Goal: Task Accomplishment & Management: Manage account settings

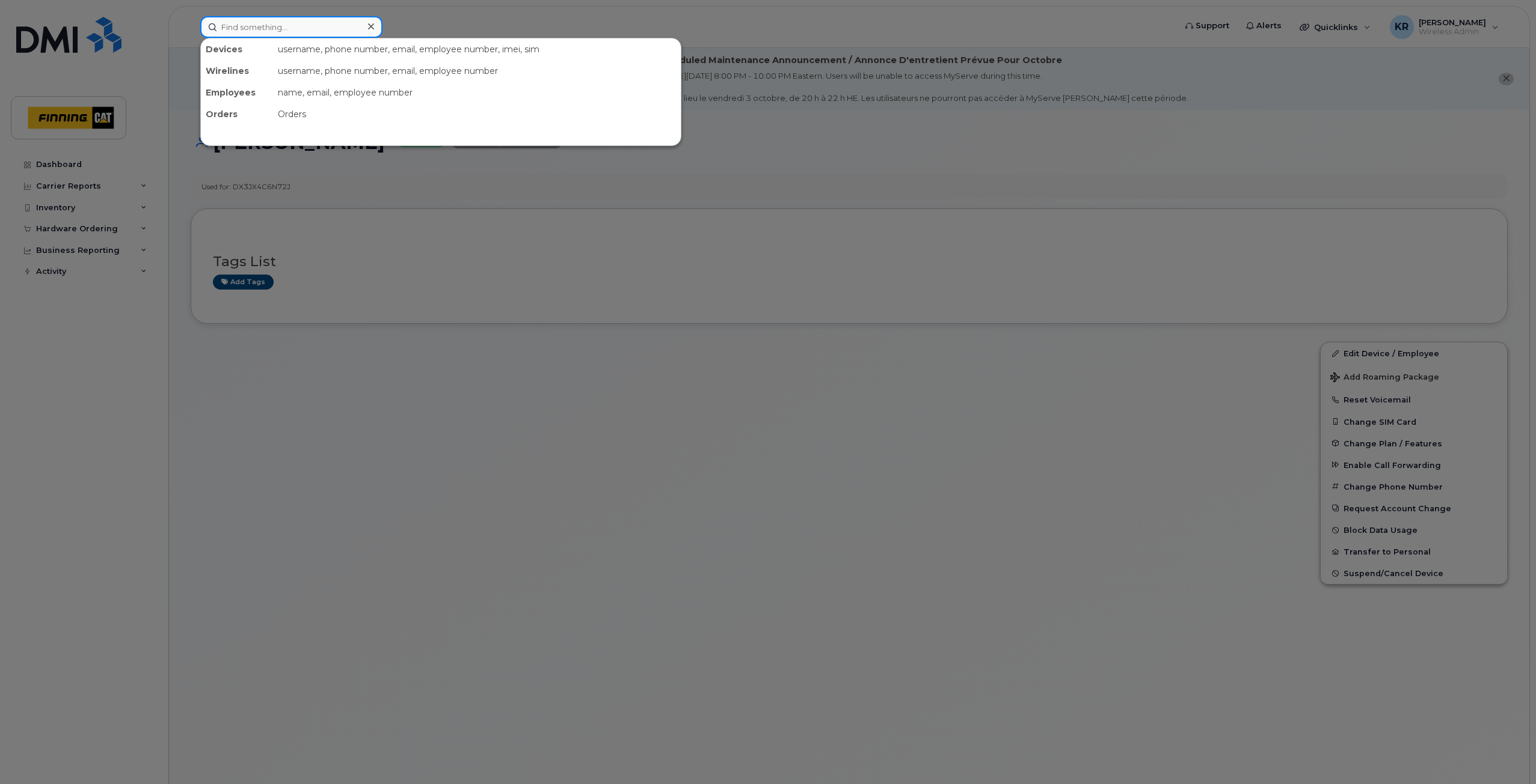
click at [282, 29] on input at bounding box center [291, 27] width 182 height 21
type input "s"
type input "glenn kozak"
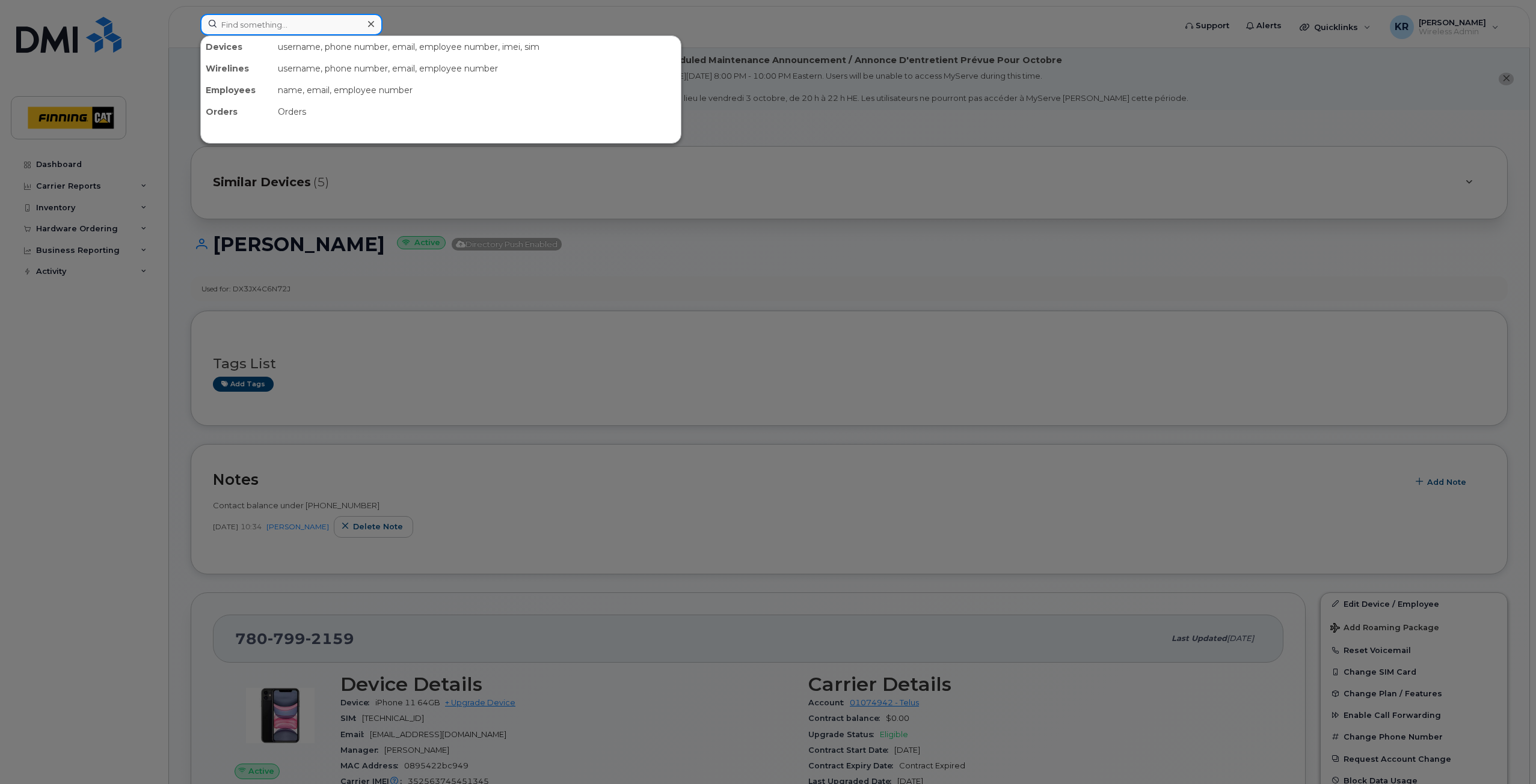
click at [251, 26] on input at bounding box center [291, 25] width 182 height 21
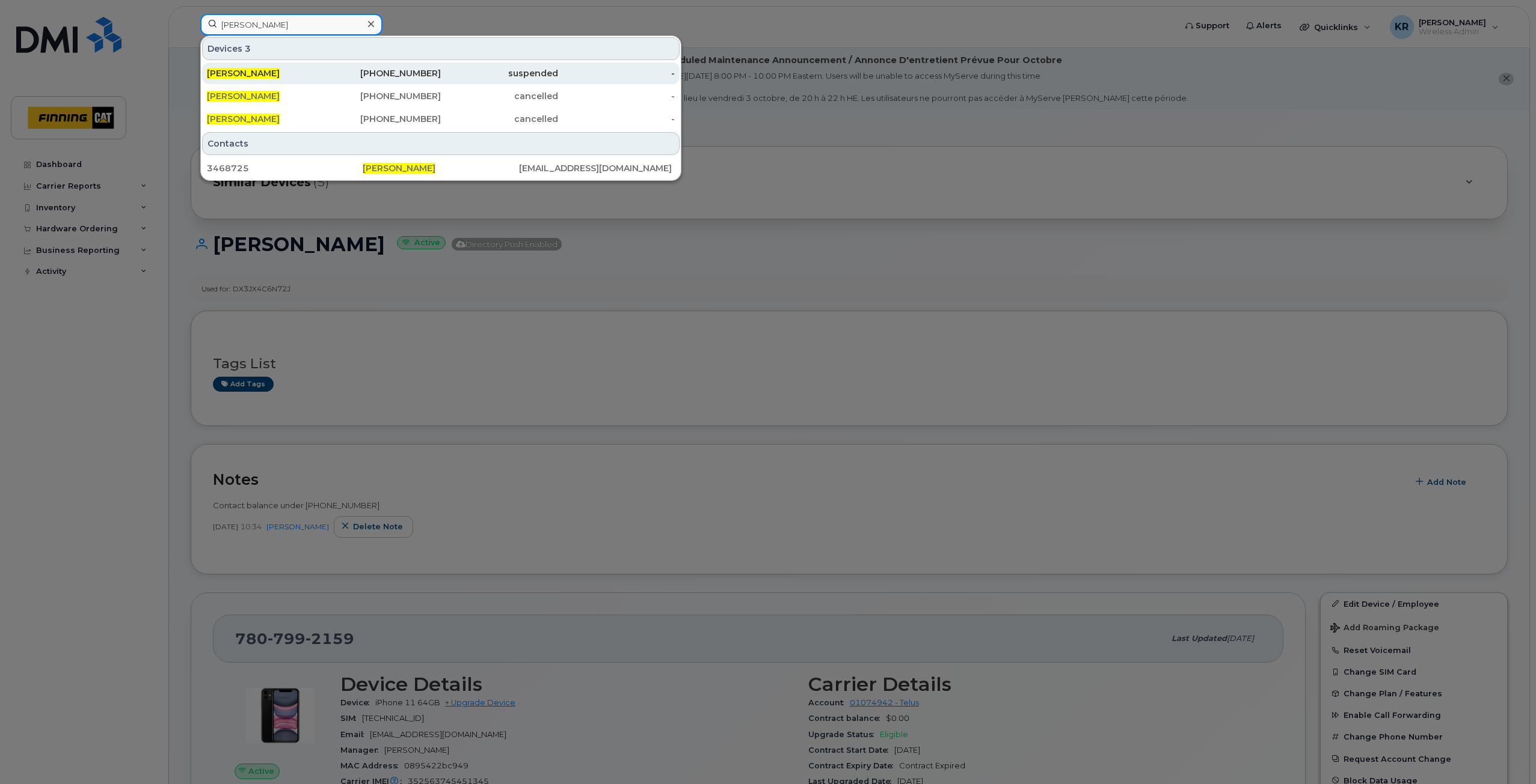
type input "glenn kozak"
click at [403, 72] on div "780-668-5030" at bounding box center [383, 73] width 117 height 12
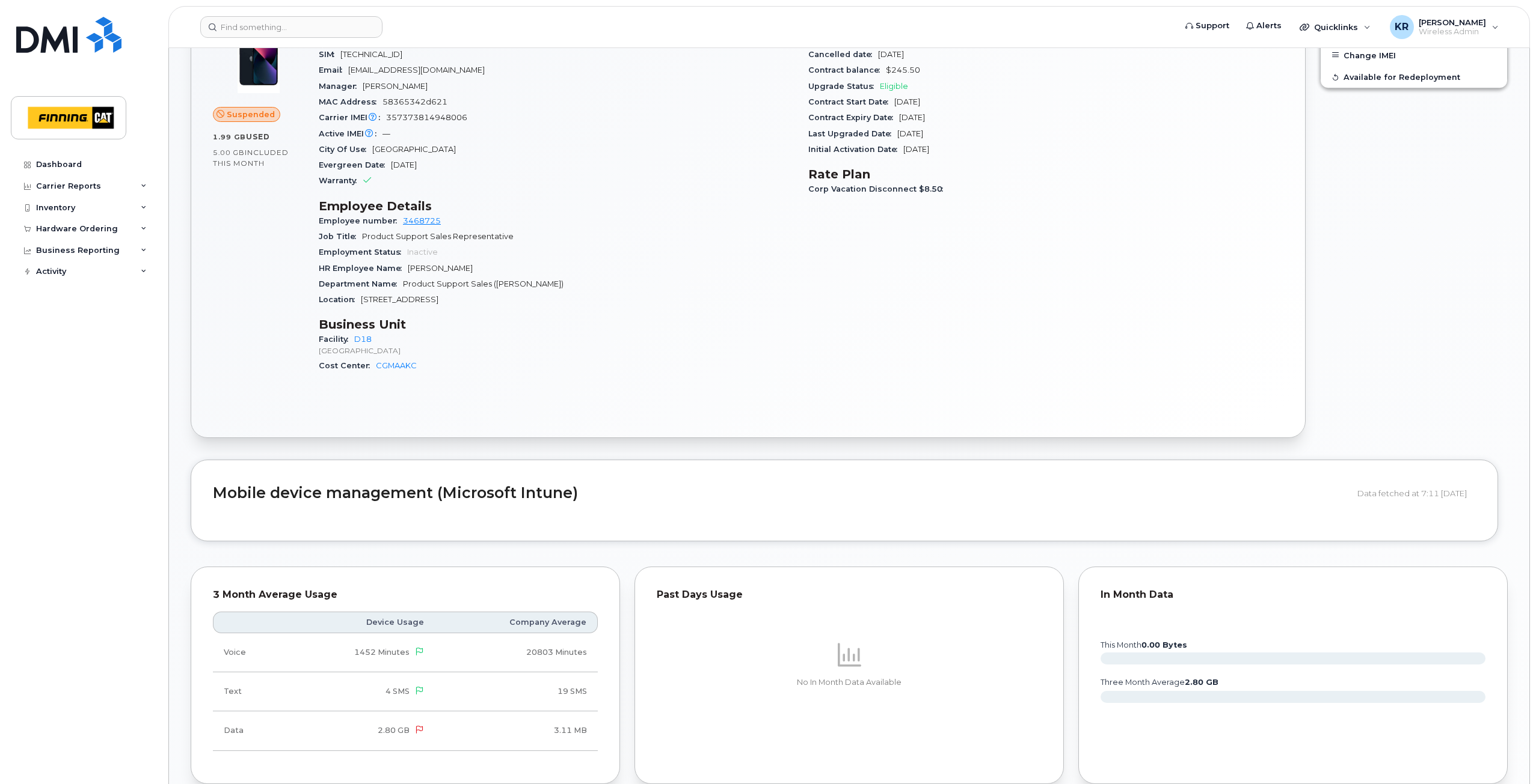
scroll to position [240, 0]
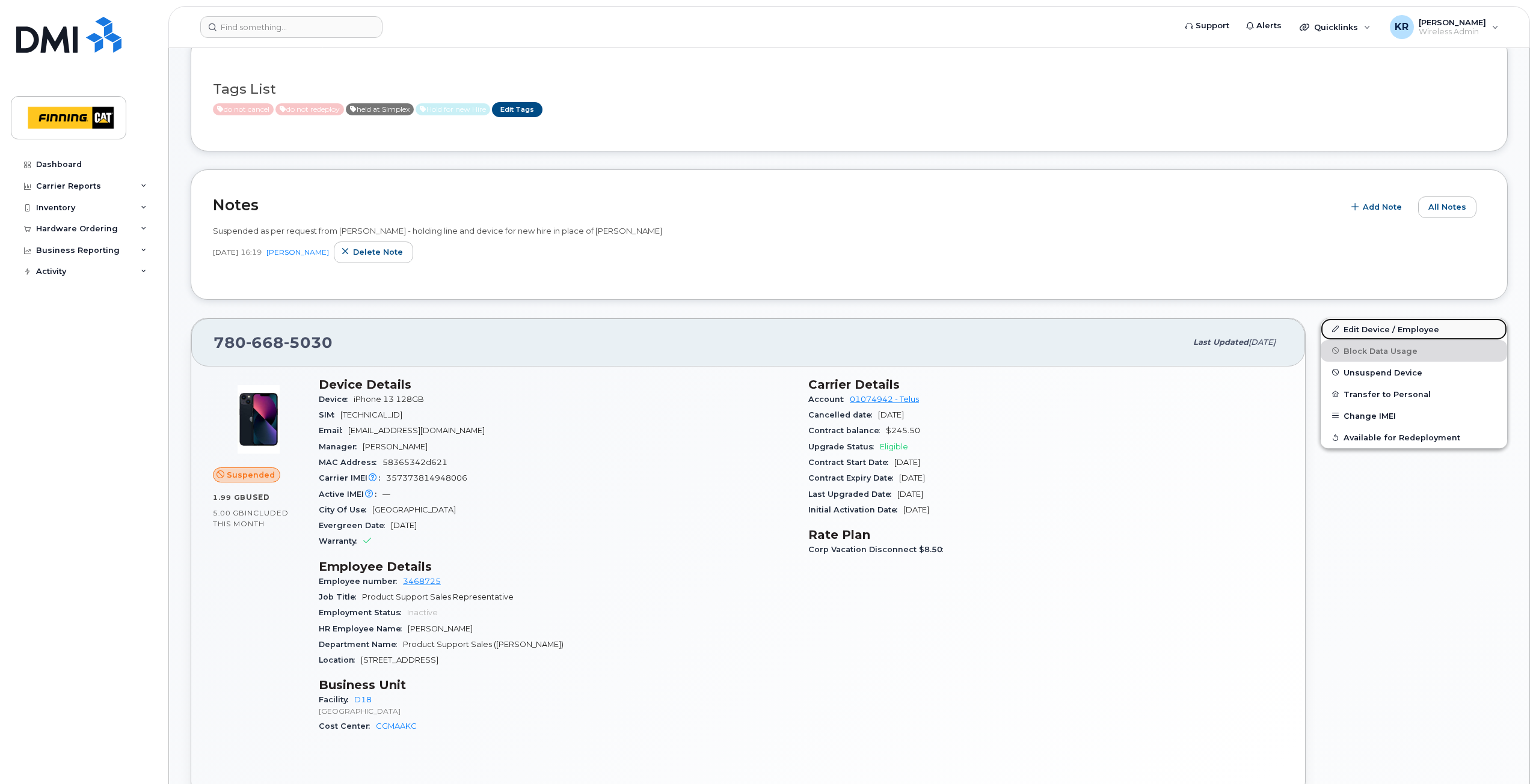
click at [1349, 333] on link "Edit Device / Employee" at bounding box center [1413, 329] width 186 height 21
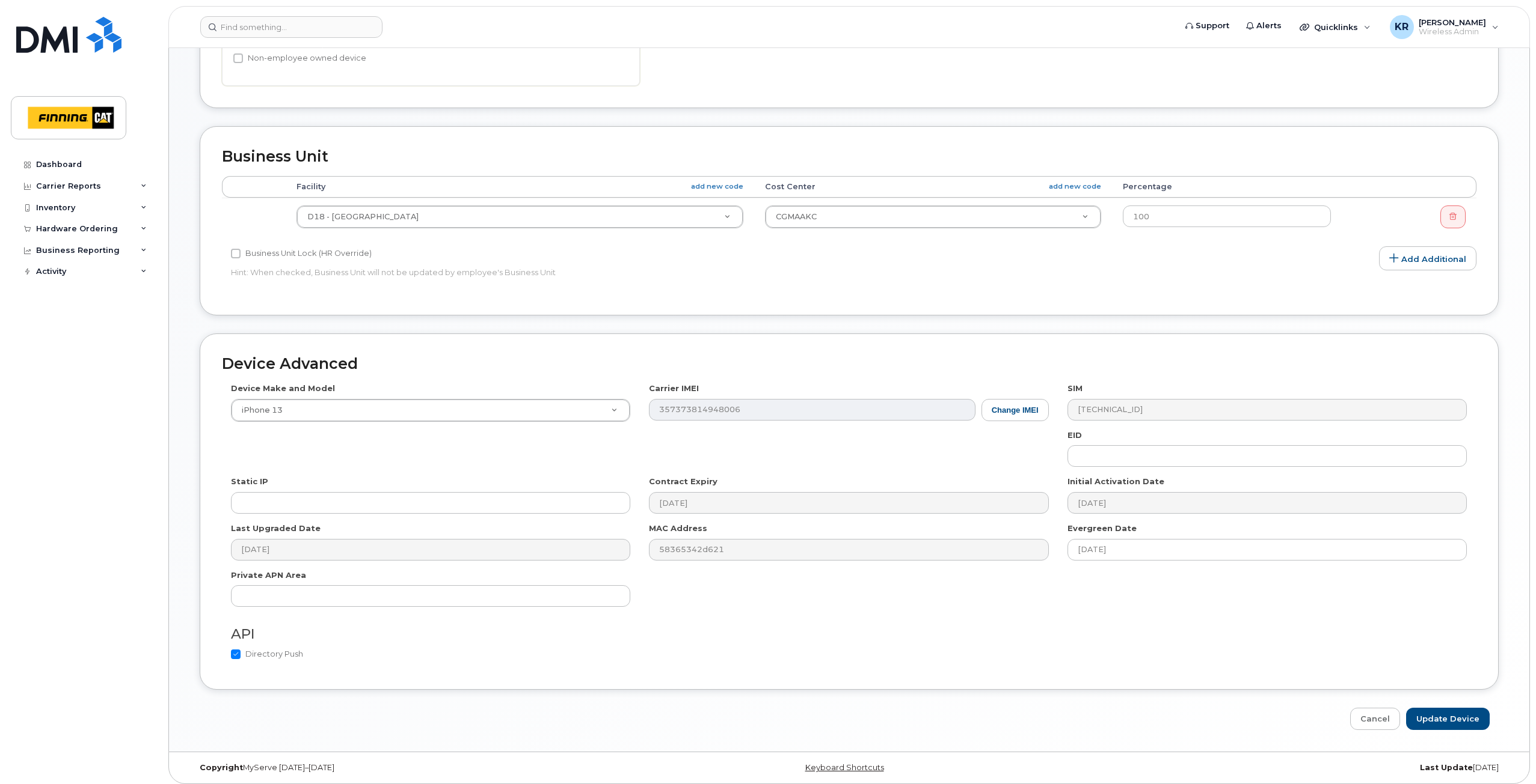
scroll to position [504, 0]
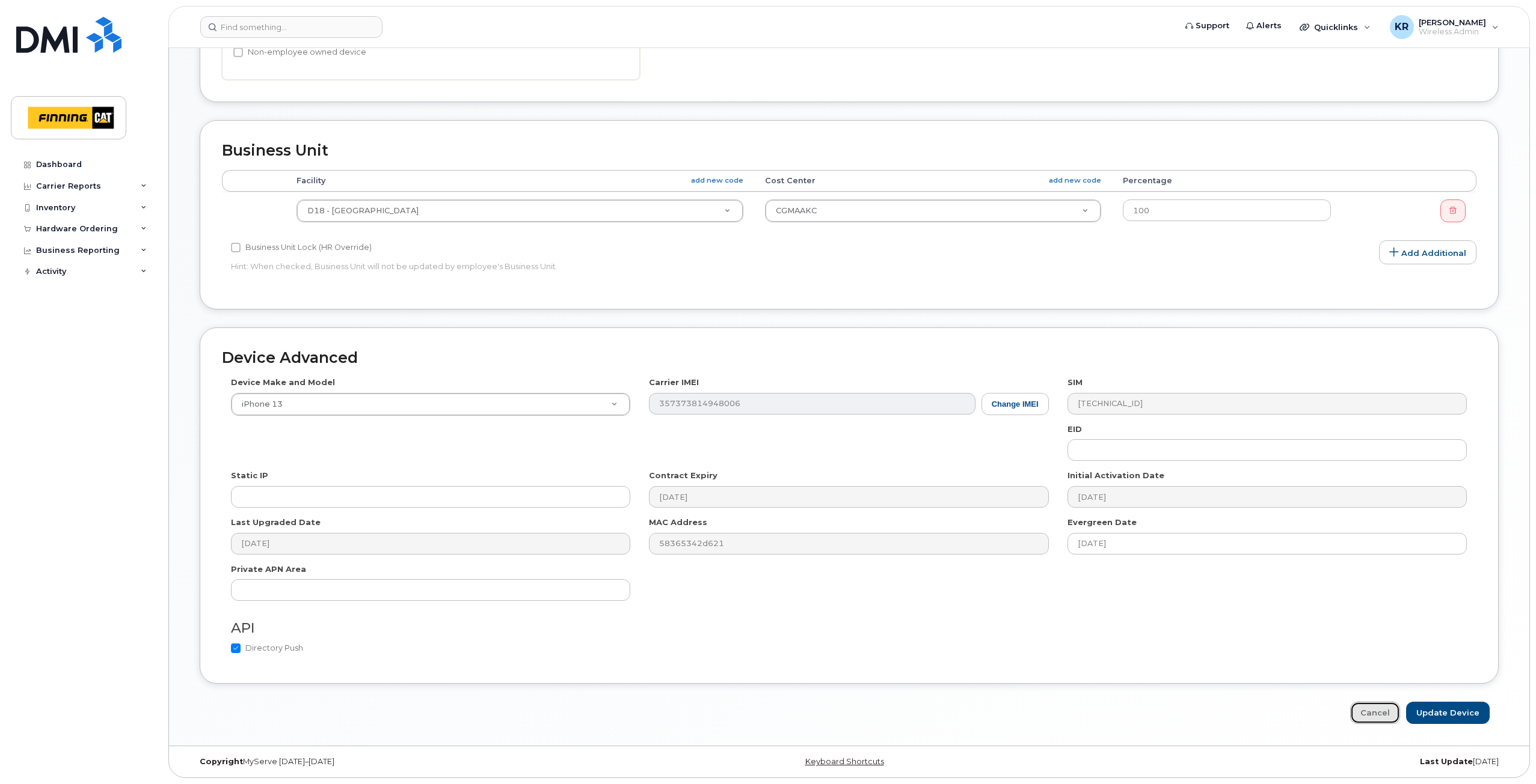
click at [1367, 717] on link "Cancel" at bounding box center [1375, 712] width 50 height 22
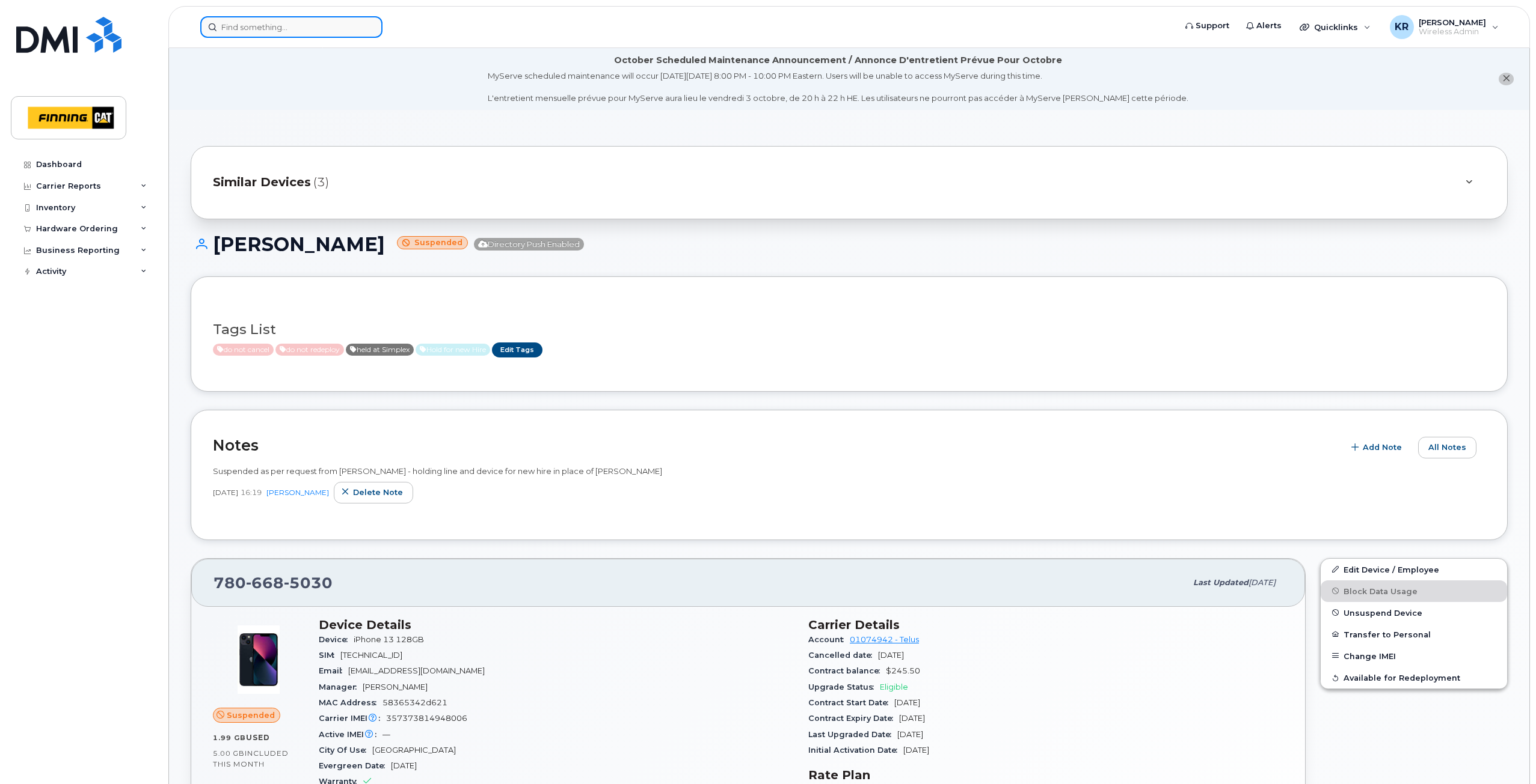
click at [338, 29] on input at bounding box center [291, 27] width 182 height 21
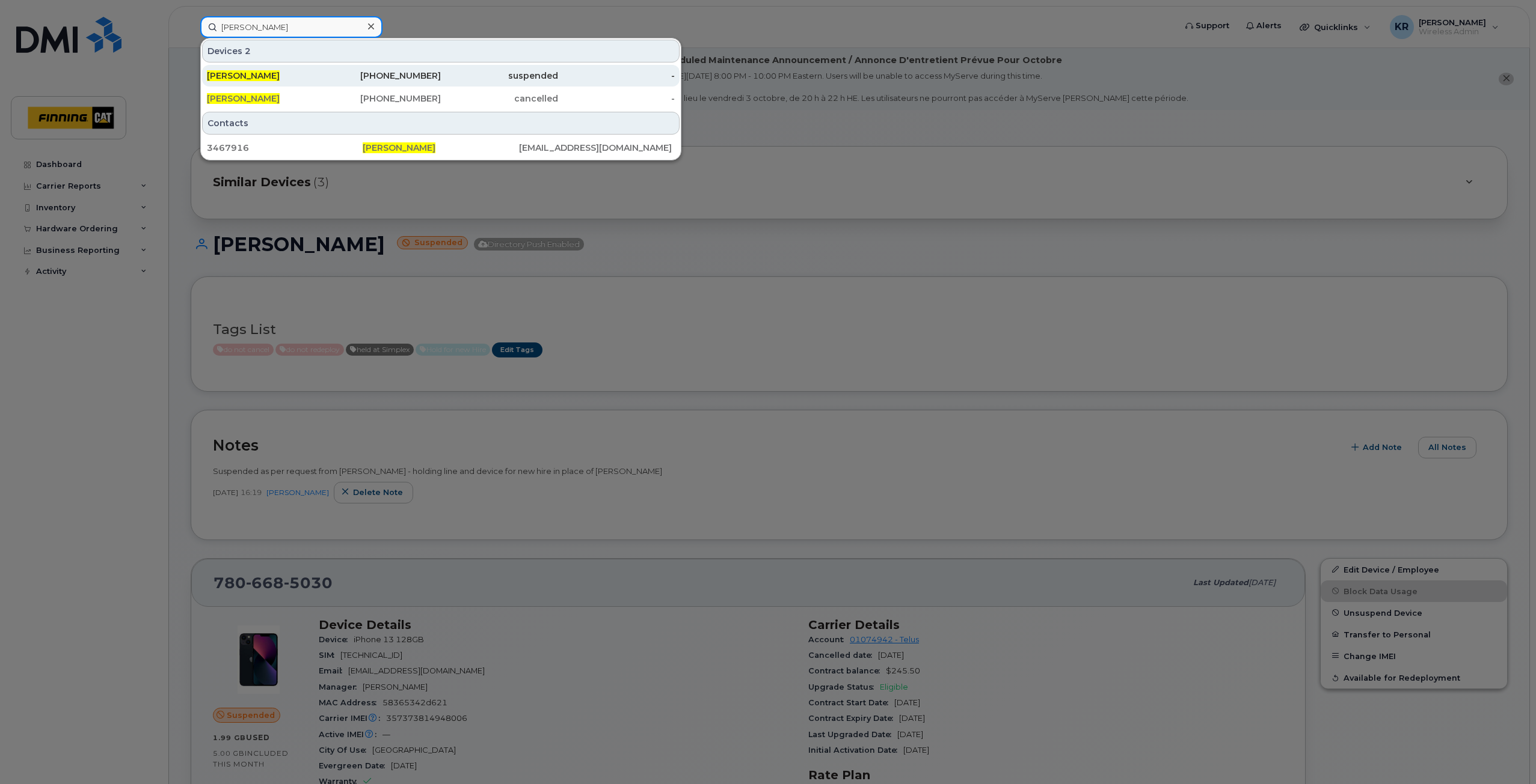
type input "terry gagne"
click at [421, 71] on div "780-720-9044" at bounding box center [383, 76] width 117 height 12
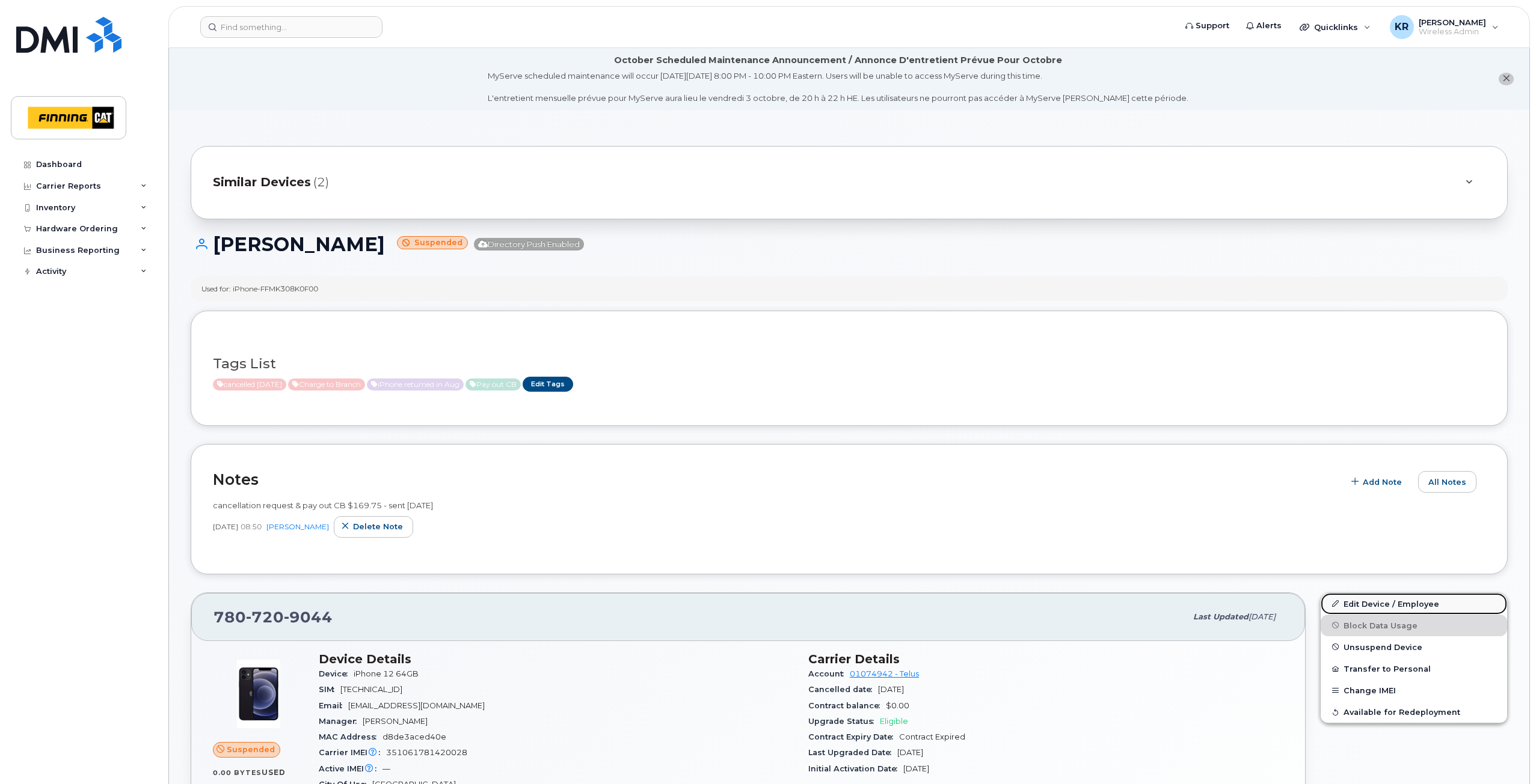
click at [1369, 601] on link "Edit Device / Employee" at bounding box center [1413, 604] width 186 height 21
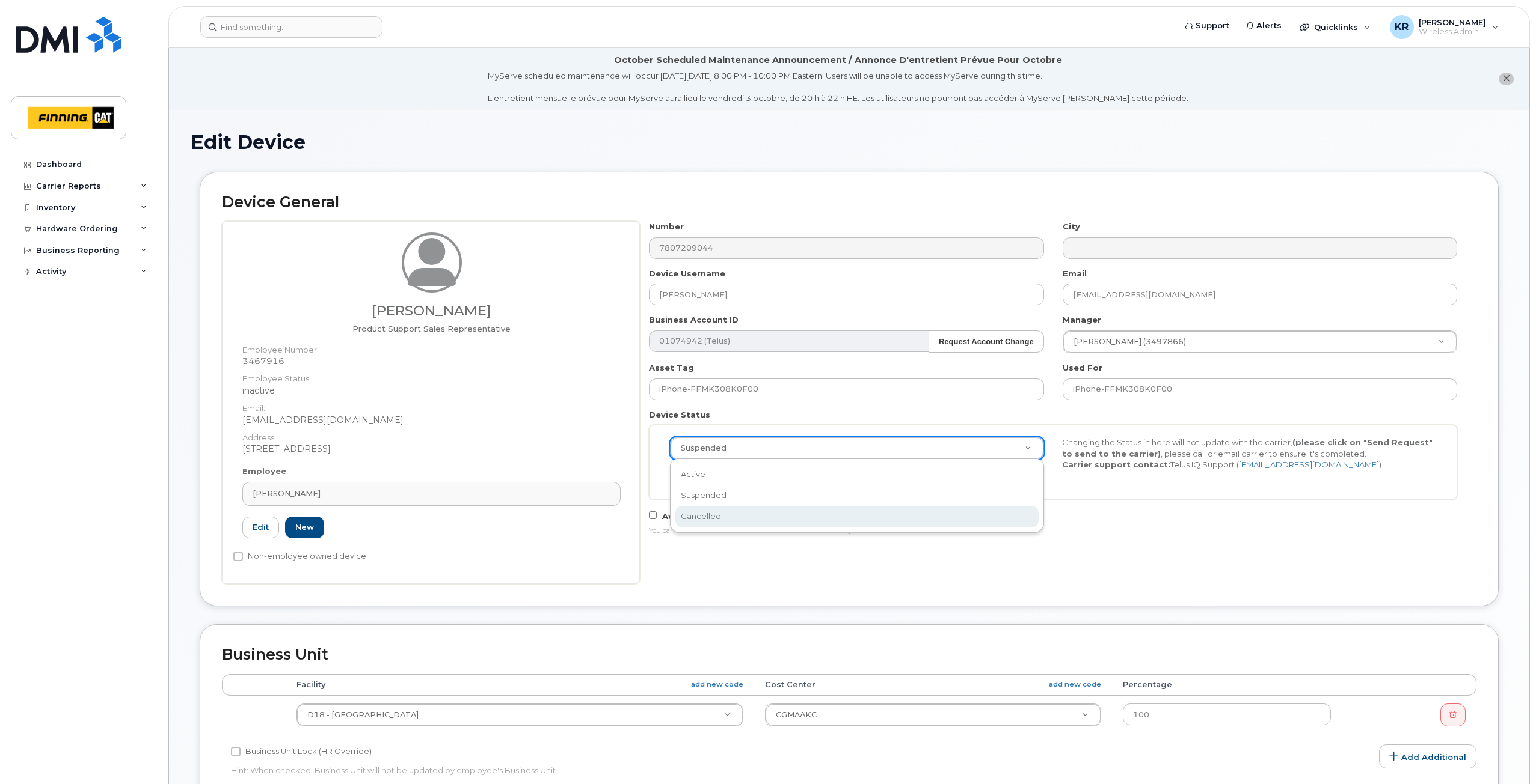
select select "cancelled"
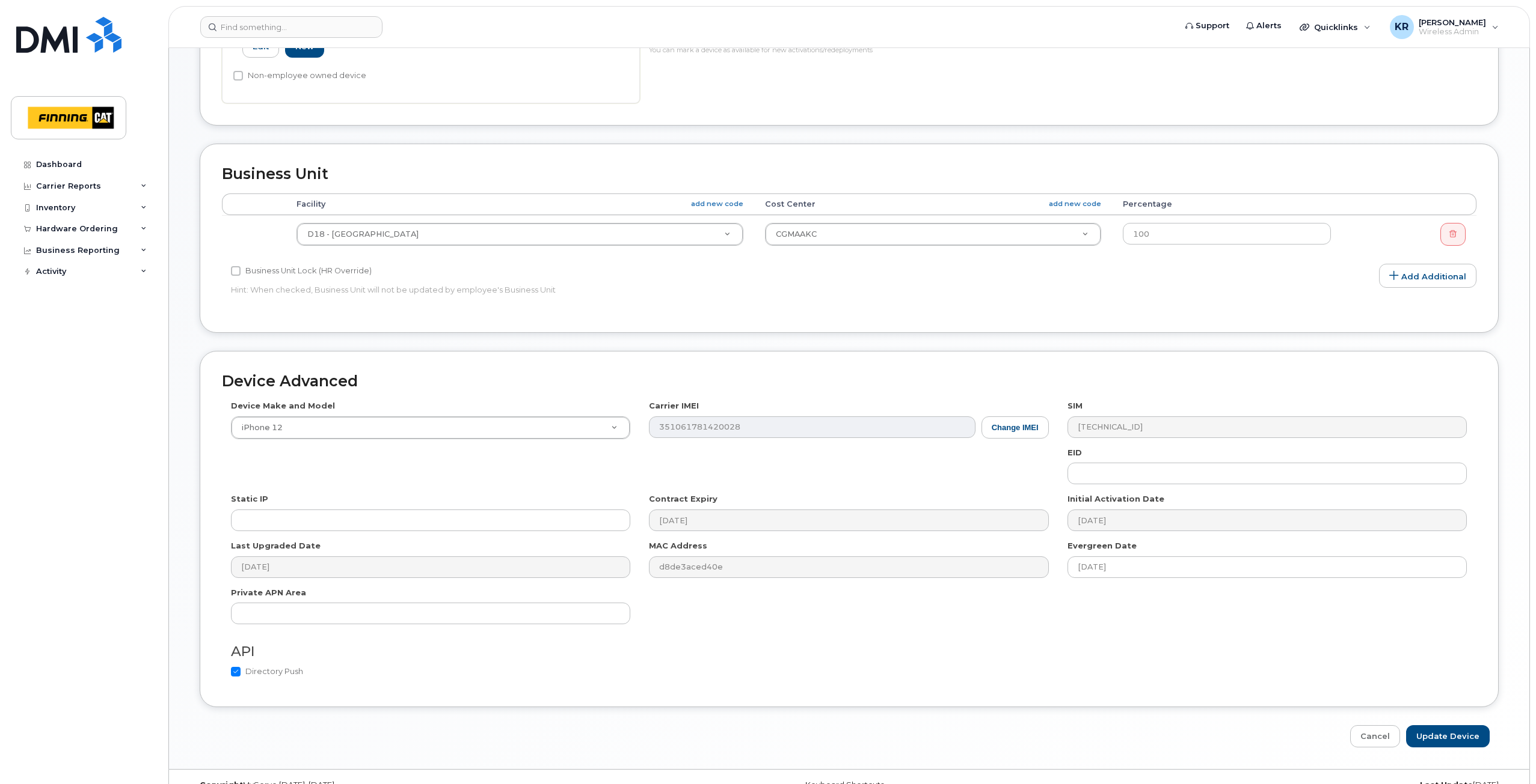
scroll to position [504, 0]
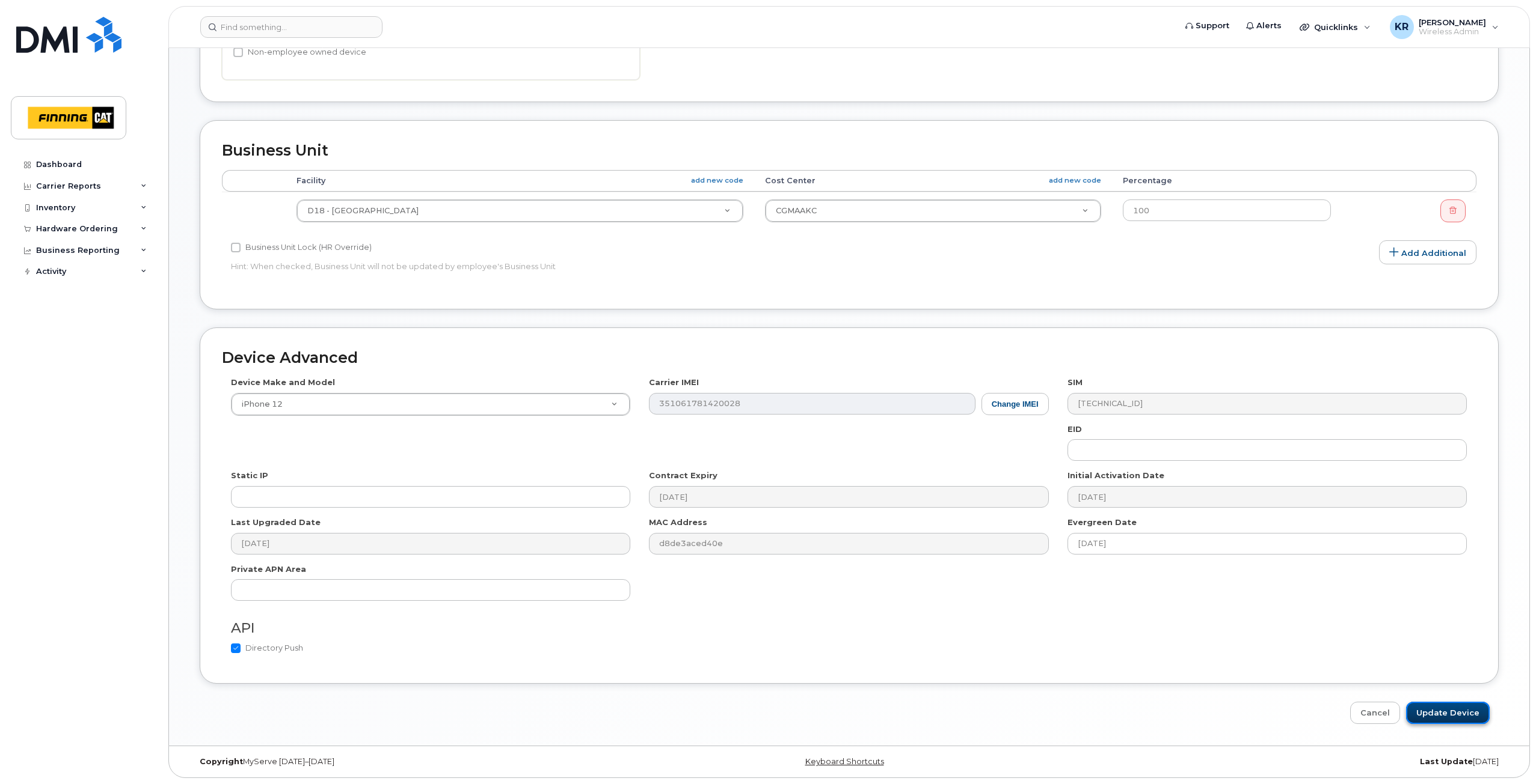
click at [1442, 712] on input "Update Device" at bounding box center [1448, 712] width 84 height 22
type input "Saving..."
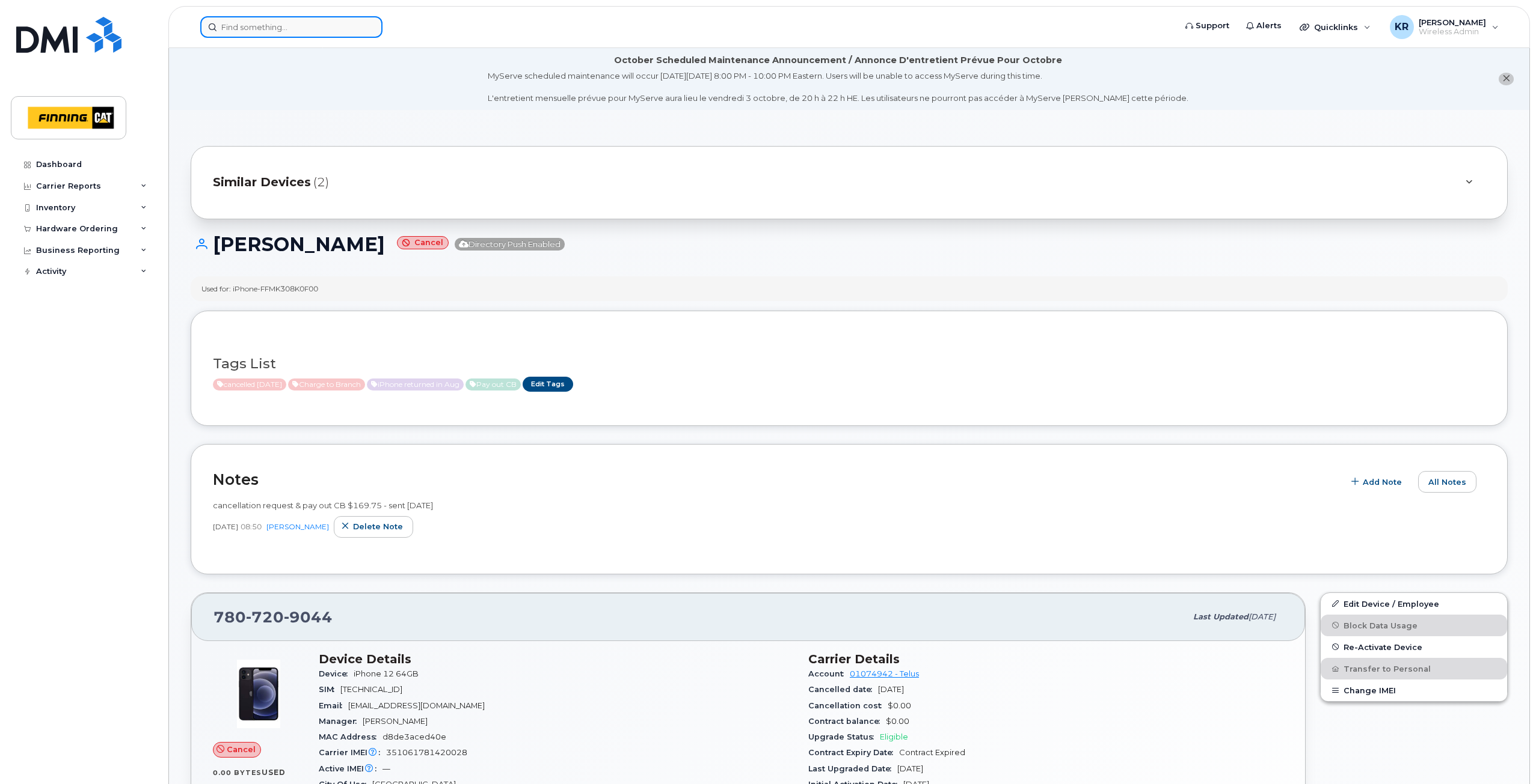
click at [285, 31] on input at bounding box center [291, 27] width 182 height 21
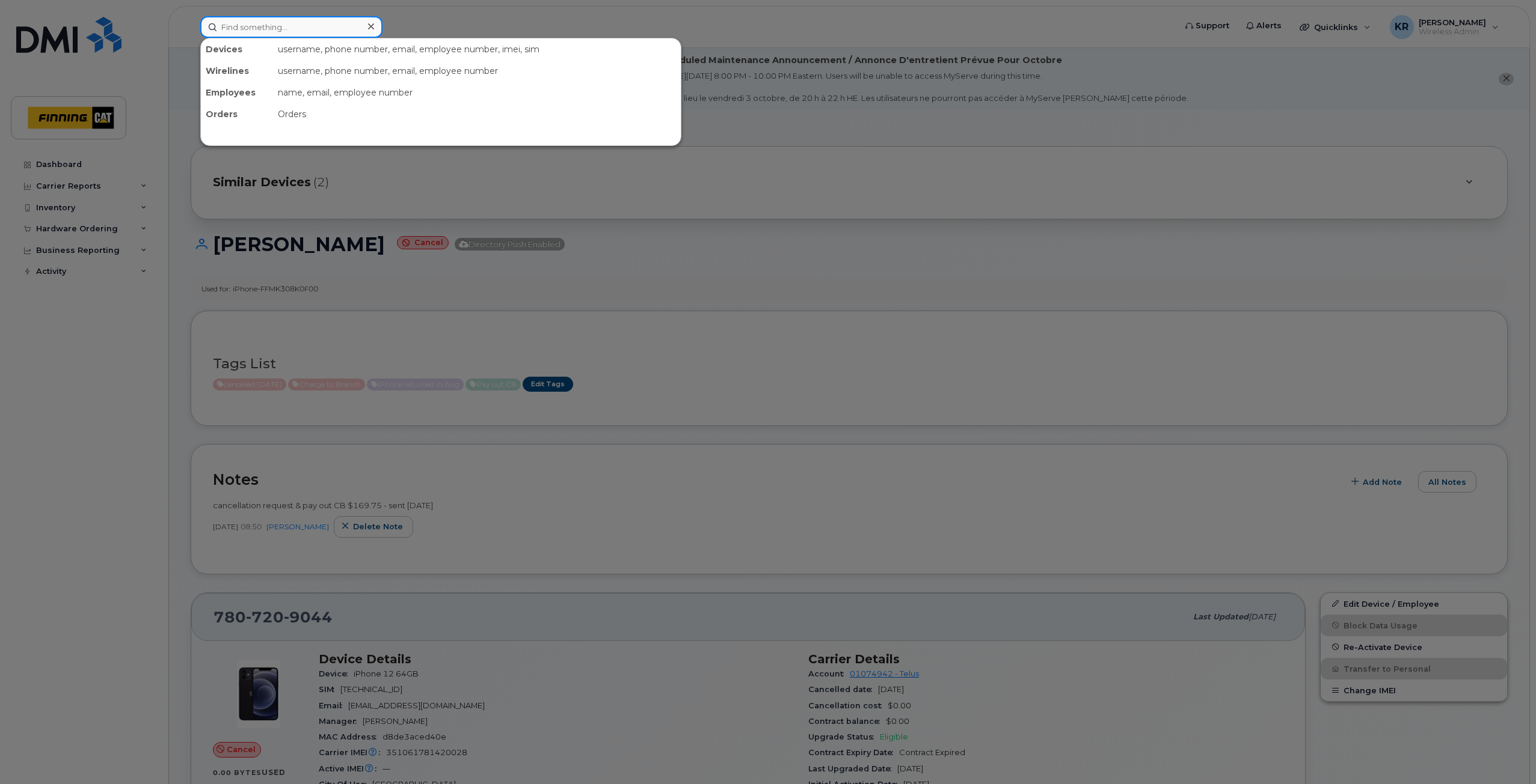
click at [253, 30] on input at bounding box center [291, 27] width 182 height 21
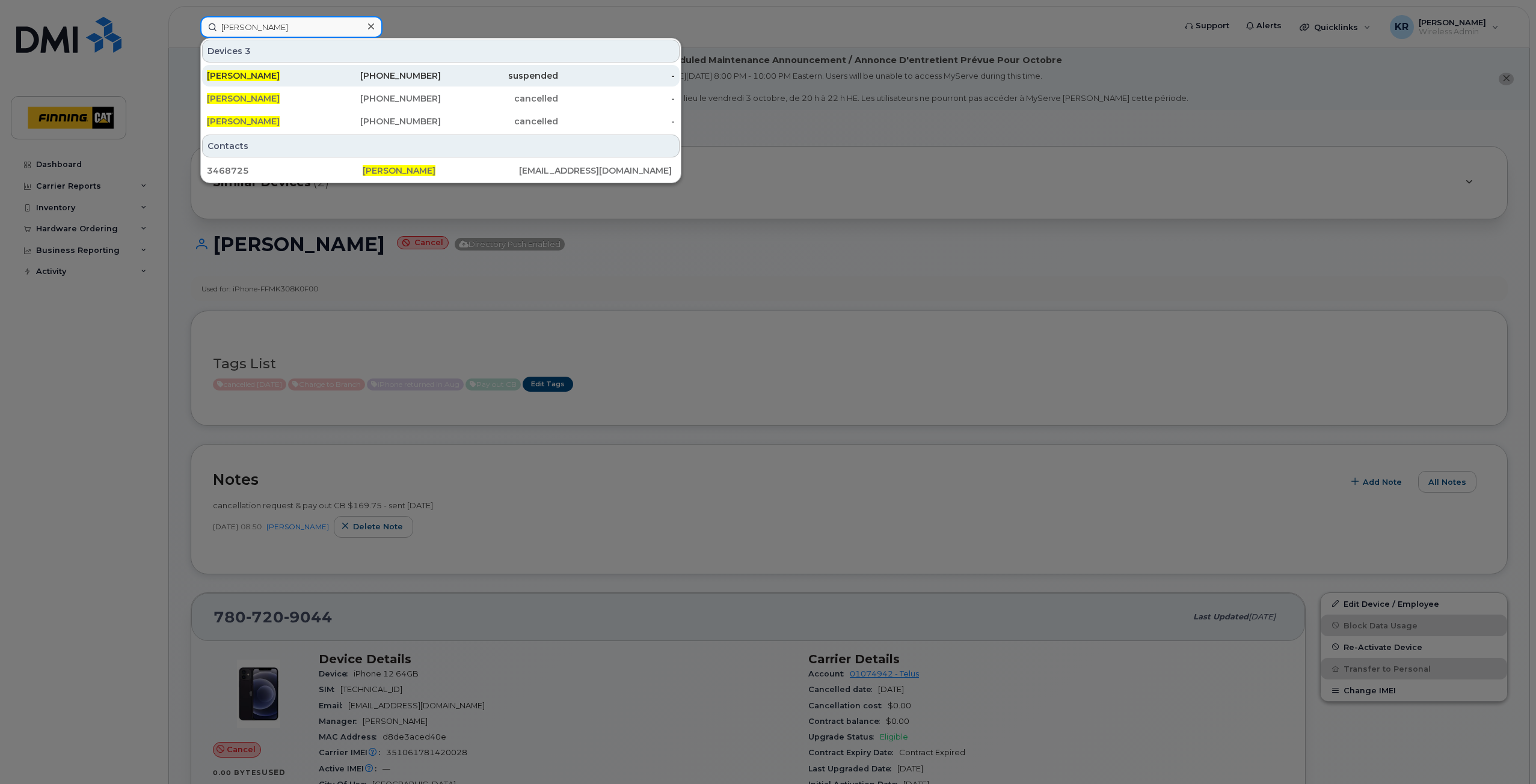
type input "[PERSON_NAME]"
click at [381, 73] on div "[PHONE_NUMBER]" at bounding box center [383, 76] width 117 height 12
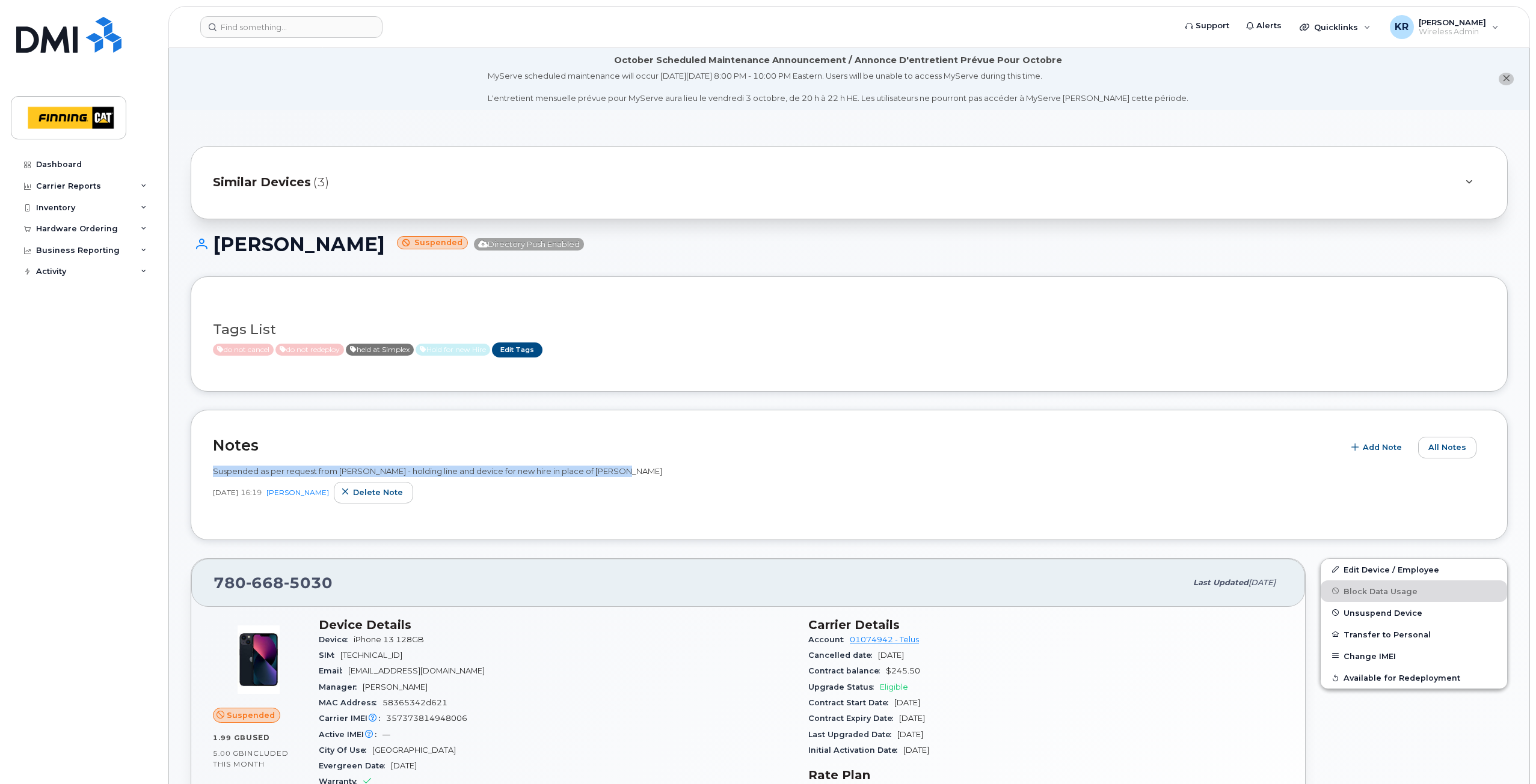
drag, startPoint x: 213, startPoint y: 470, endPoint x: 612, endPoint y: 463, distance: 399.1
click at [612, 463] on div "Suspended as per request from Jesse Ives - holding line and device for new hire…" at bounding box center [849, 488] width 1273 height 59
copy span "Suspended as per request from Jesse Ives - holding line and device for new hire…"
click at [301, 24] on input at bounding box center [291, 27] width 182 height 21
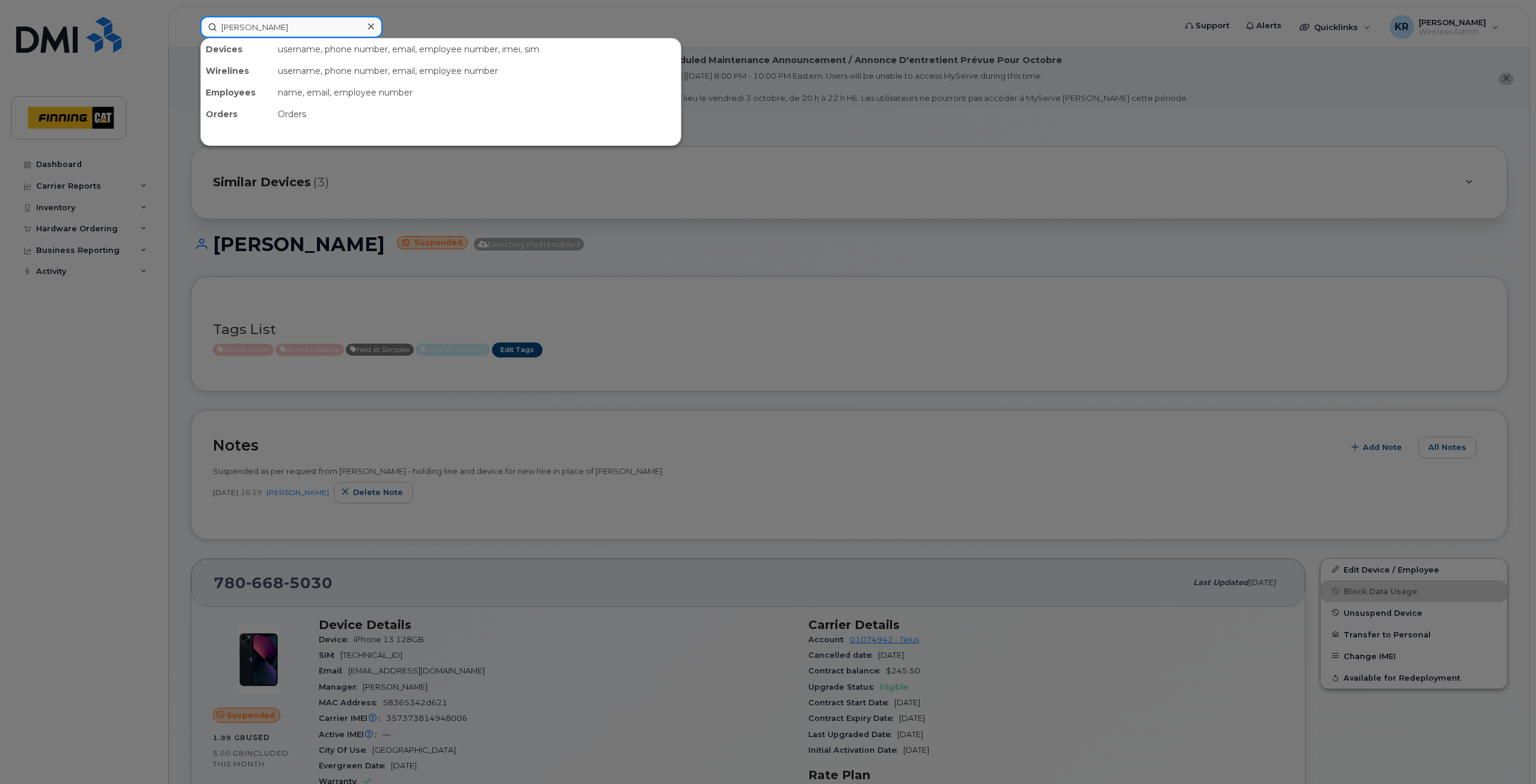
type input "clayton moffat"
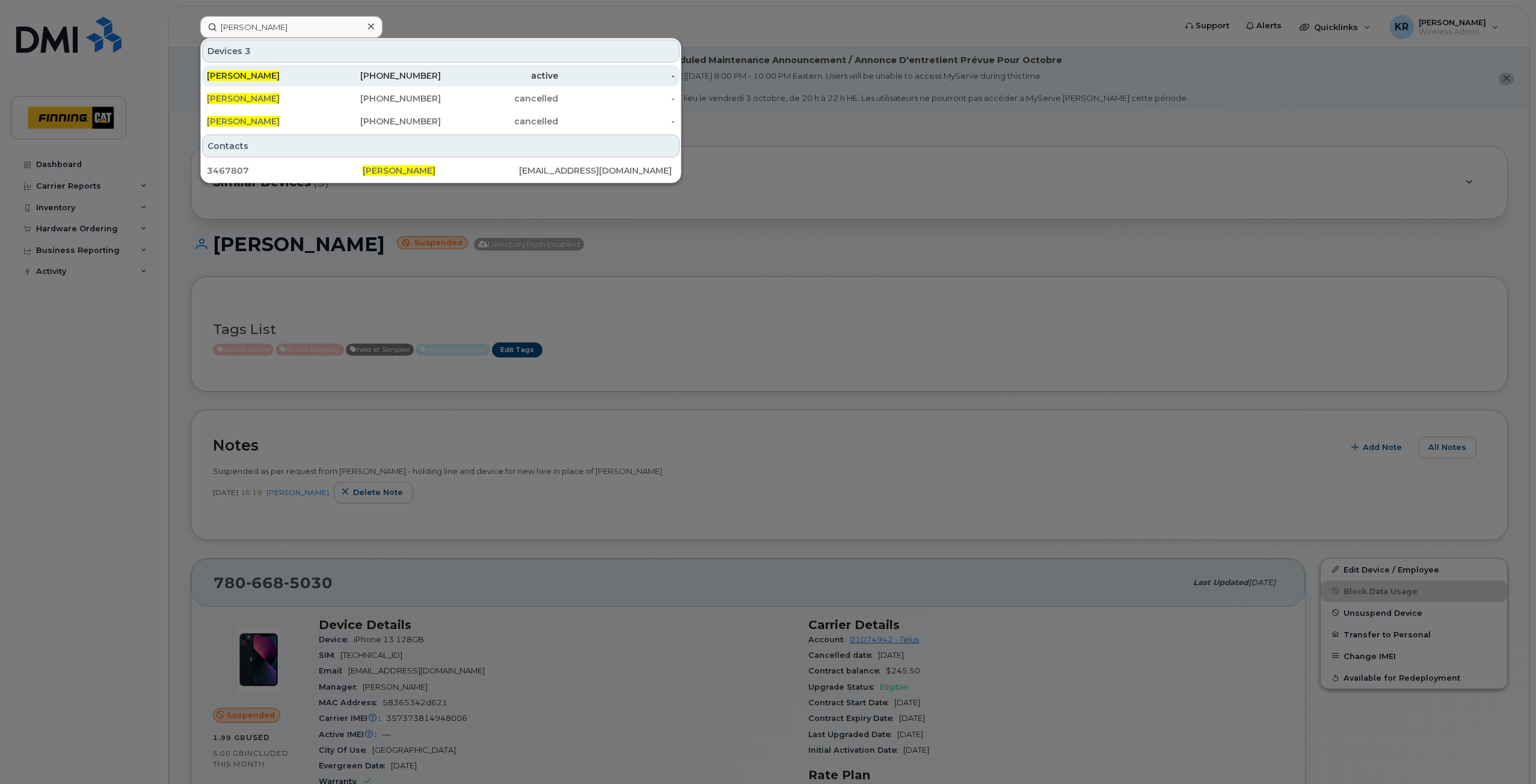
click at [405, 72] on div "250-267-3585" at bounding box center [383, 76] width 117 height 12
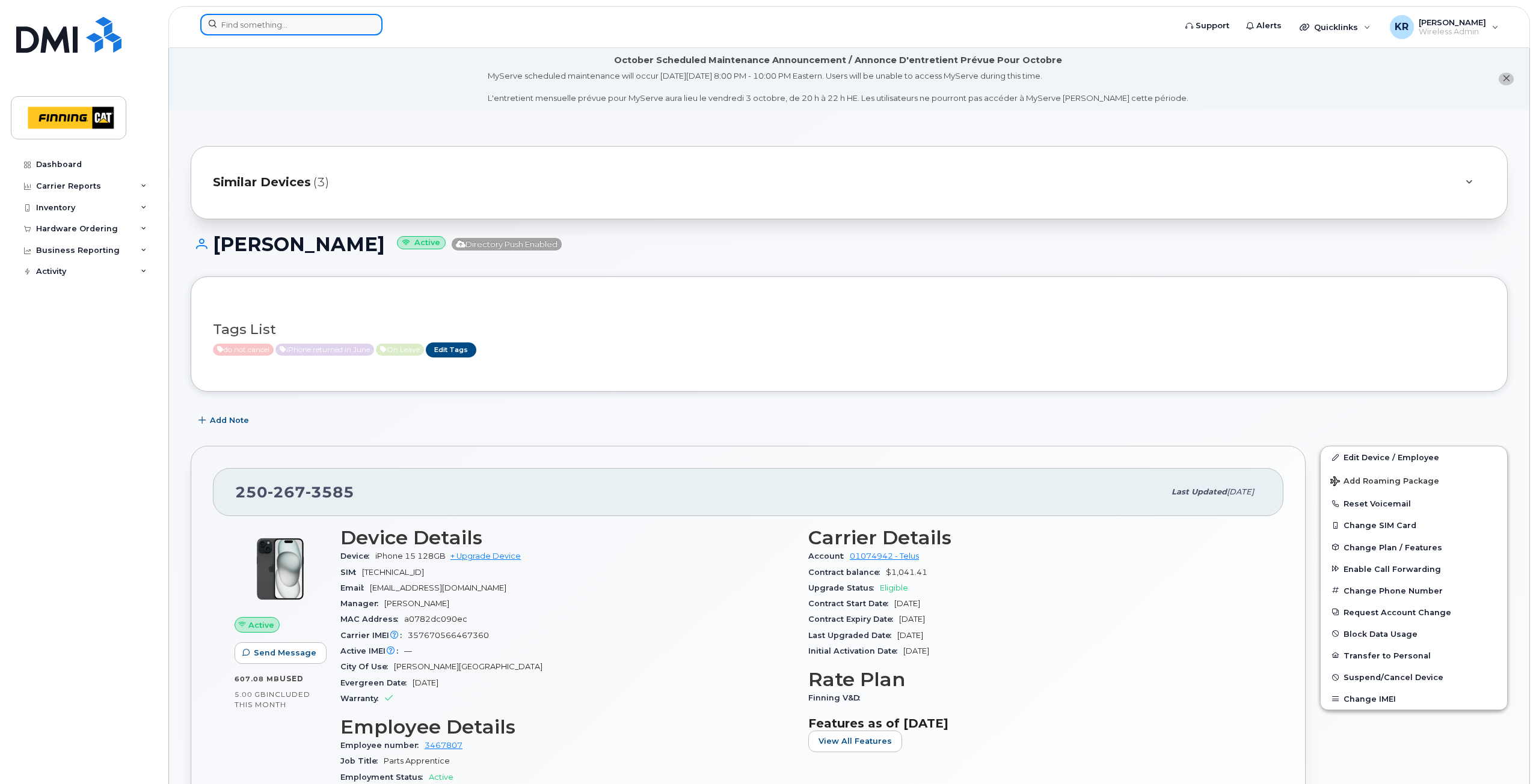
click at [260, 26] on input at bounding box center [291, 25] width 182 height 21
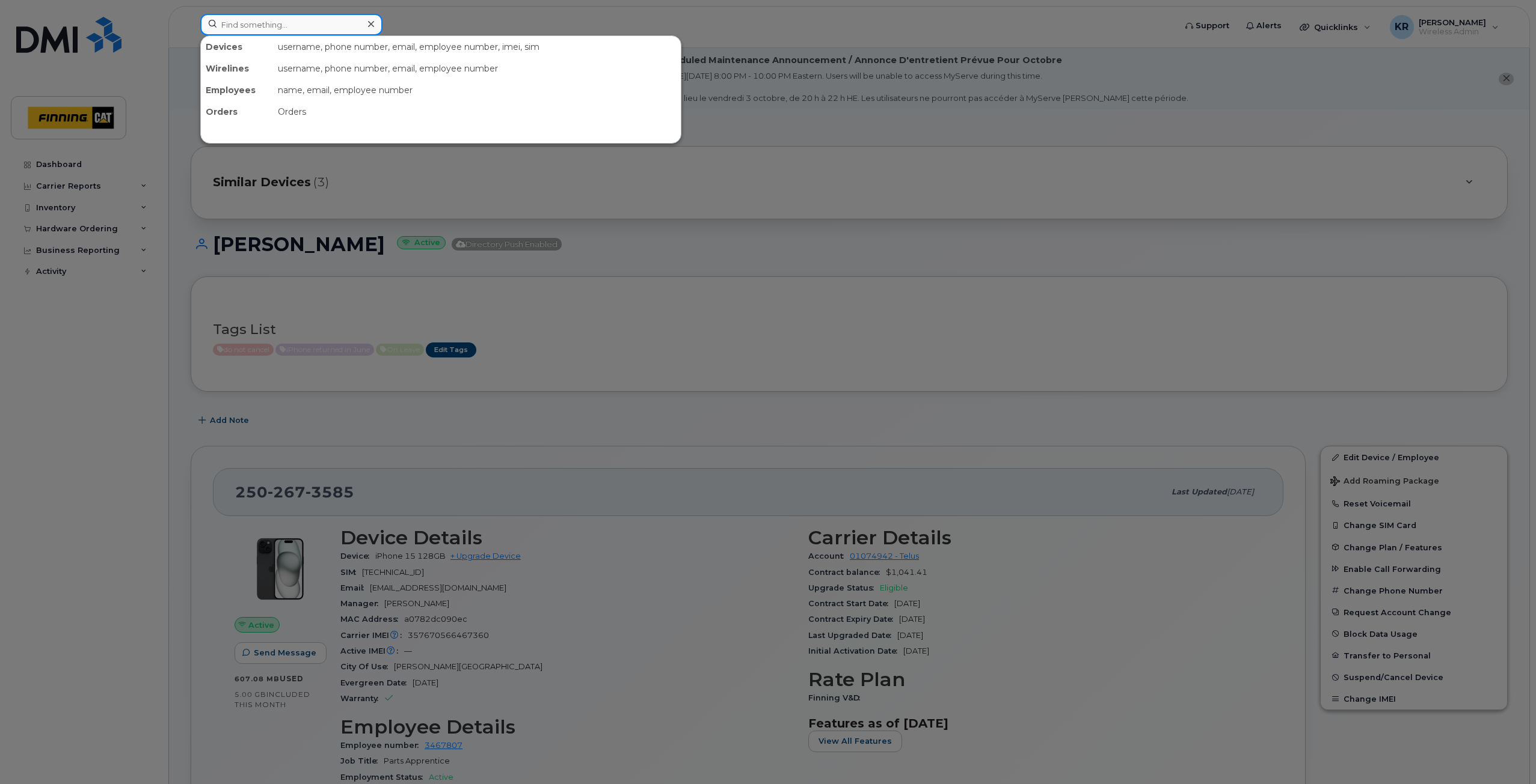
paste input "Dane Middlemiss"
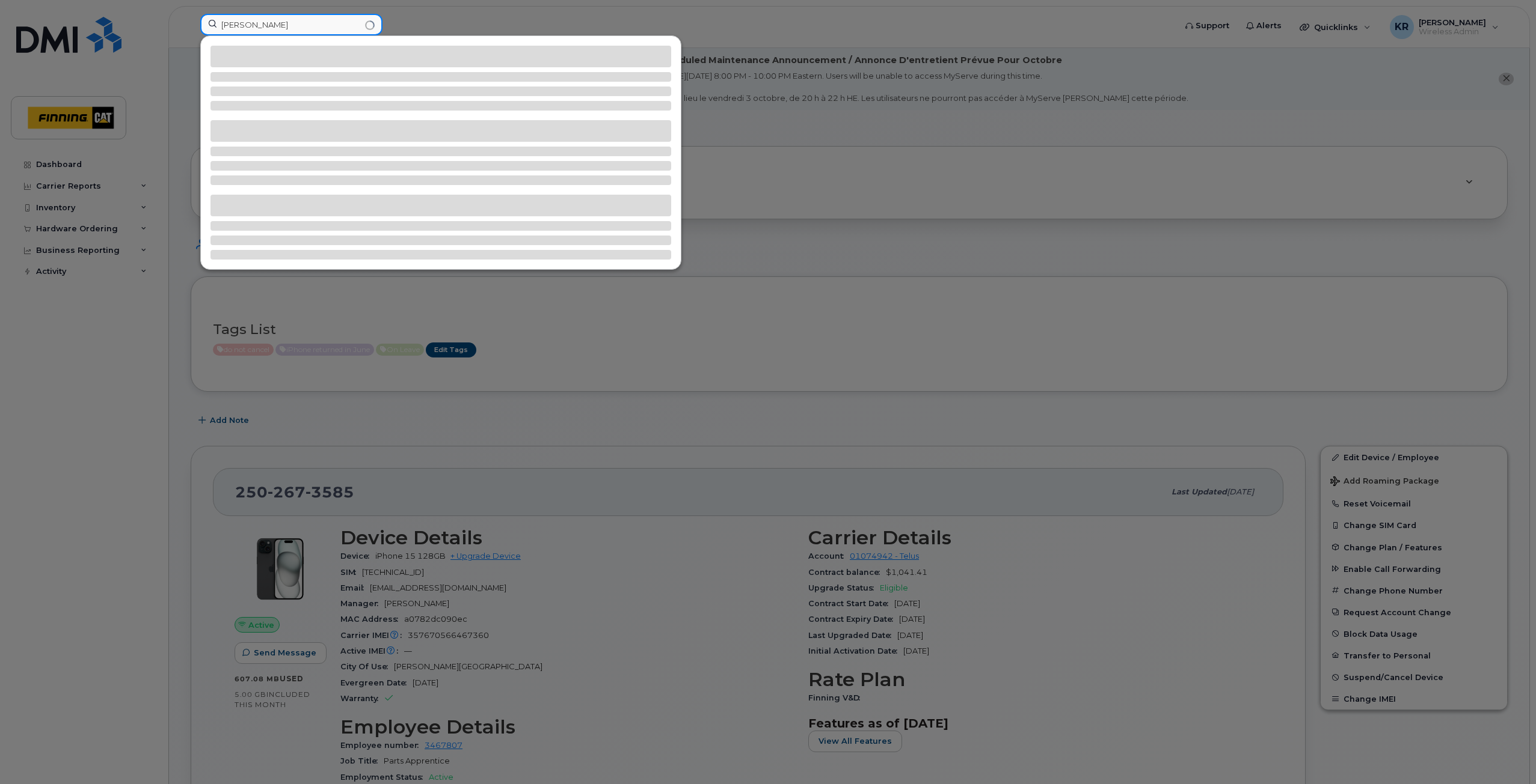
type input "Dane Middlemiss"
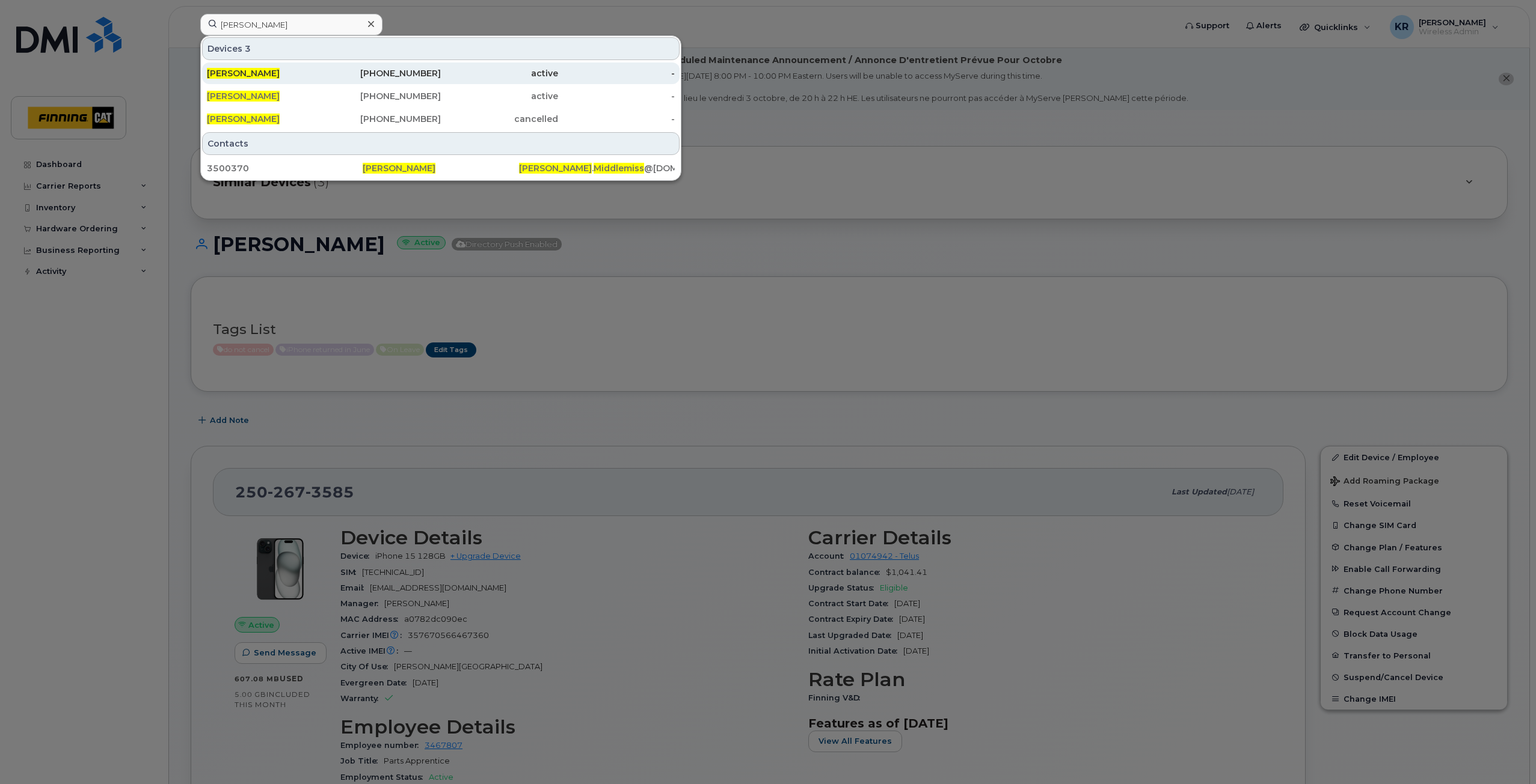
click at [431, 72] on div "587-372-3574" at bounding box center [383, 73] width 117 height 12
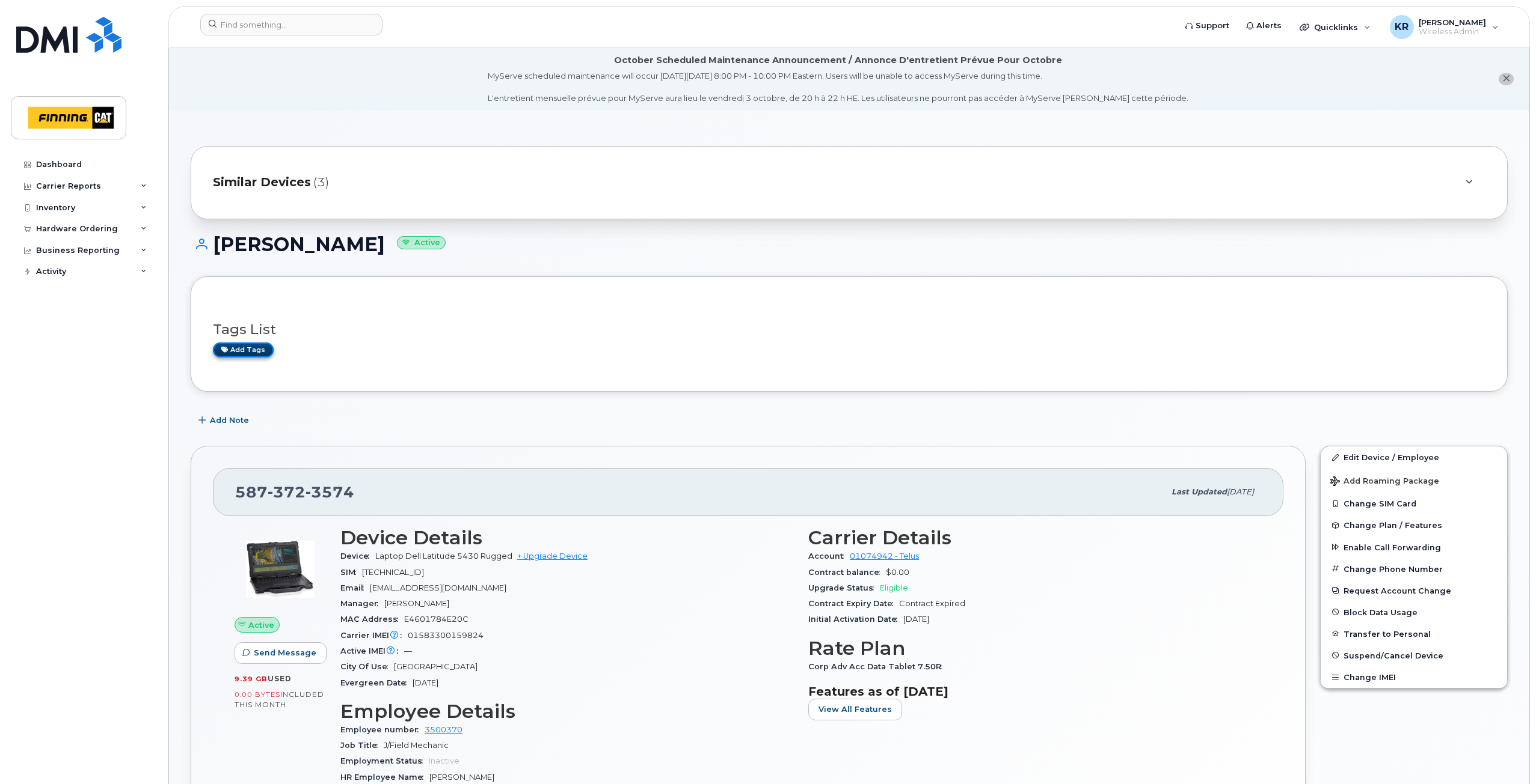
click at [235, 349] on link "Add tags" at bounding box center [244, 350] width 61 height 15
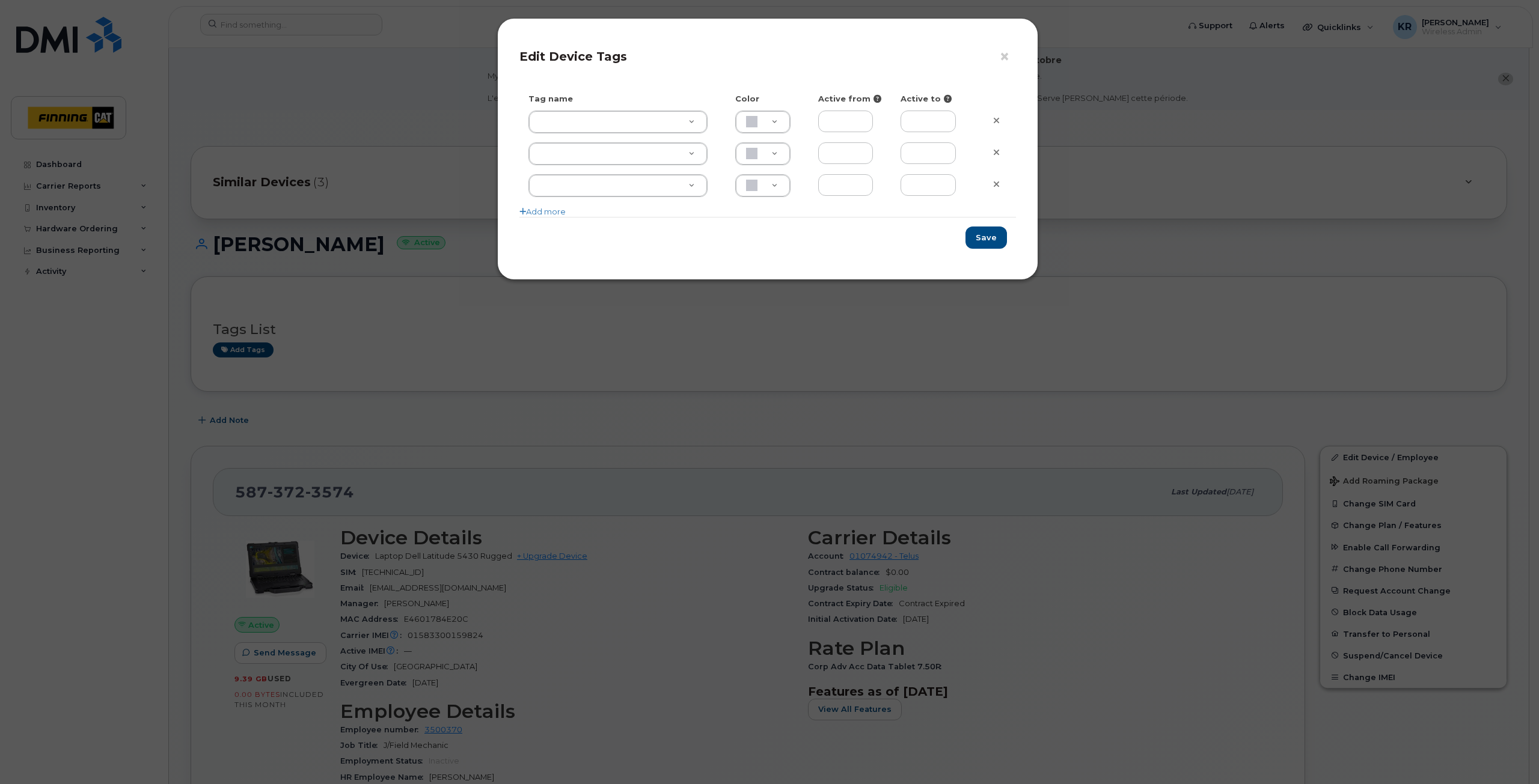
click at [339, 364] on div "× Edit Device Tags Tag name Color Active from Active to Add more Save" at bounding box center [770, 392] width 1539 height 784
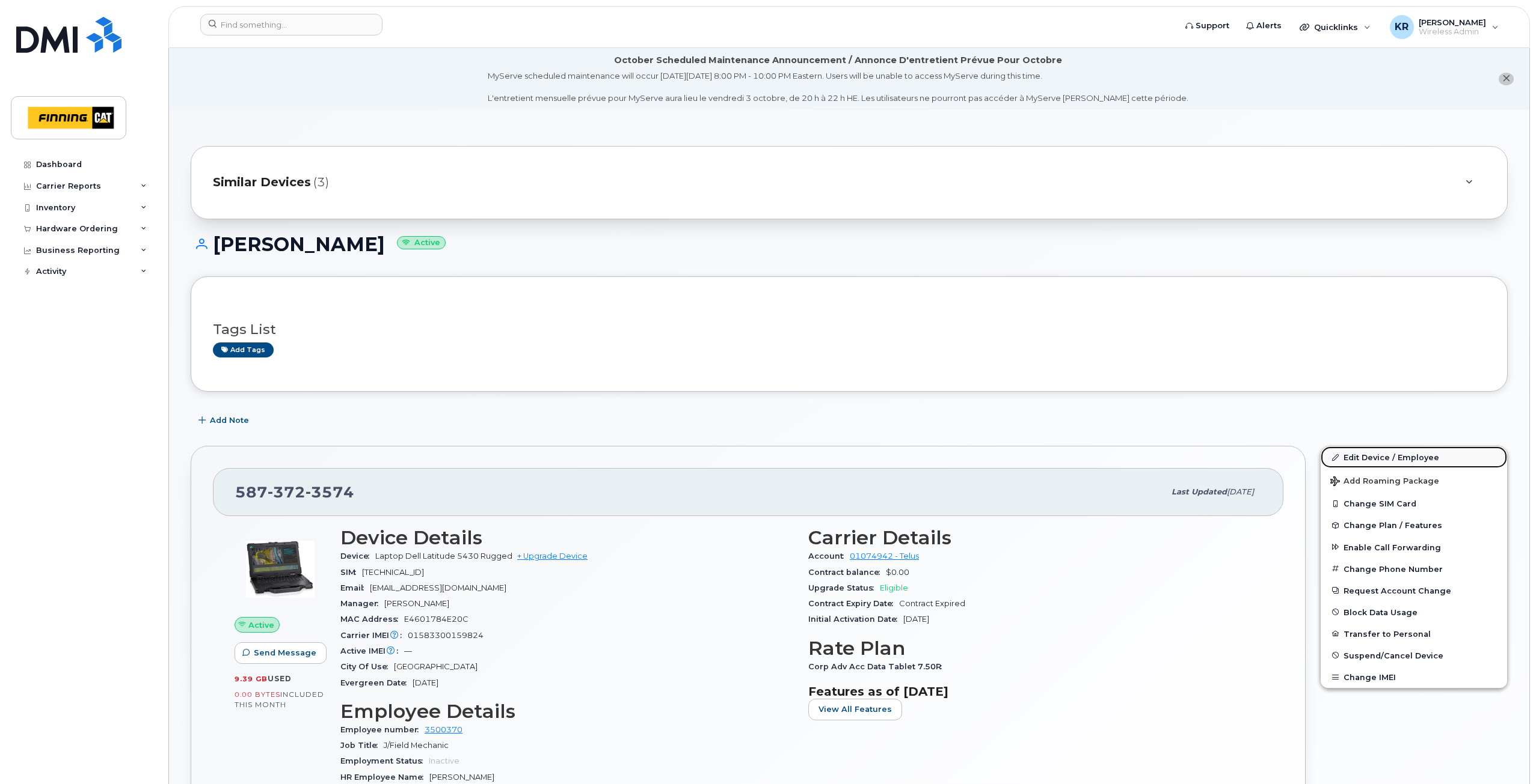
click at [1367, 461] on link "Edit Device / Employee" at bounding box center [1413, 457] width 186 height 21
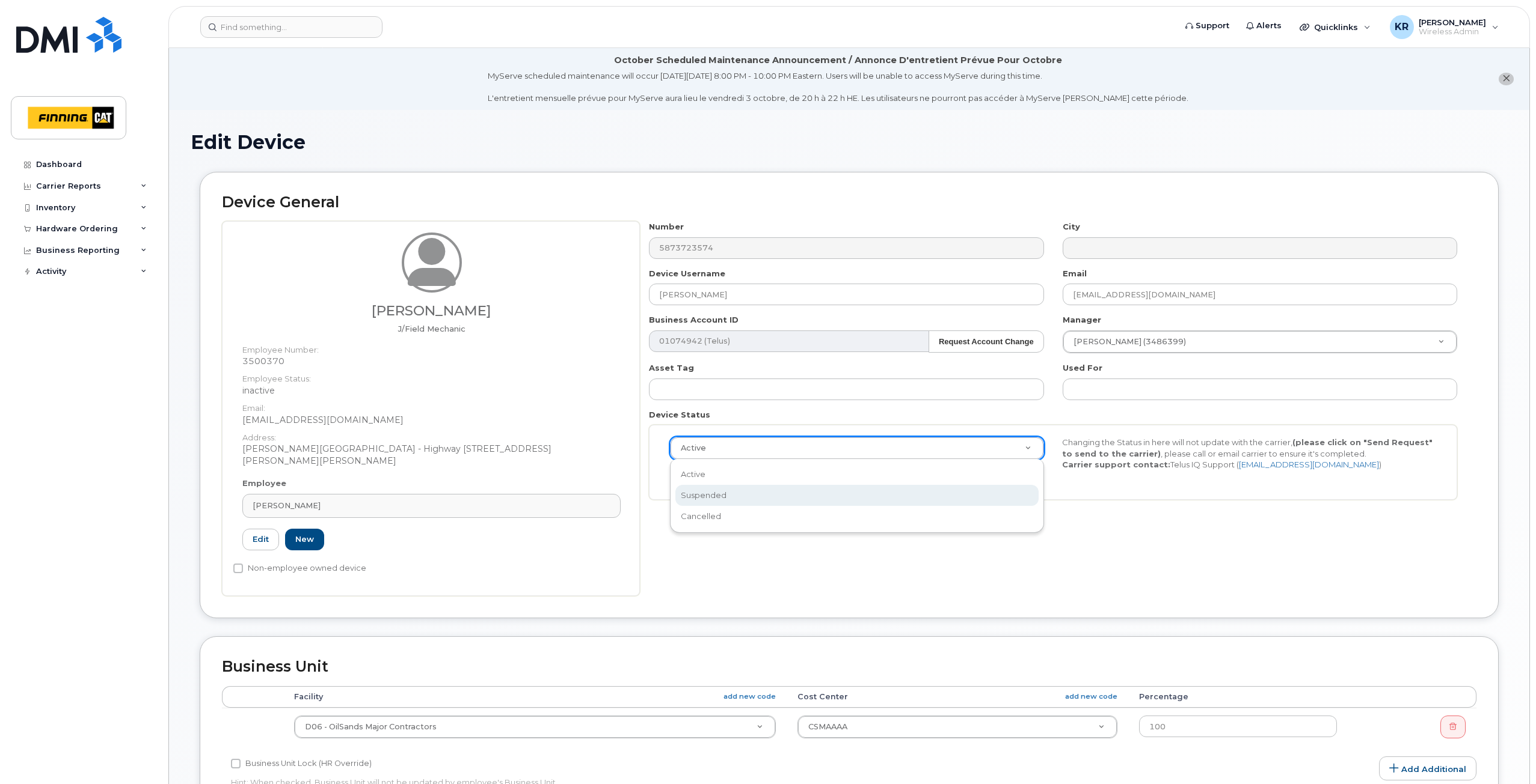
select select "suspended"
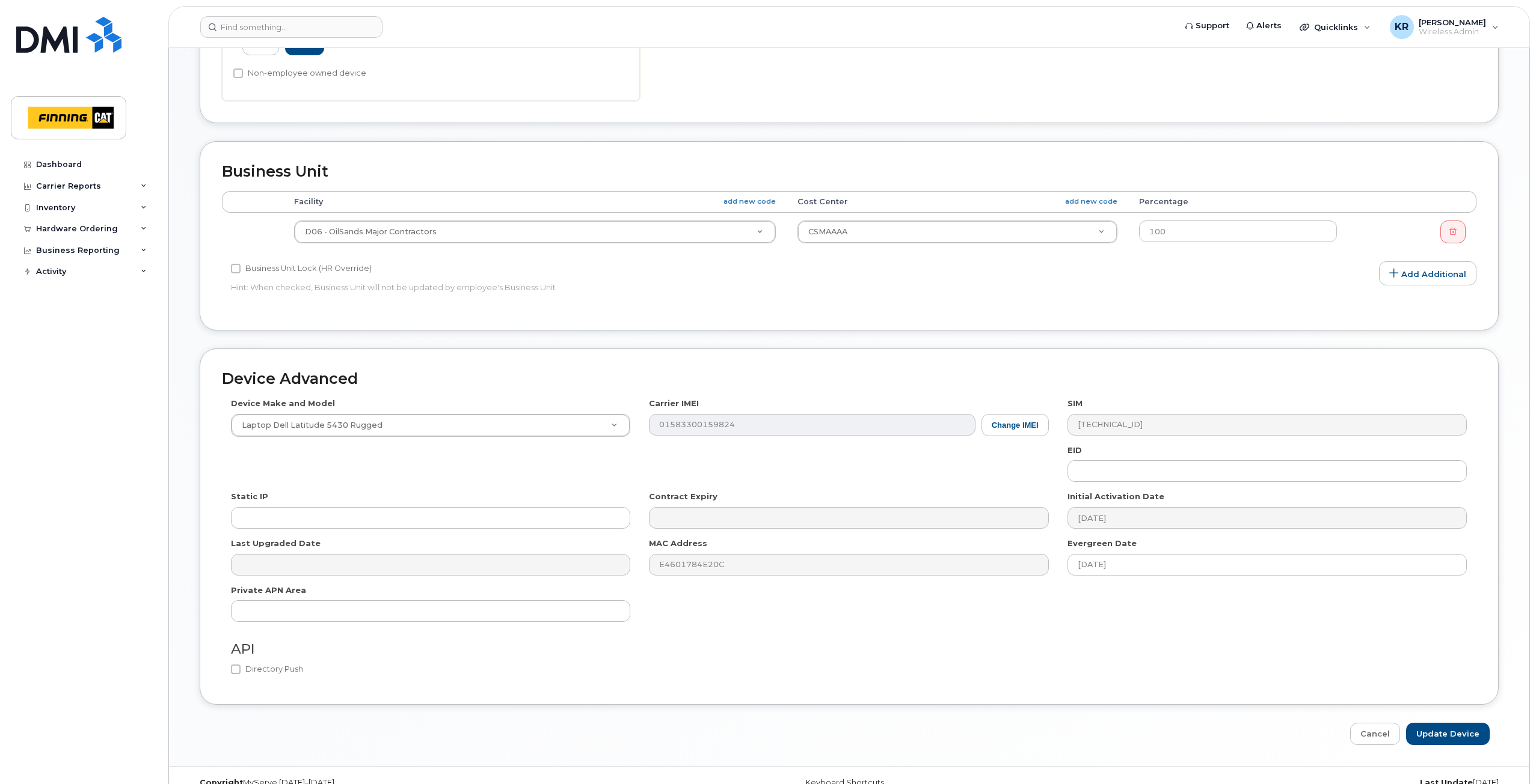
scroll to position [517, 0]
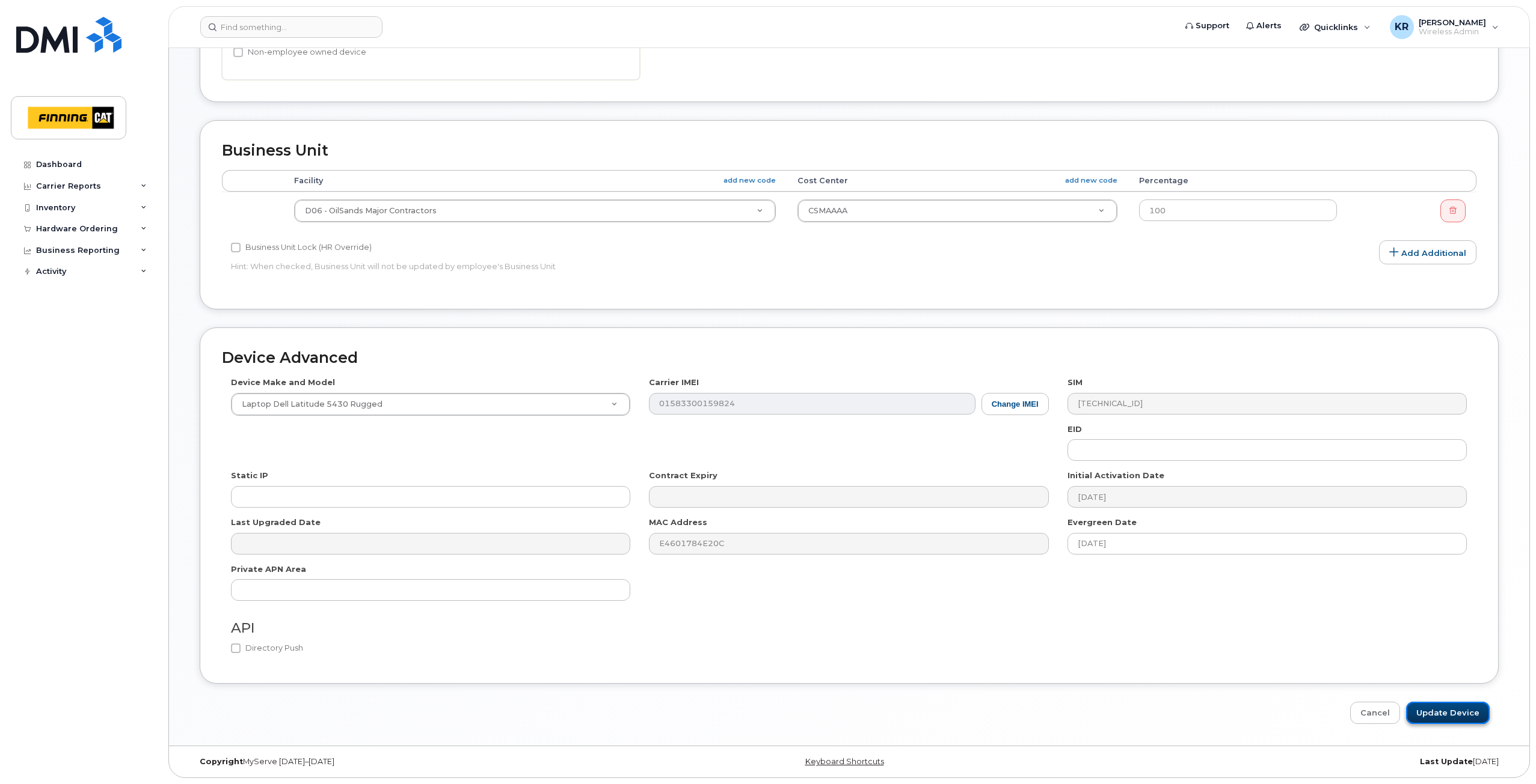
click at [1429, 712] on input "Update Device" at bounding box center [1448, 712] width 84 height 22
type input "Saving..."
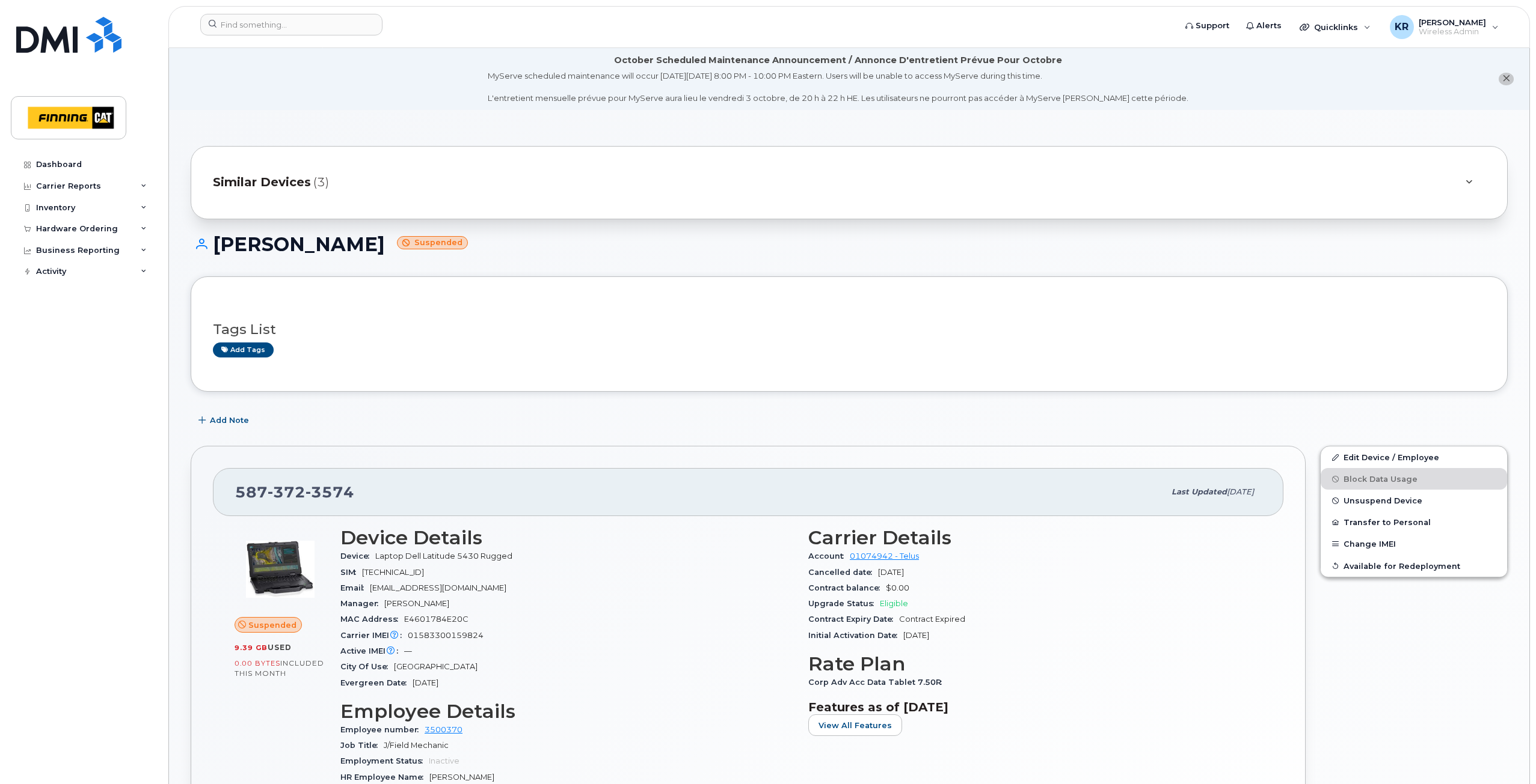
click at [266, 179] on span "Similar Devices" at bounding box center [262, 182] width 98 height 17
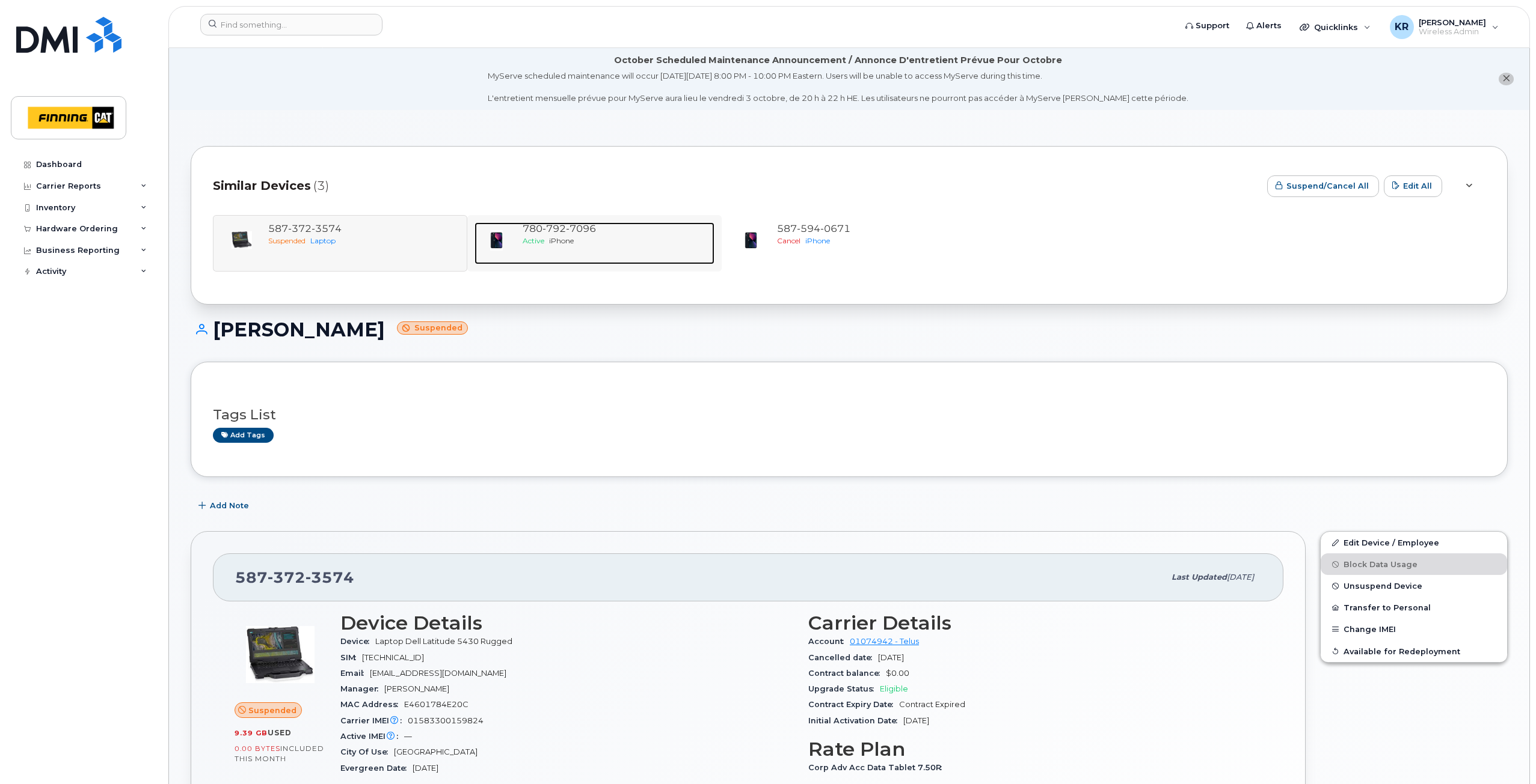
click at [606, 239] on div "Active iPhone" at bounding box center [616, 240] width 187 height 10
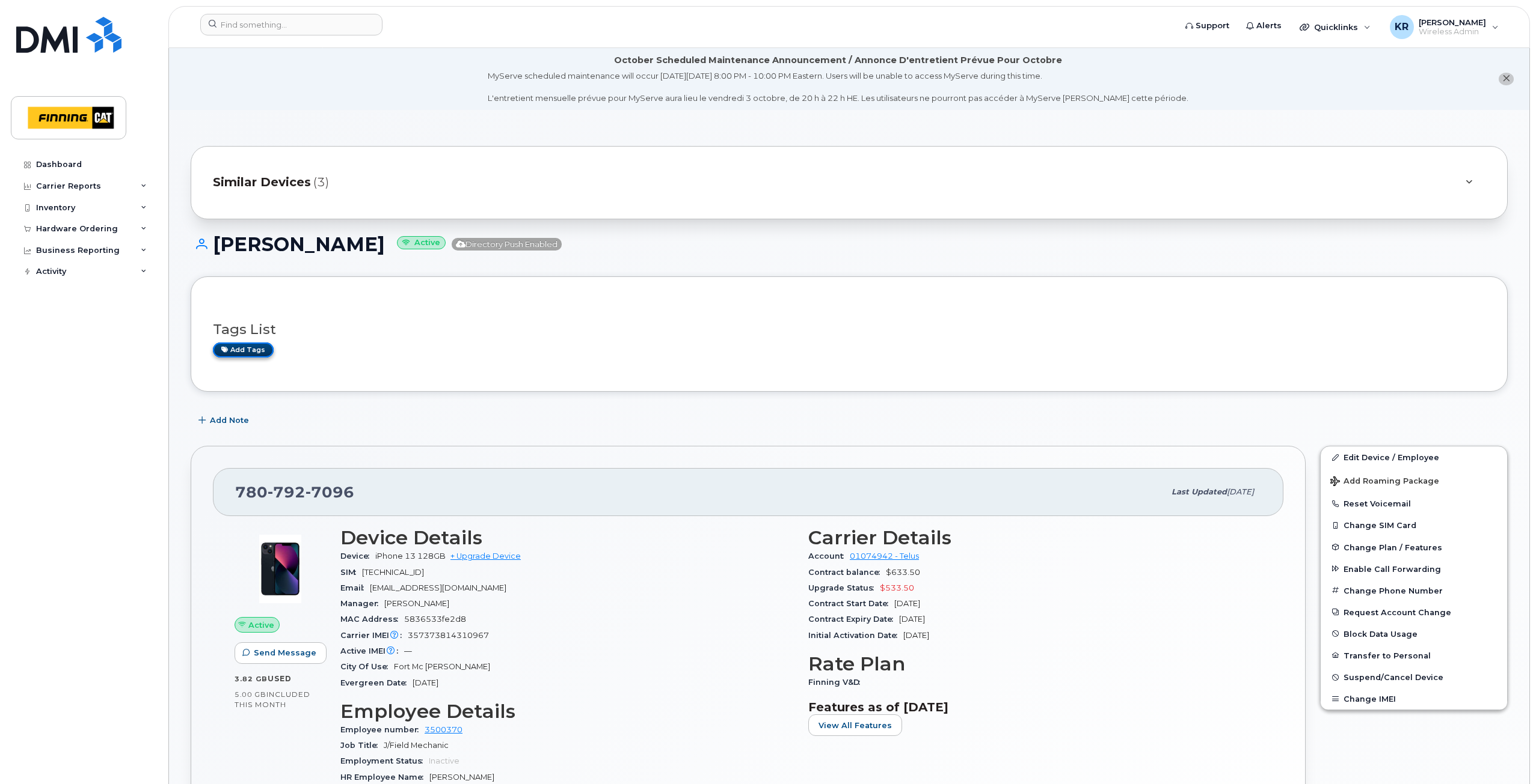
click at [255, 351] on link "Add tags" at bounding box center [244, 350] width 61 height 15
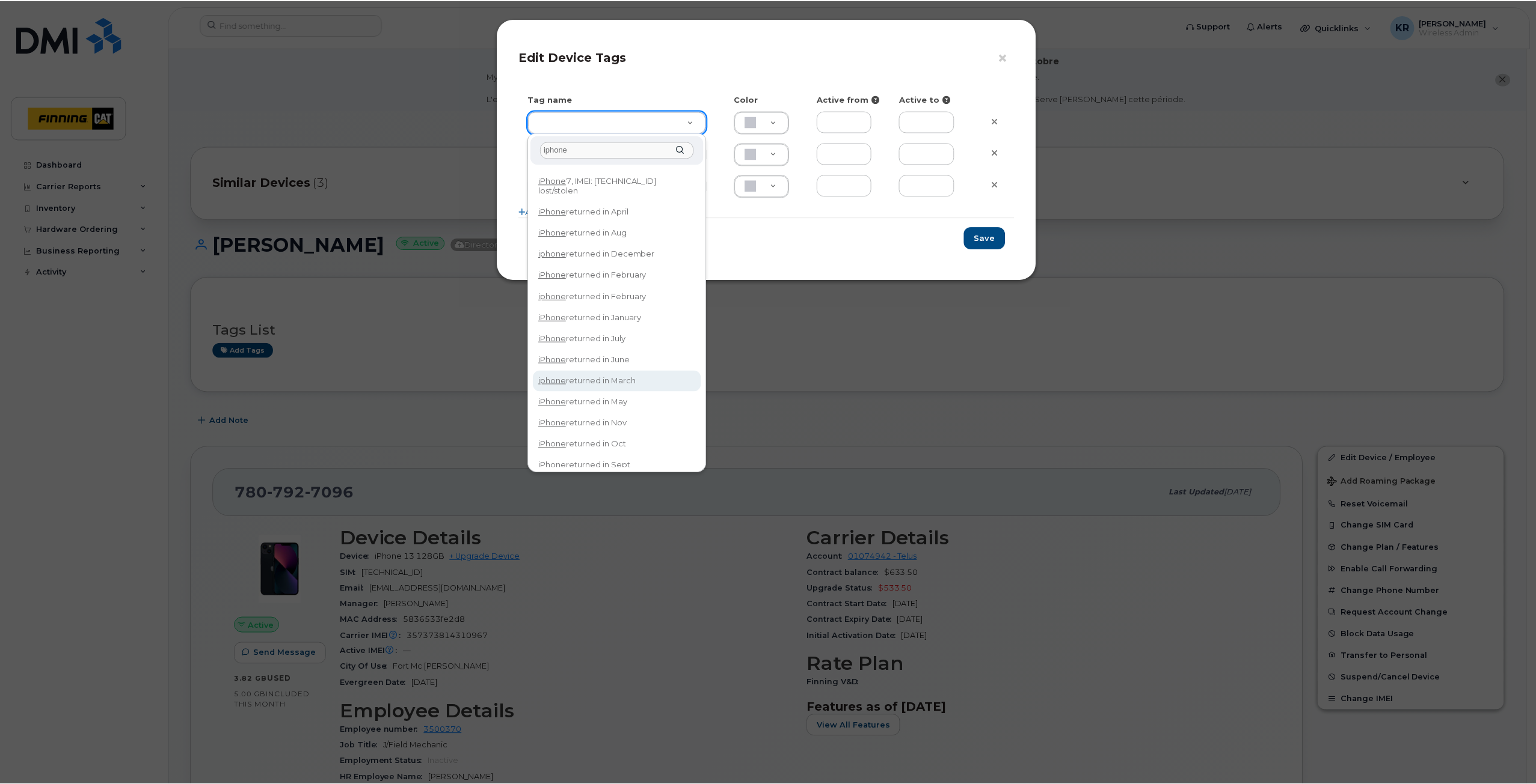
scroll to position [26, 0]
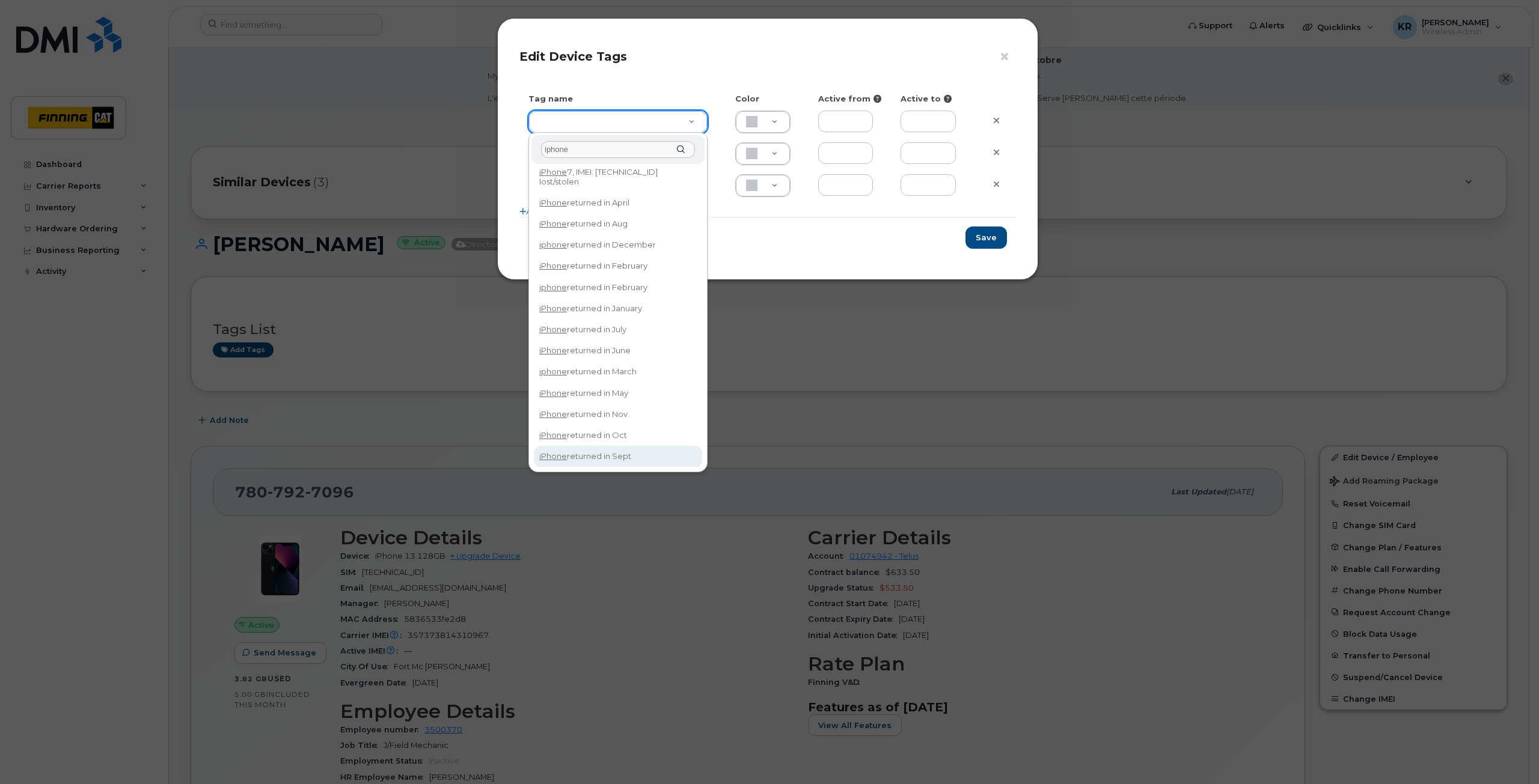
type input "iphone"
type input "iPhone returned in Sept"
type input "DFD3EE"
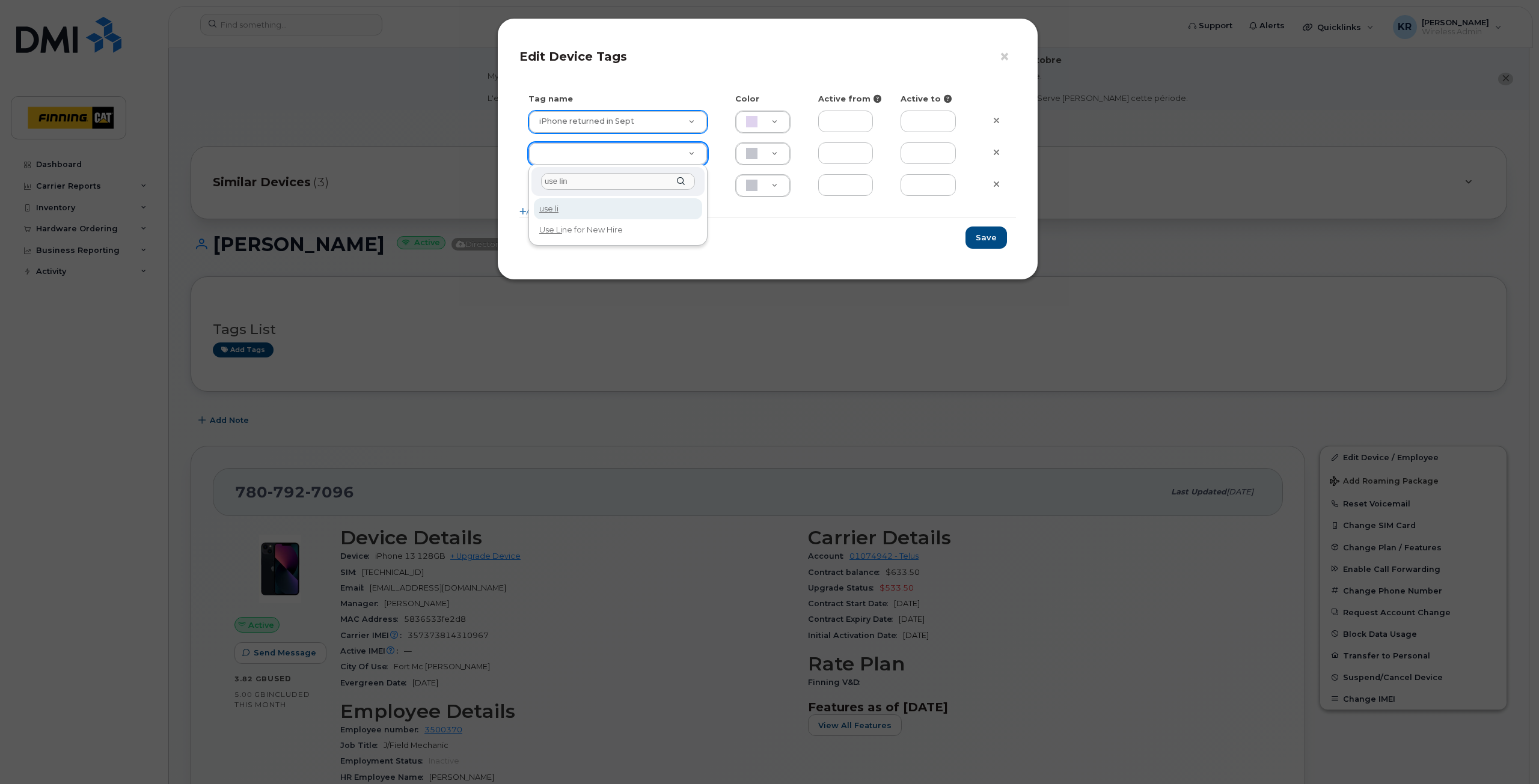
type input "use line"
type input "Use Line for New Hire"
type input "DAECC8"
click at [979, 239] on button "Save" at bounding box center [986, 237] width 41 height 22
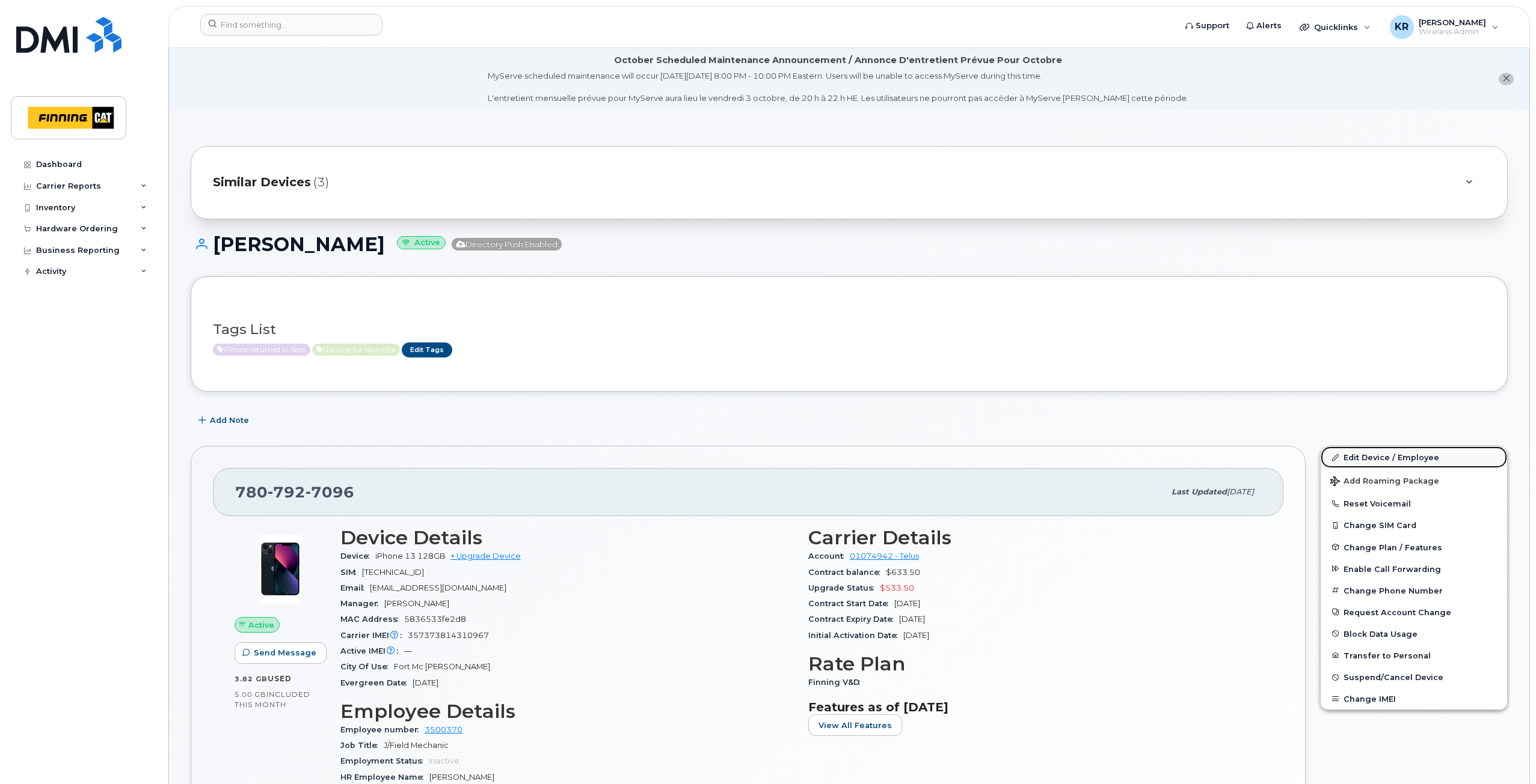
click at [1362, 454] on link "Edit Device / Employee" at bounding box center [1413, 457] width 186 height 21
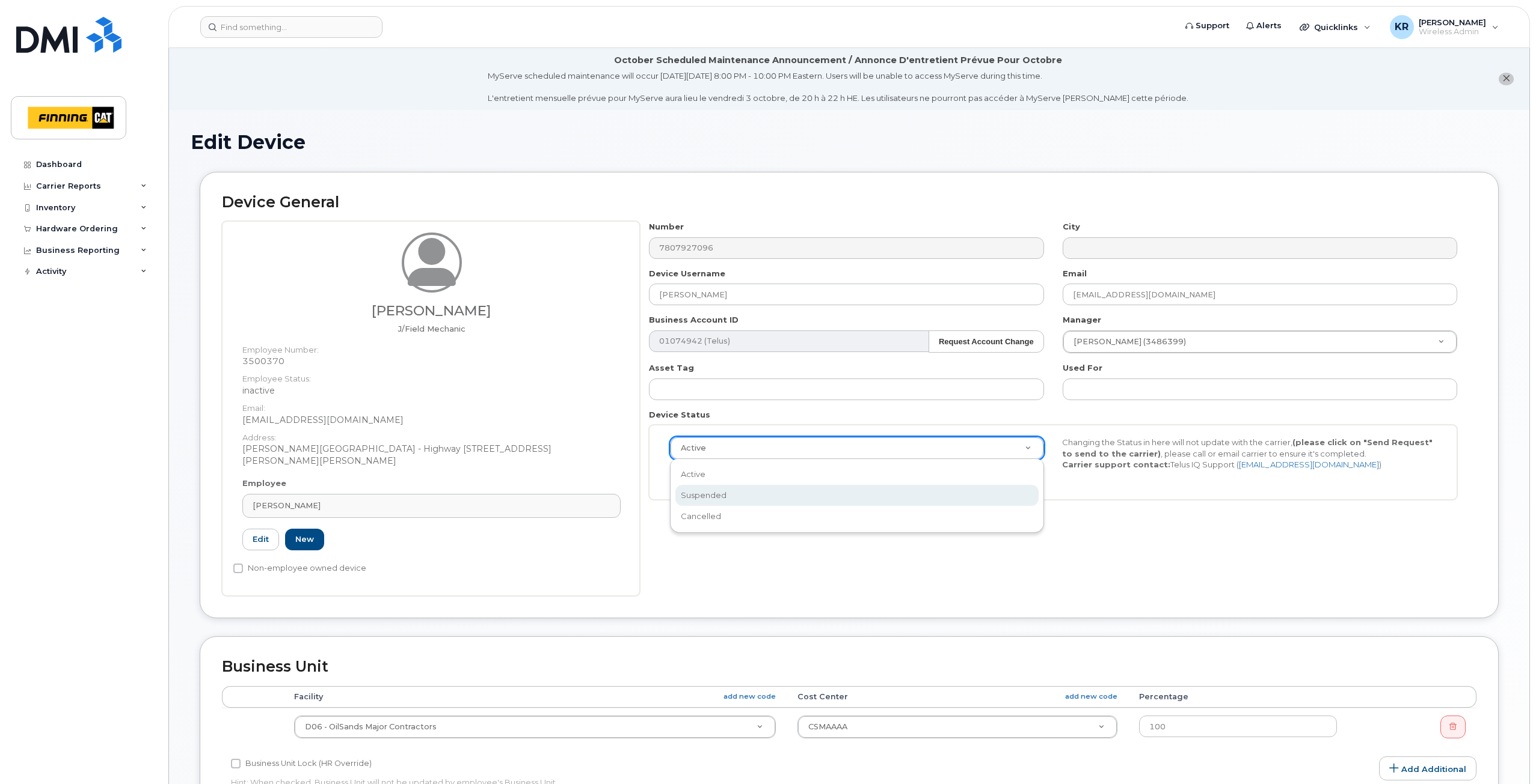
scroll to position [0, 3]
select select "suspended"
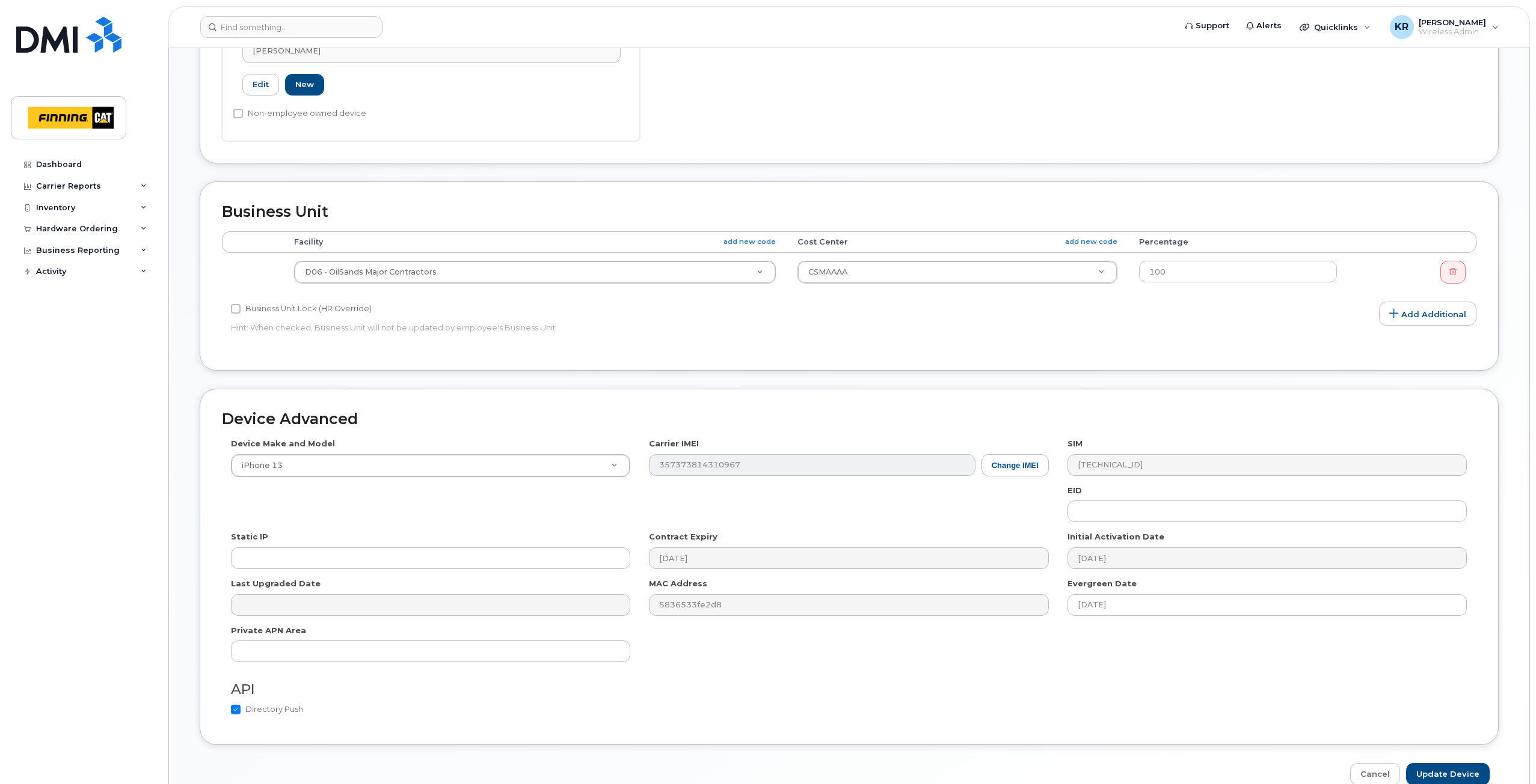
scroll to position [517, 0]
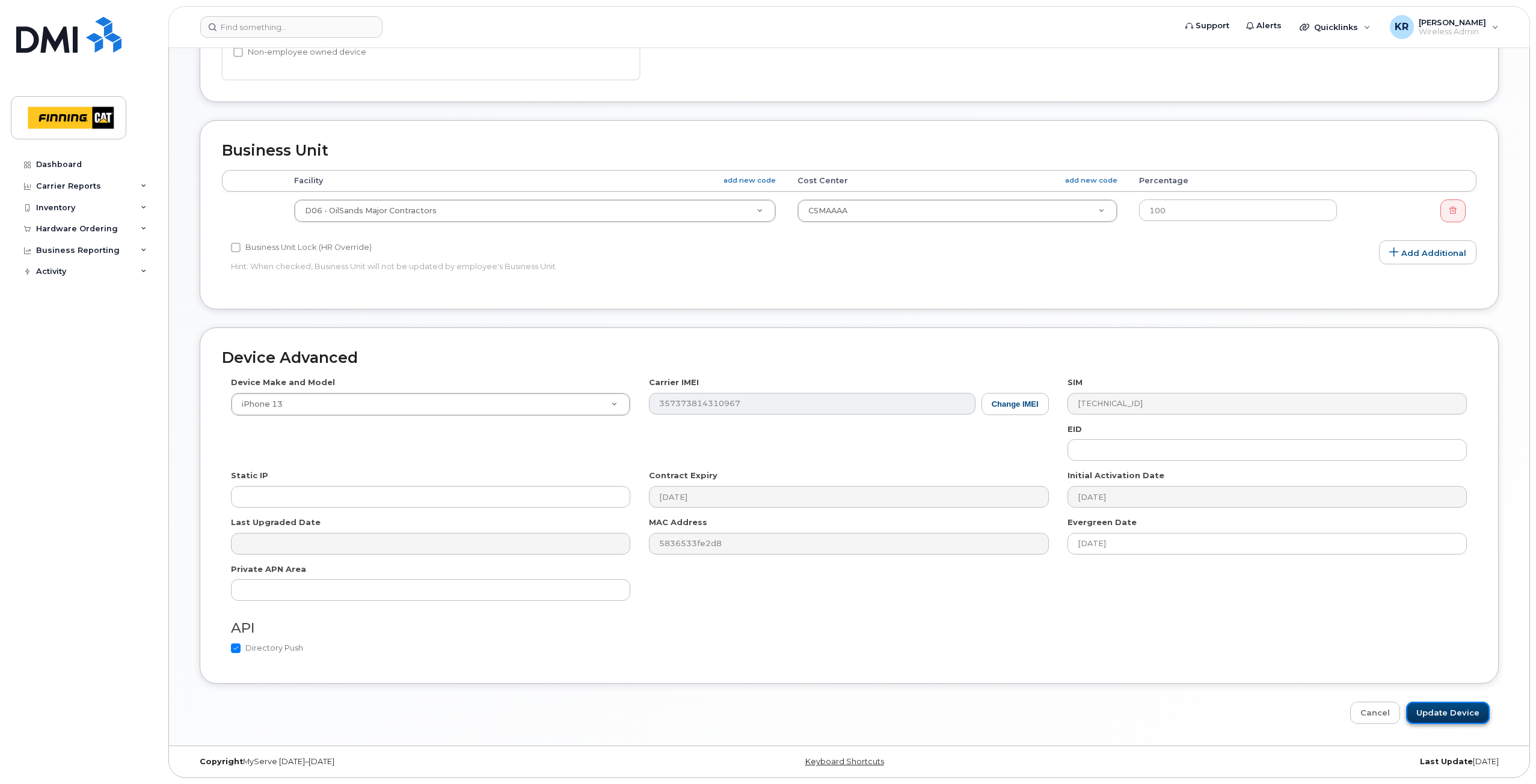
click at [1442, 712] on input "Update Device" at bounding box center [1448, 712] width 84 height 22
type input "Saving..."
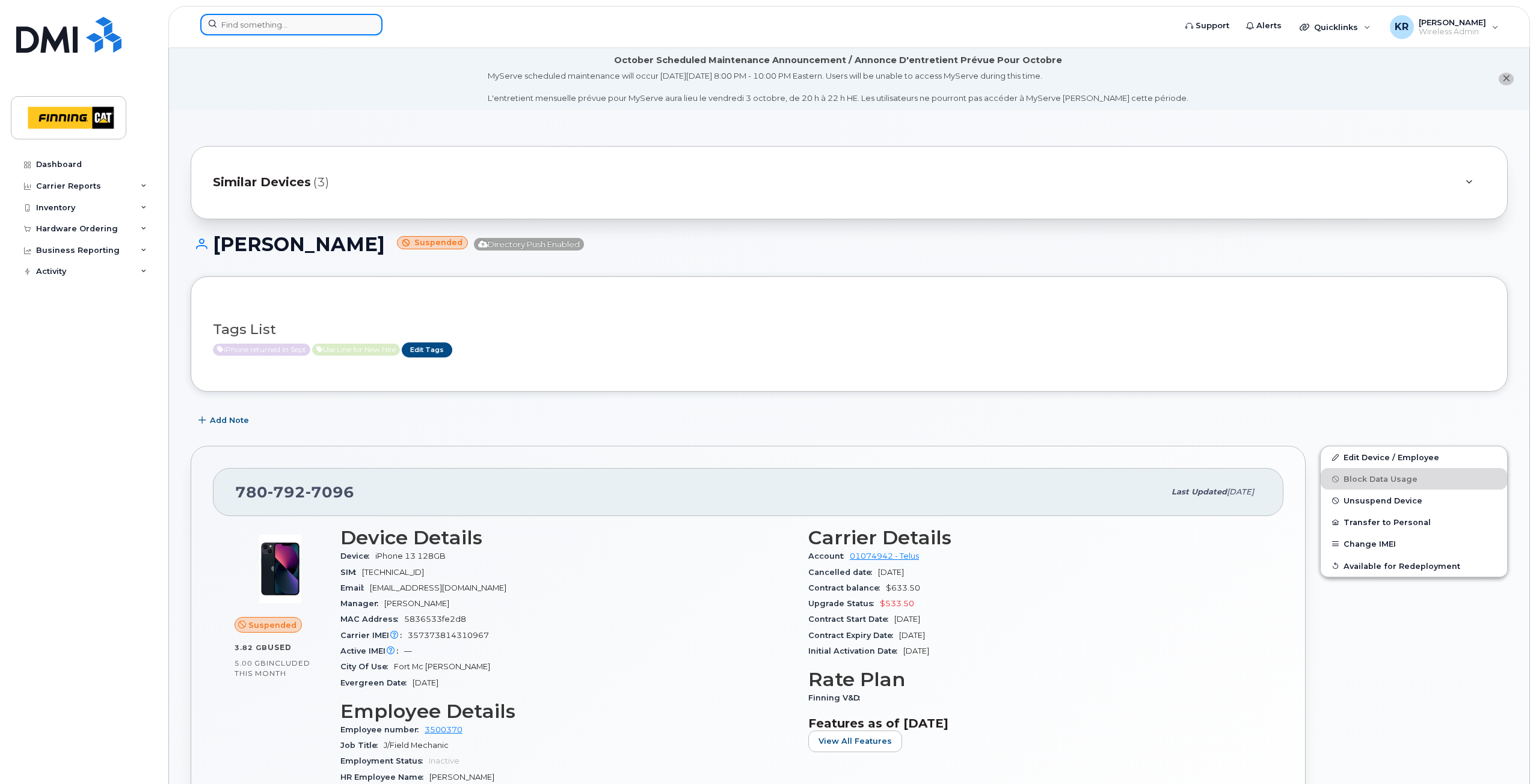
click at [257, 26] on input at bounding box center [291, 25] width 182 height 21
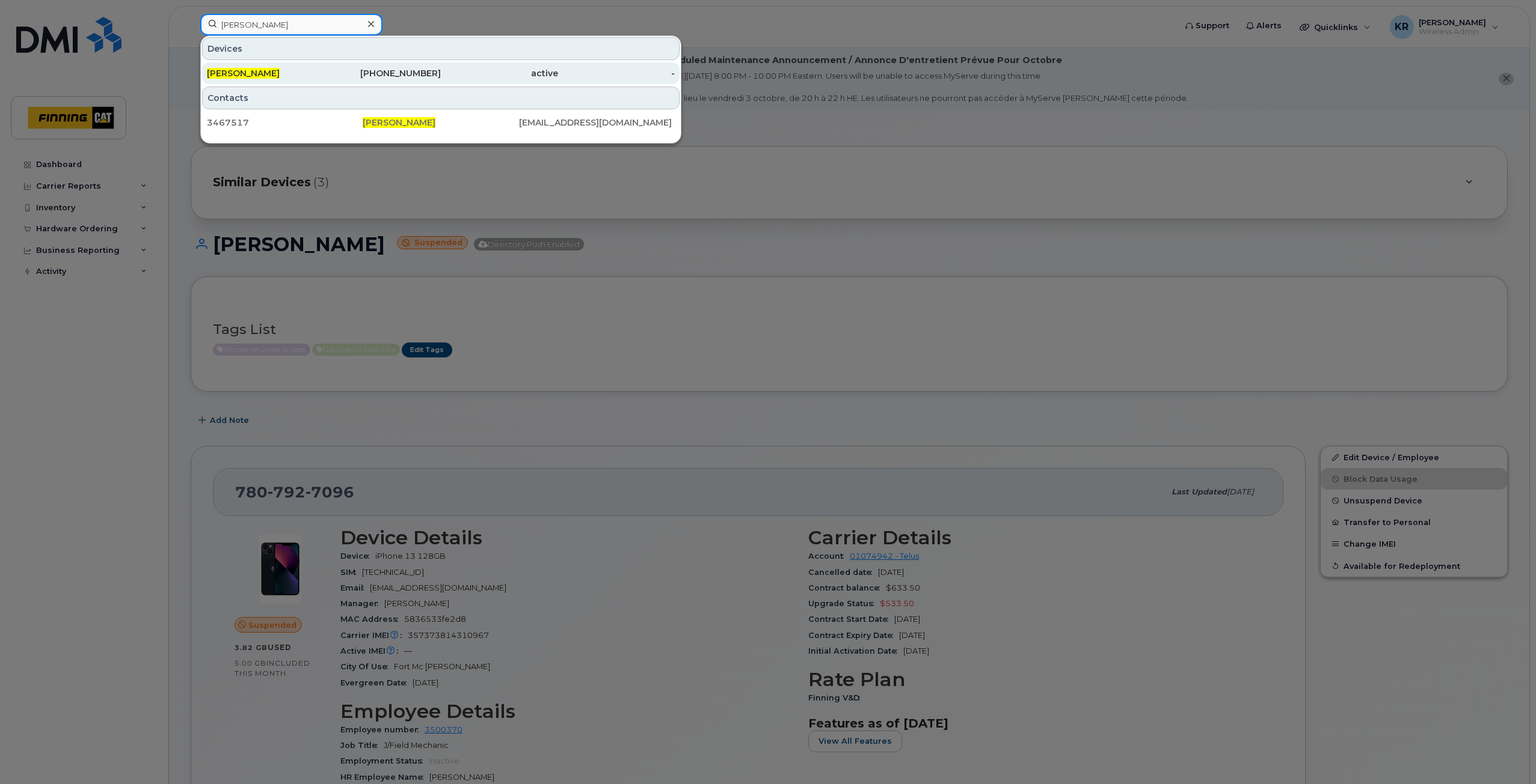
type input "[PERSON_NAME]"
click at [306, 81] on div "[PERSON_NAME]" at bounding box center [265, 73] width 117 height 21
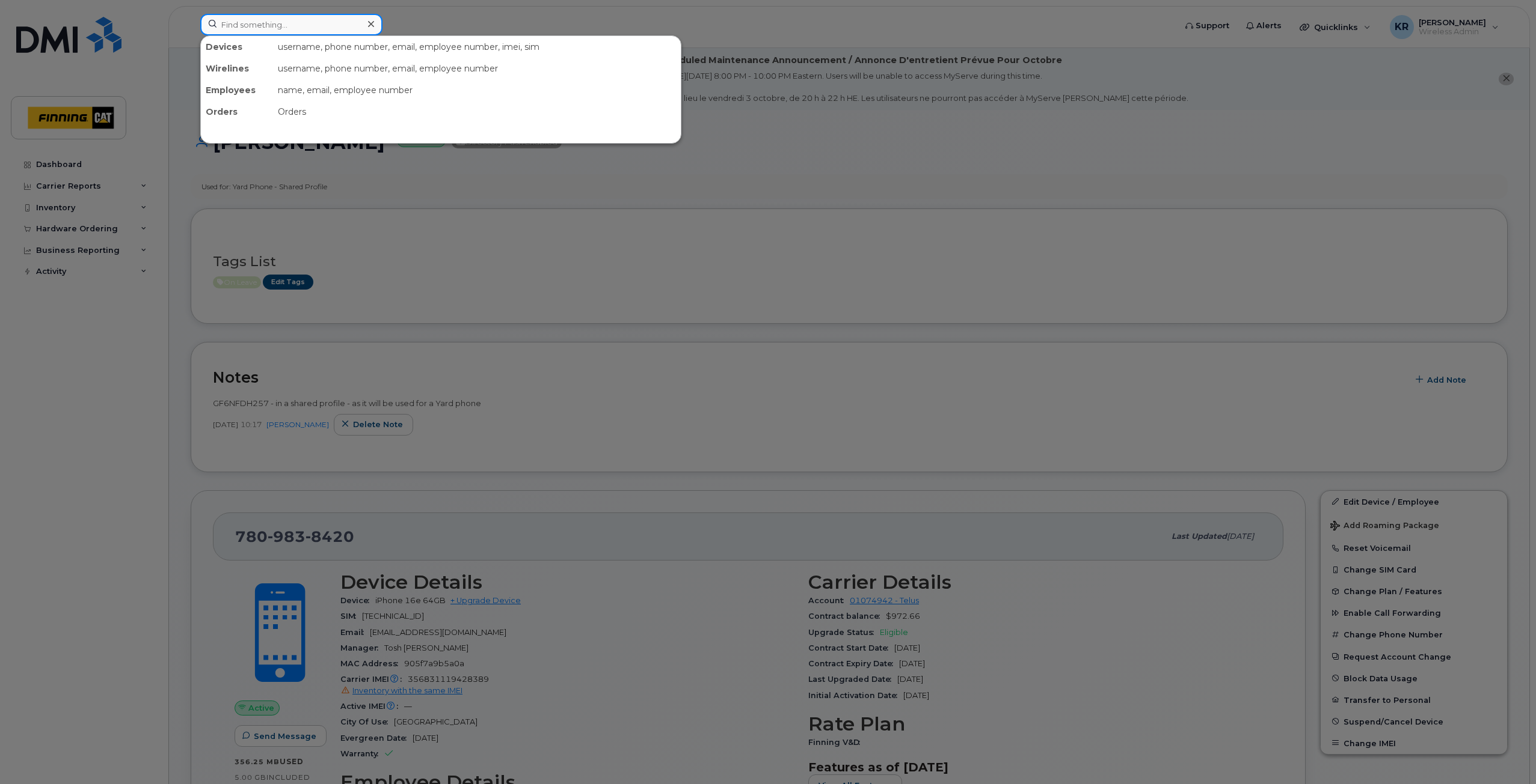
click at [328, 25] on input at bounding box center [291, 25] width 182 height 21
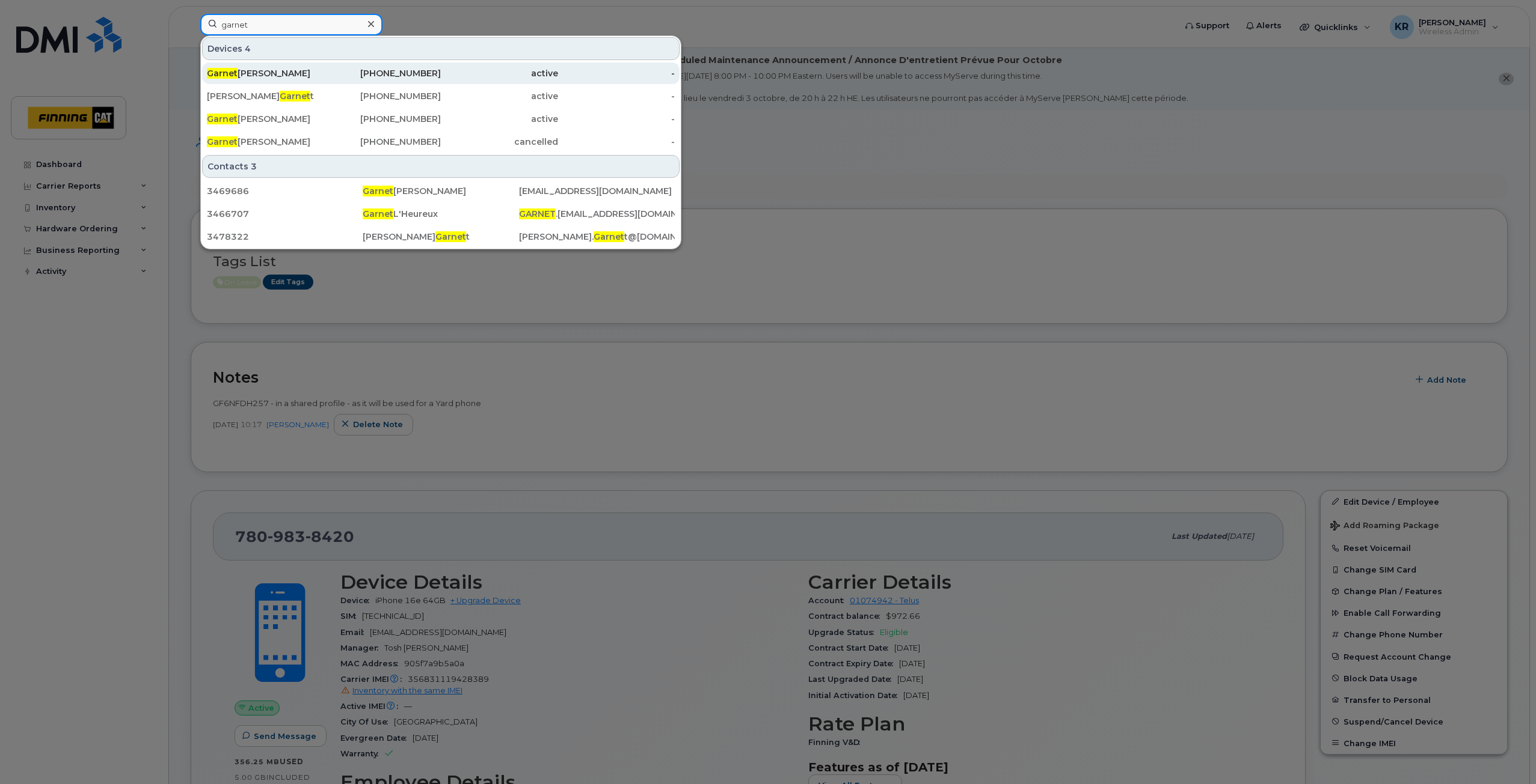
type input "garnet"
click at [375, 72] on div "[PHONE_NUMBER]" at bounding box center [383, 73] width 117 height 12
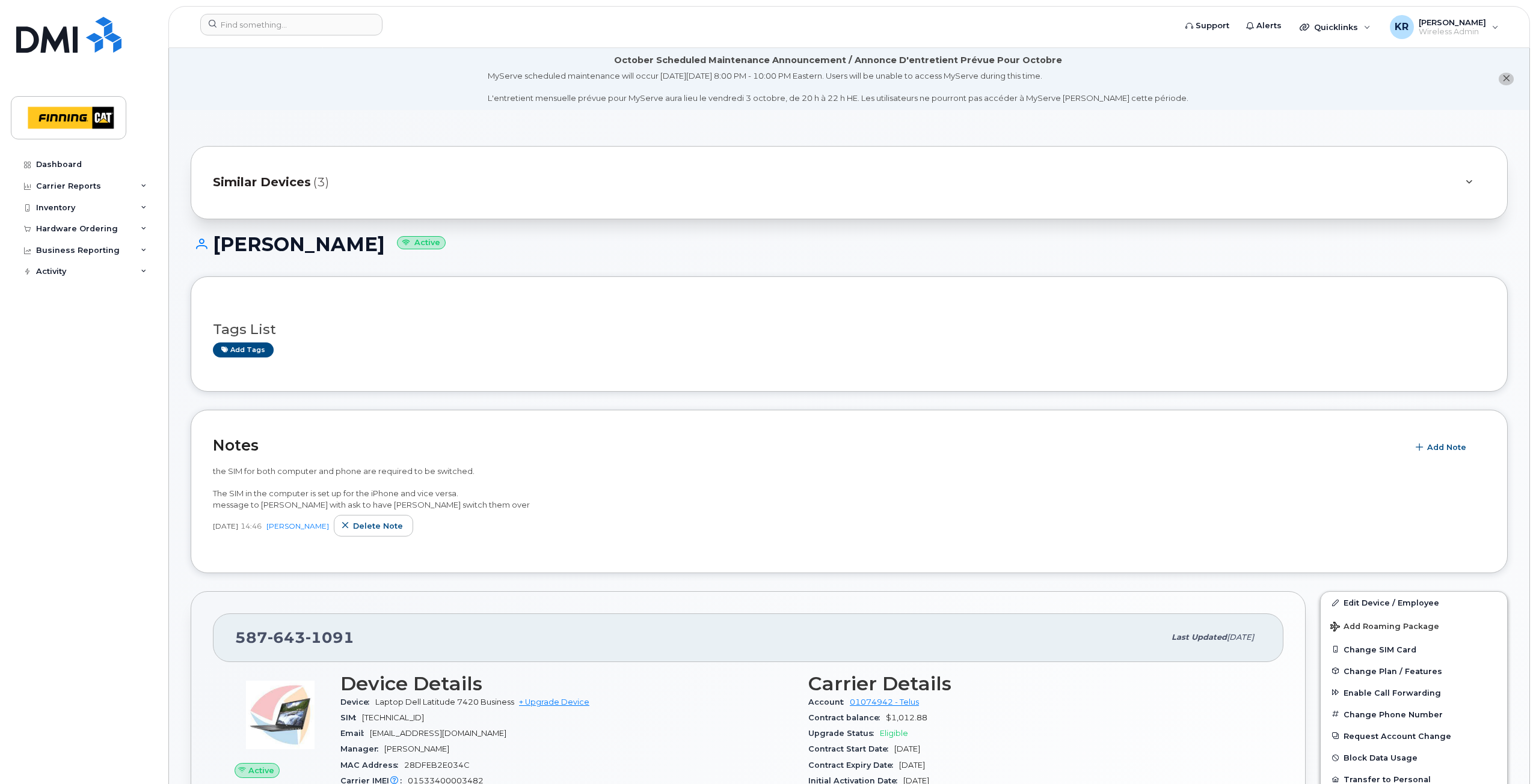
click at [282, 178] on span "Similar Devices" at bounding box center [262, 182] width 98 height 17
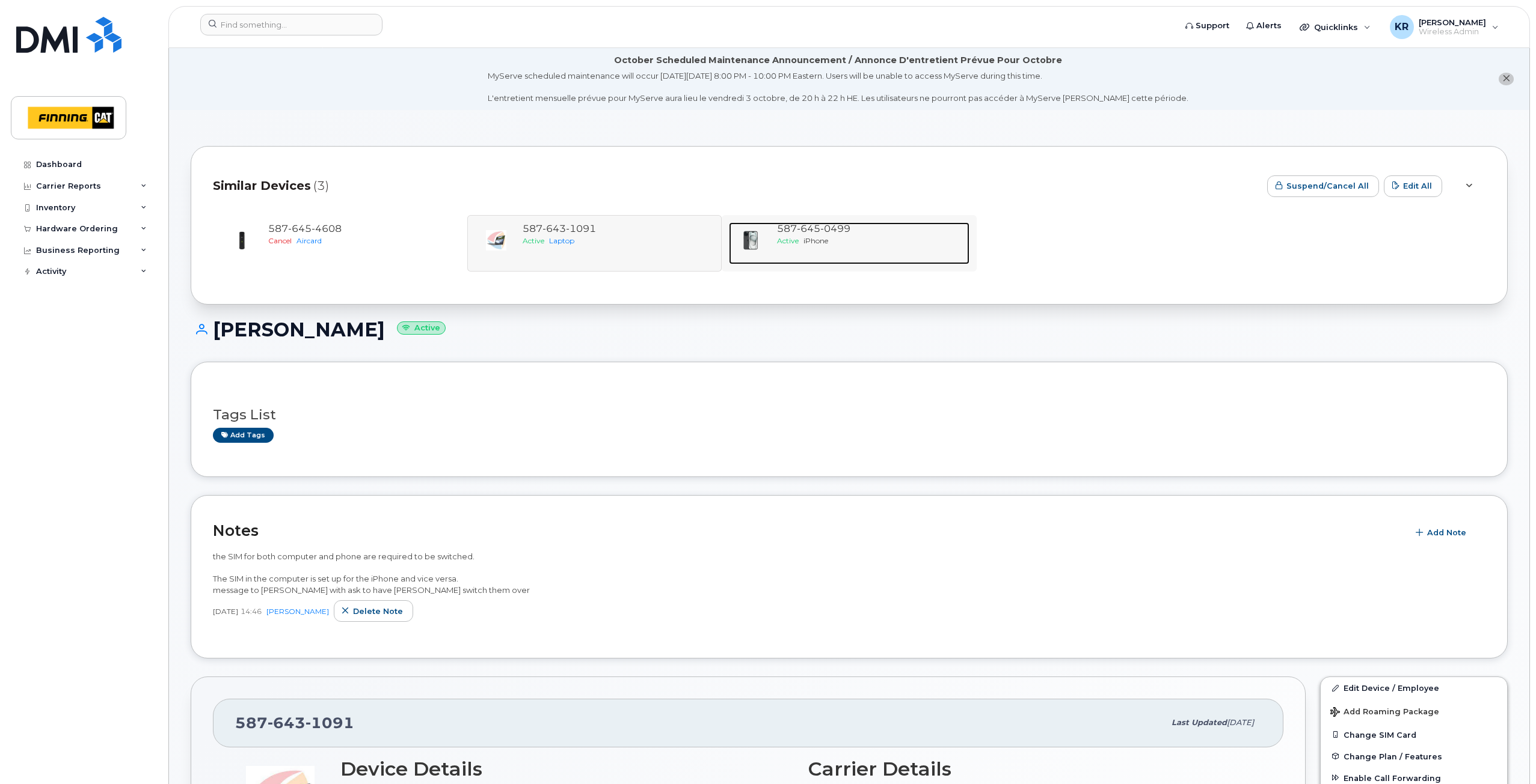
click at [826, 240] on span "iPhone" at bounding box center [816, 240] width 25 height 9
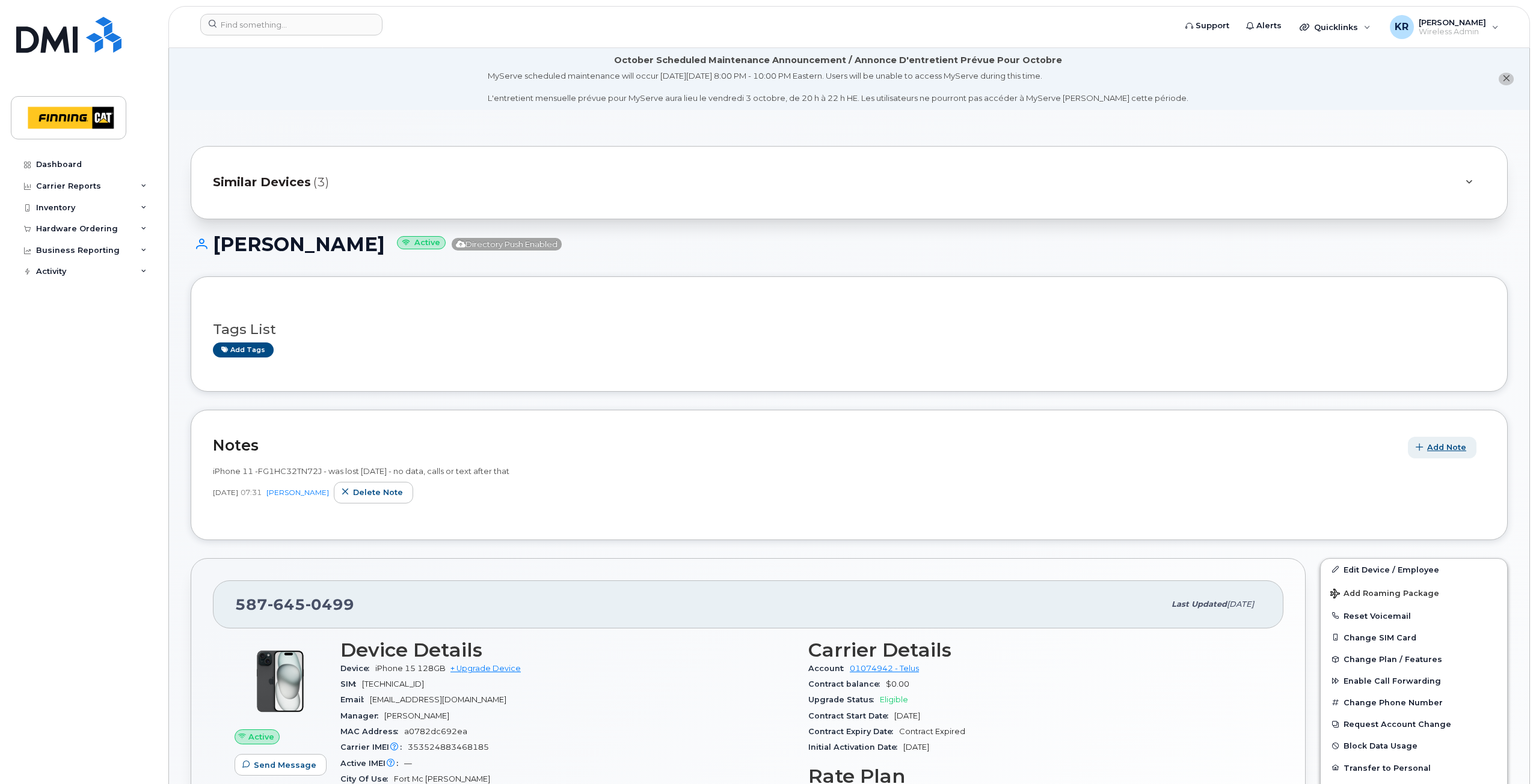
click at [1438, 450] on span "Add Note" at bounding box center [1445, 448] width 39 height 12
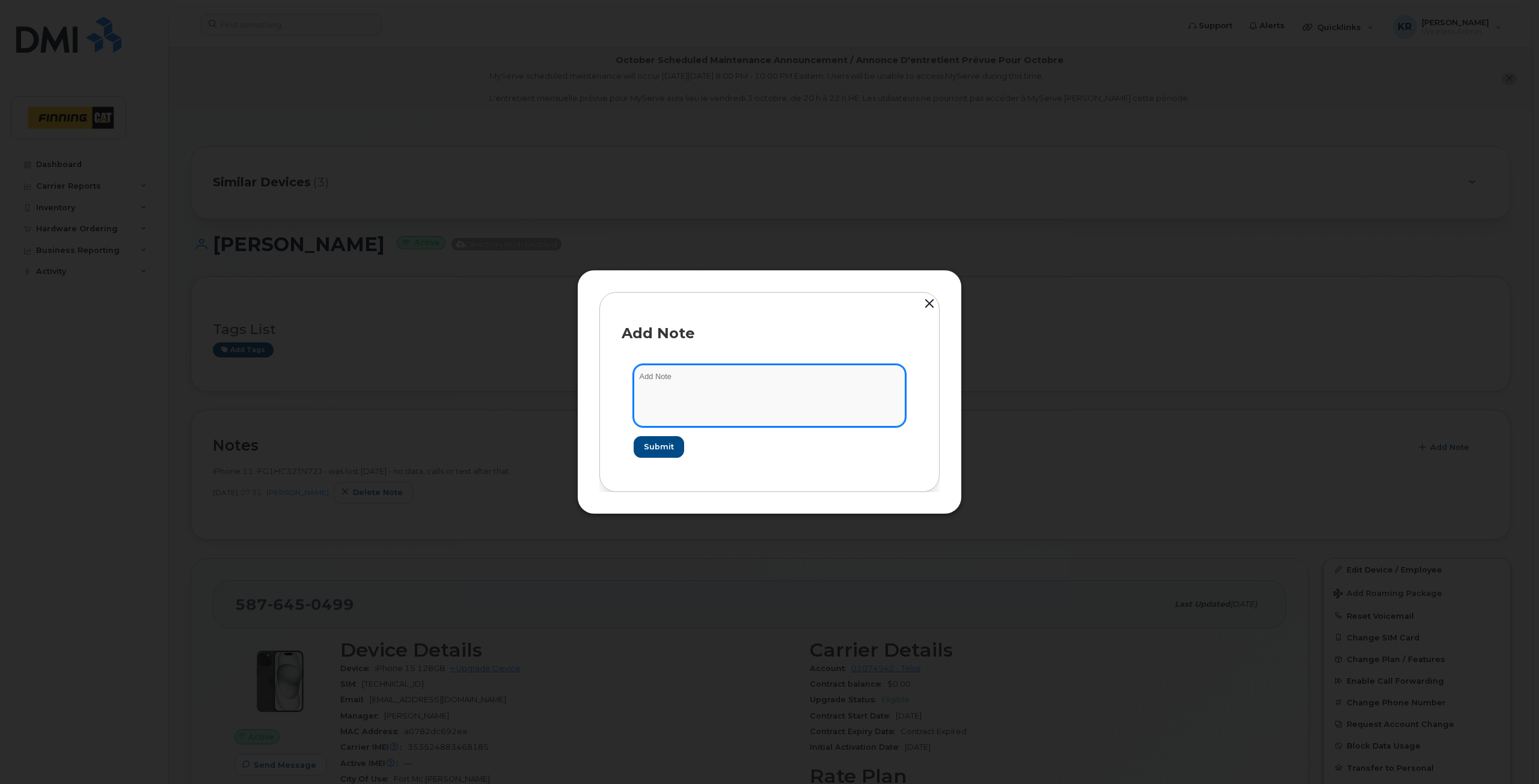
click at [644, 378] on textarea at bounding box center [770, 395] width 272 height 62
click at [675, 387] on textarea at bounding box center [770, 395] width 272 height 62
paste textarea "Please be informed that the number 587-645-0499 has been updated to the Voice &…"
type textarea "Sept 29/25 - Please be informed that the number 587-645-0499 has been updated t…"
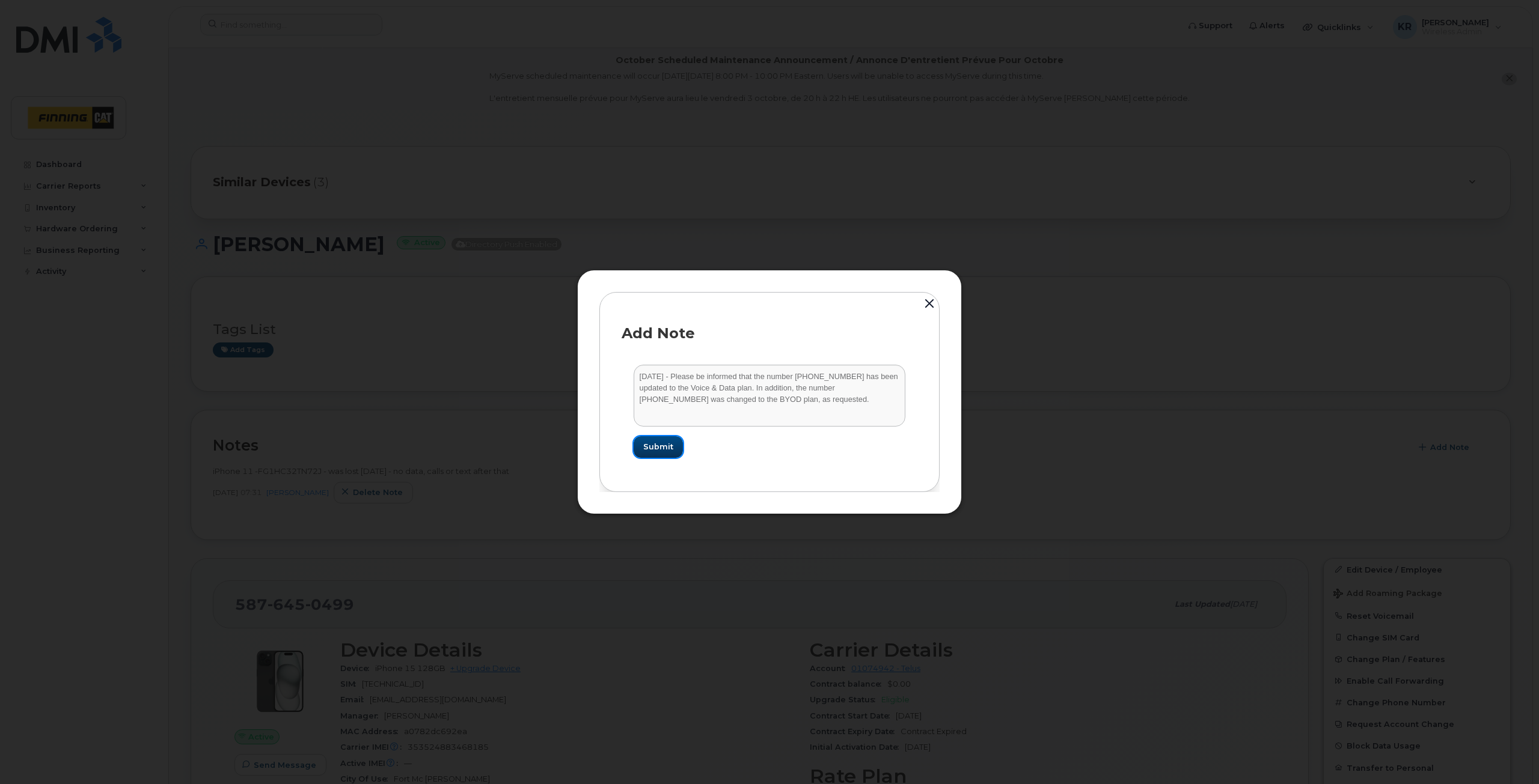
click at [653, 445] on span "Submit" at bounding box center [658, 447] width 30 height 12
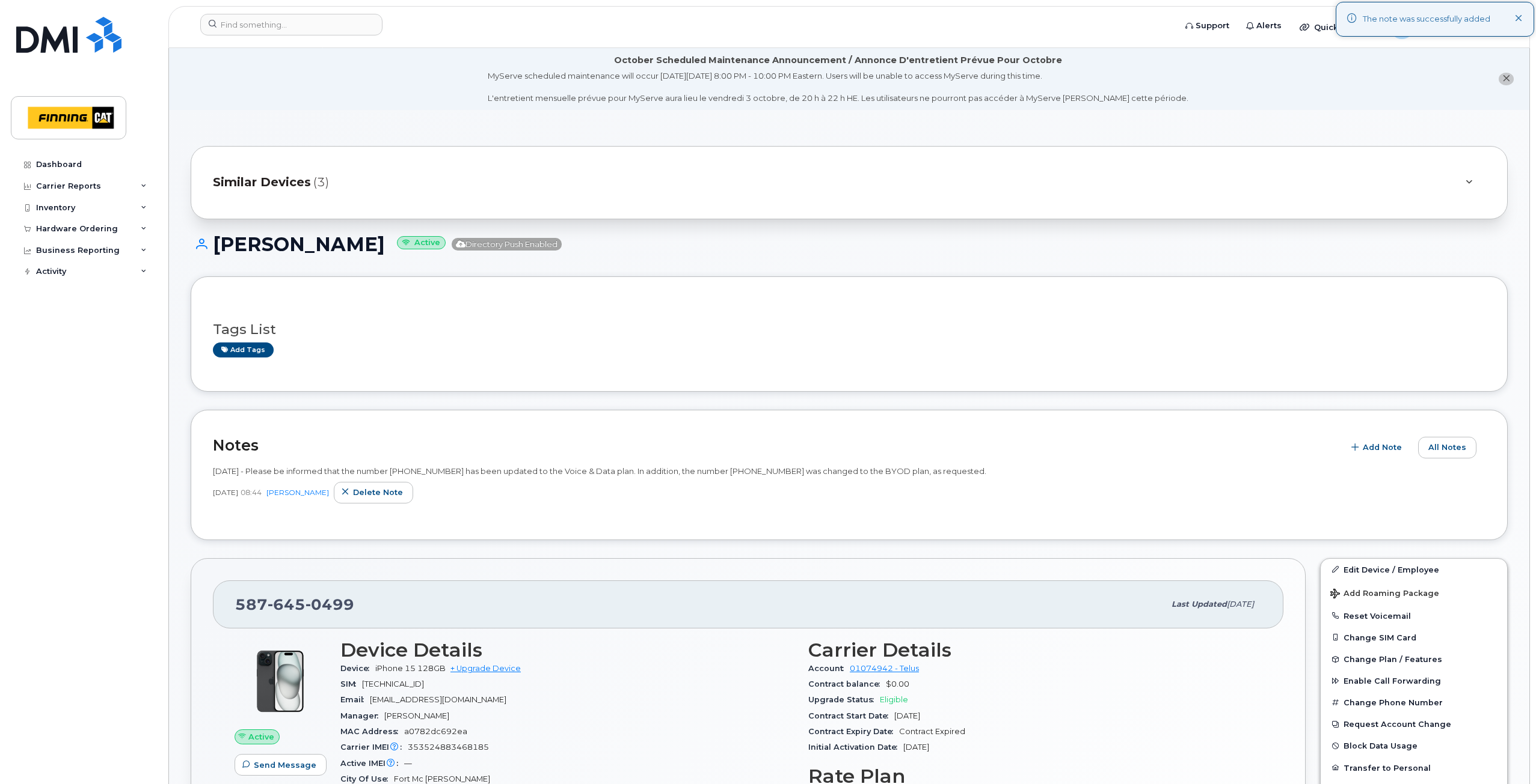
click at [305, 183] on span "Similar Devices" at bounding box center [262, 182] width 98 height 17
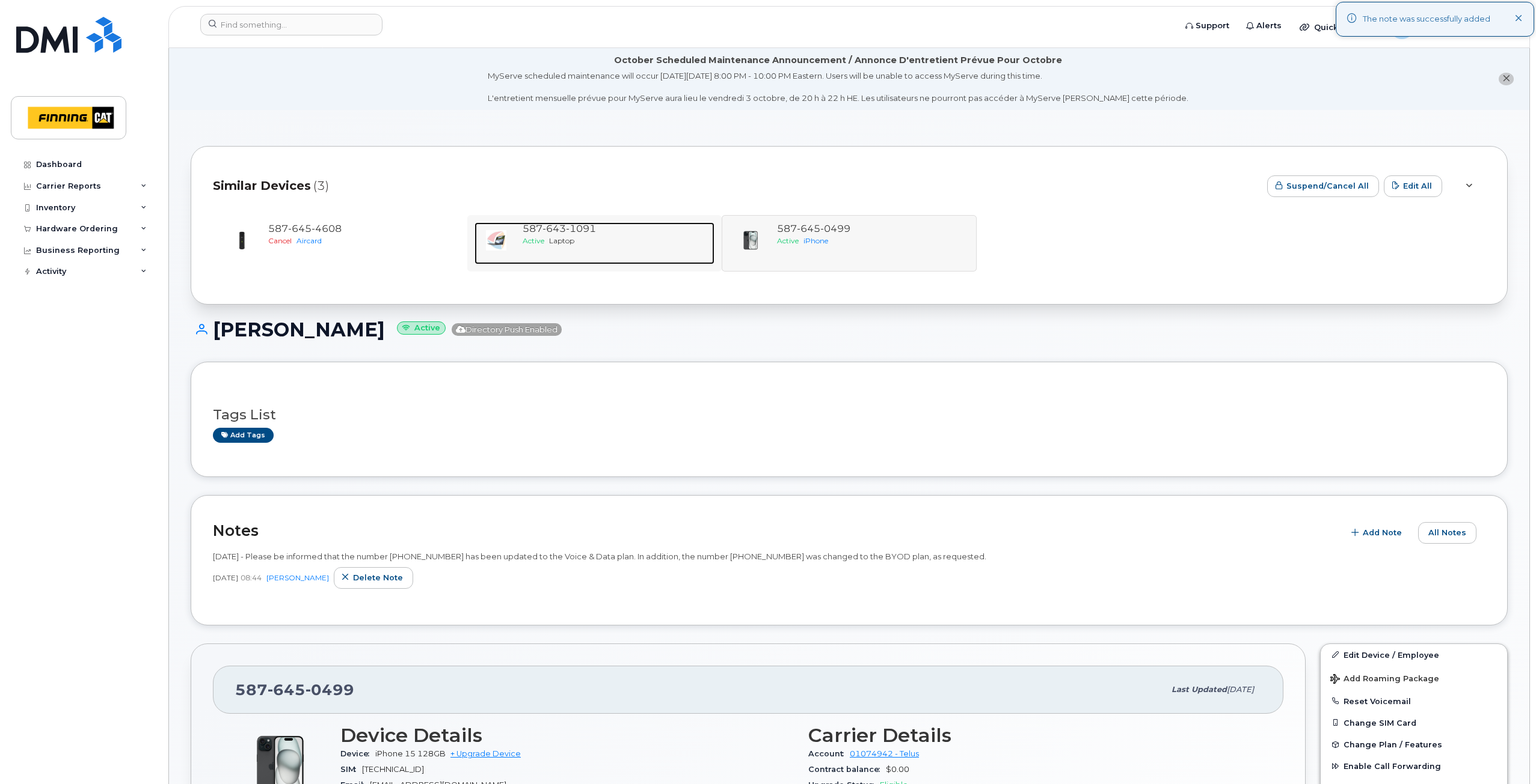
click at [553, 228] on span "643" at bounding box center [554, 229] width 23 height 12
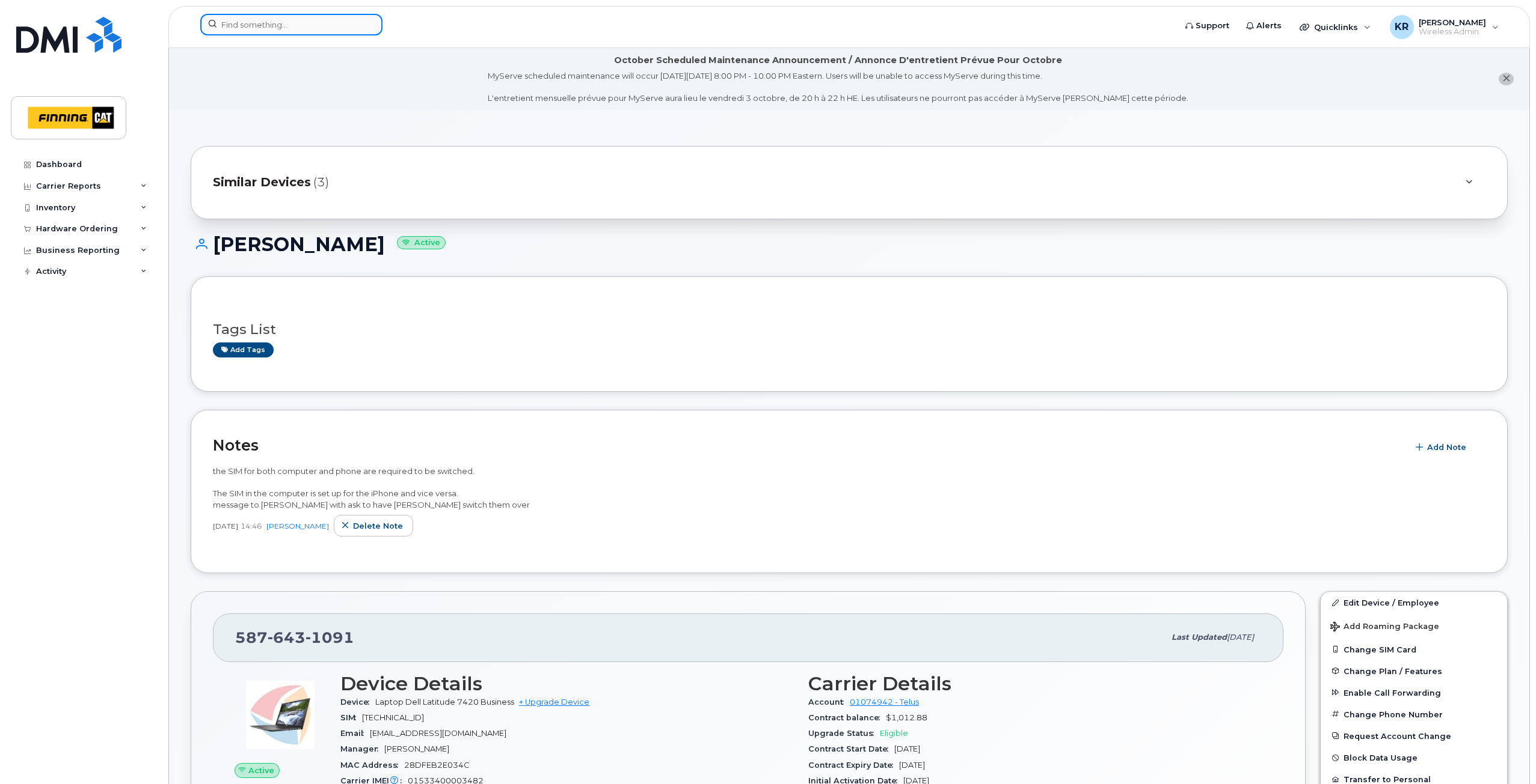
click at [286, 26] on input at bounding box center [291, 25] width 182 height 21
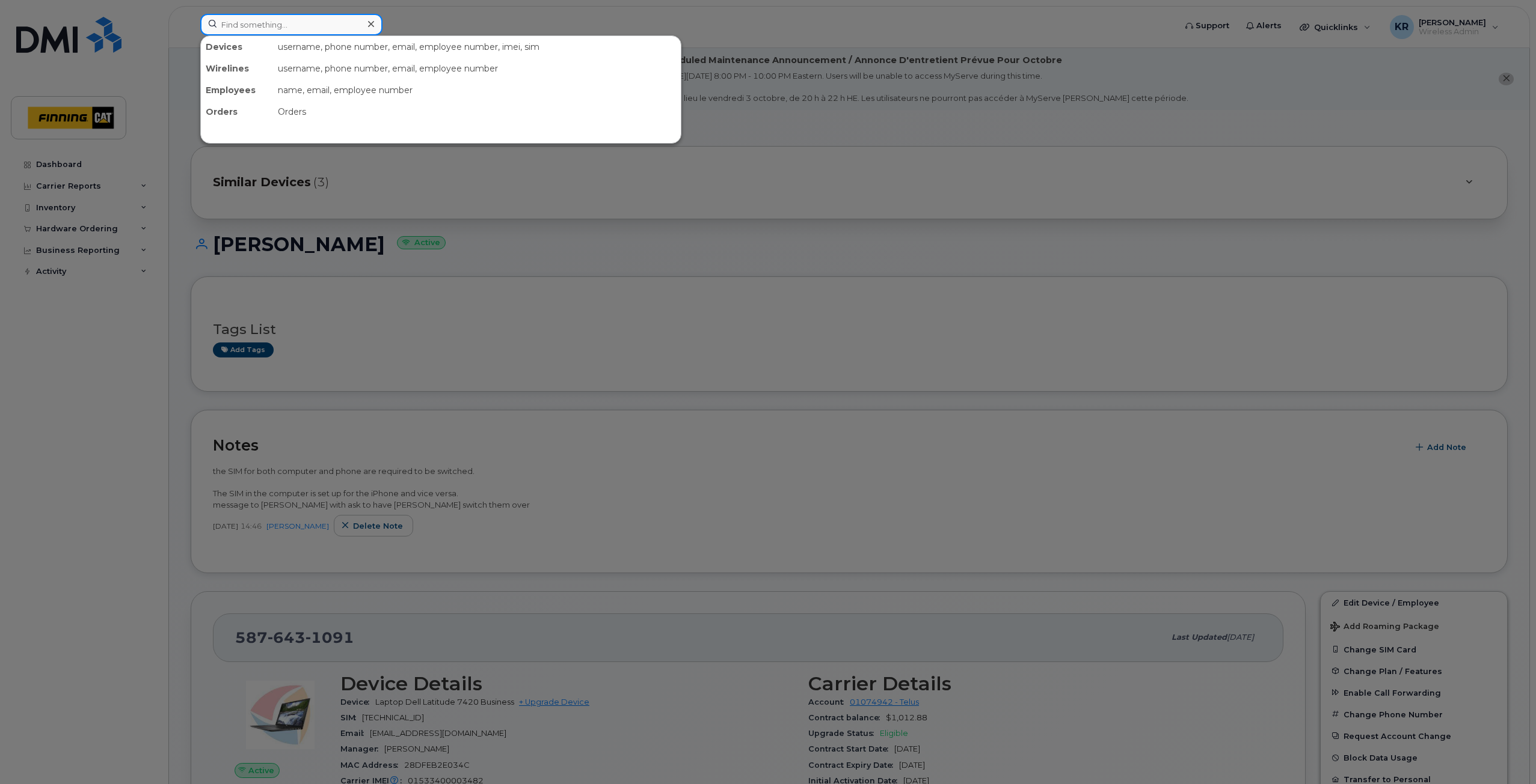
paste input "4373417908"
type input "4373417908"
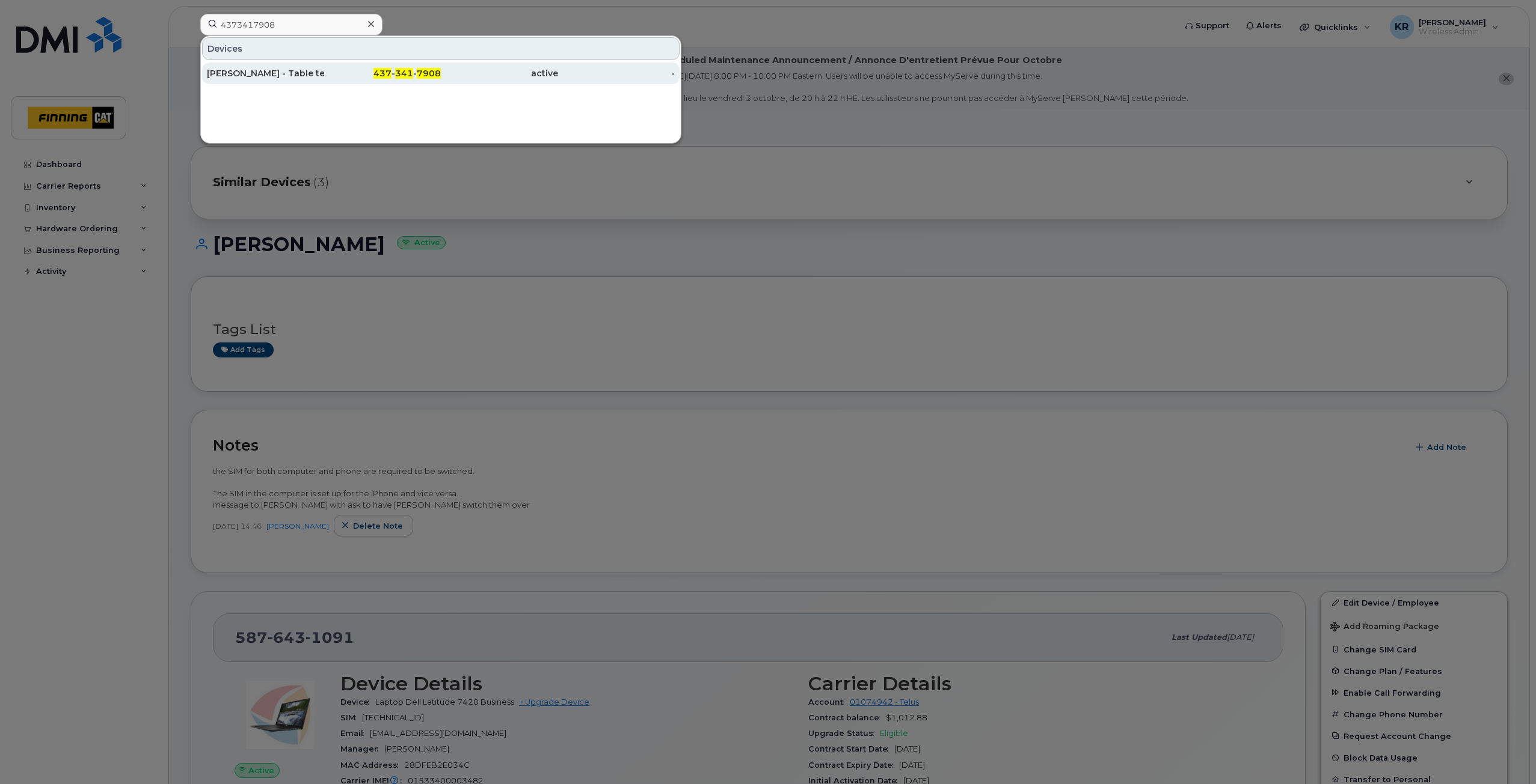
click at [297, 77] on div "[PERSON_NAME] - Table test SIM" at bounding box center [265, 73] width 117 height 12
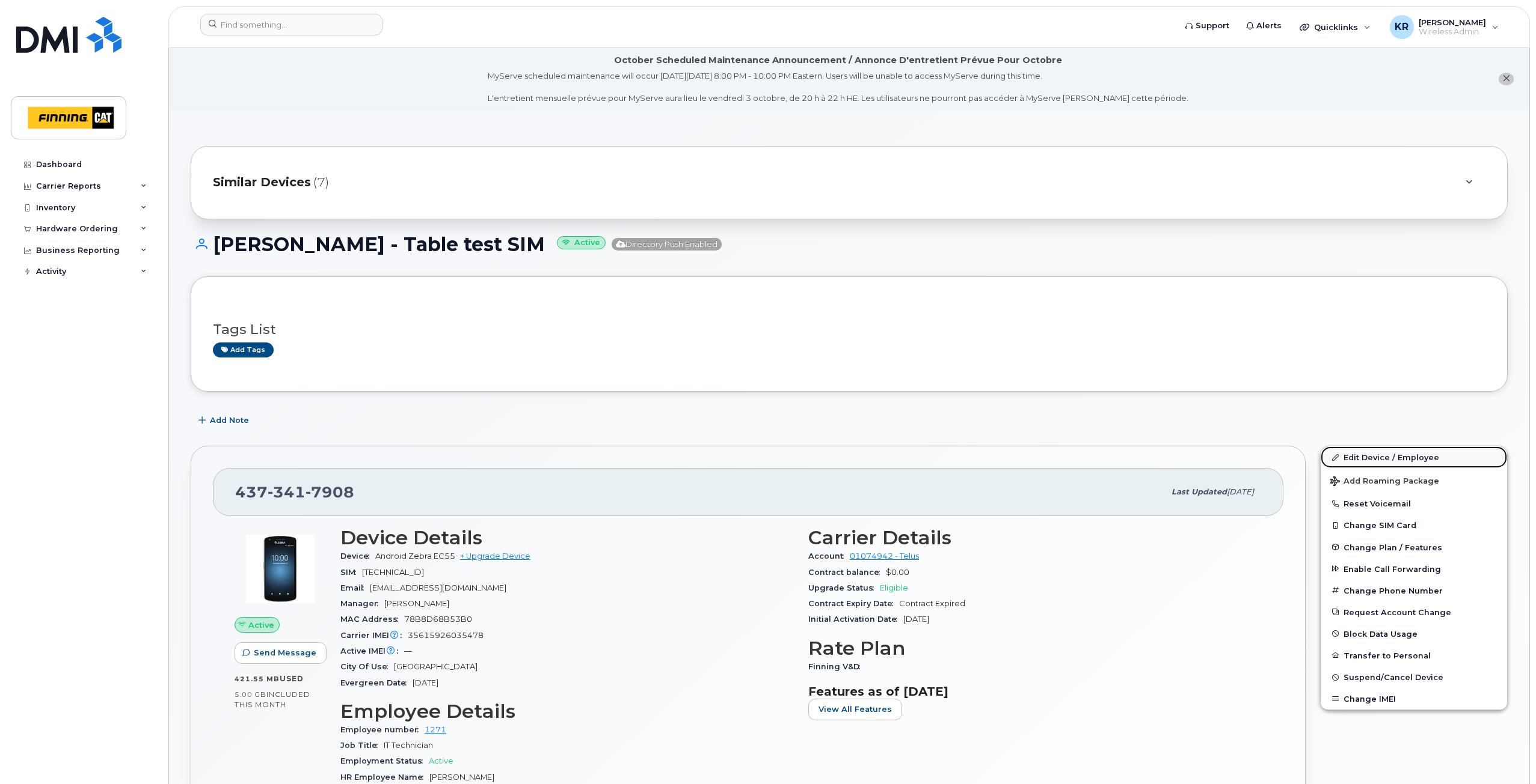
click at [1356, 461] on link "Edit Device / Employee" at bounding box center [1413, 457] width 186 height 21
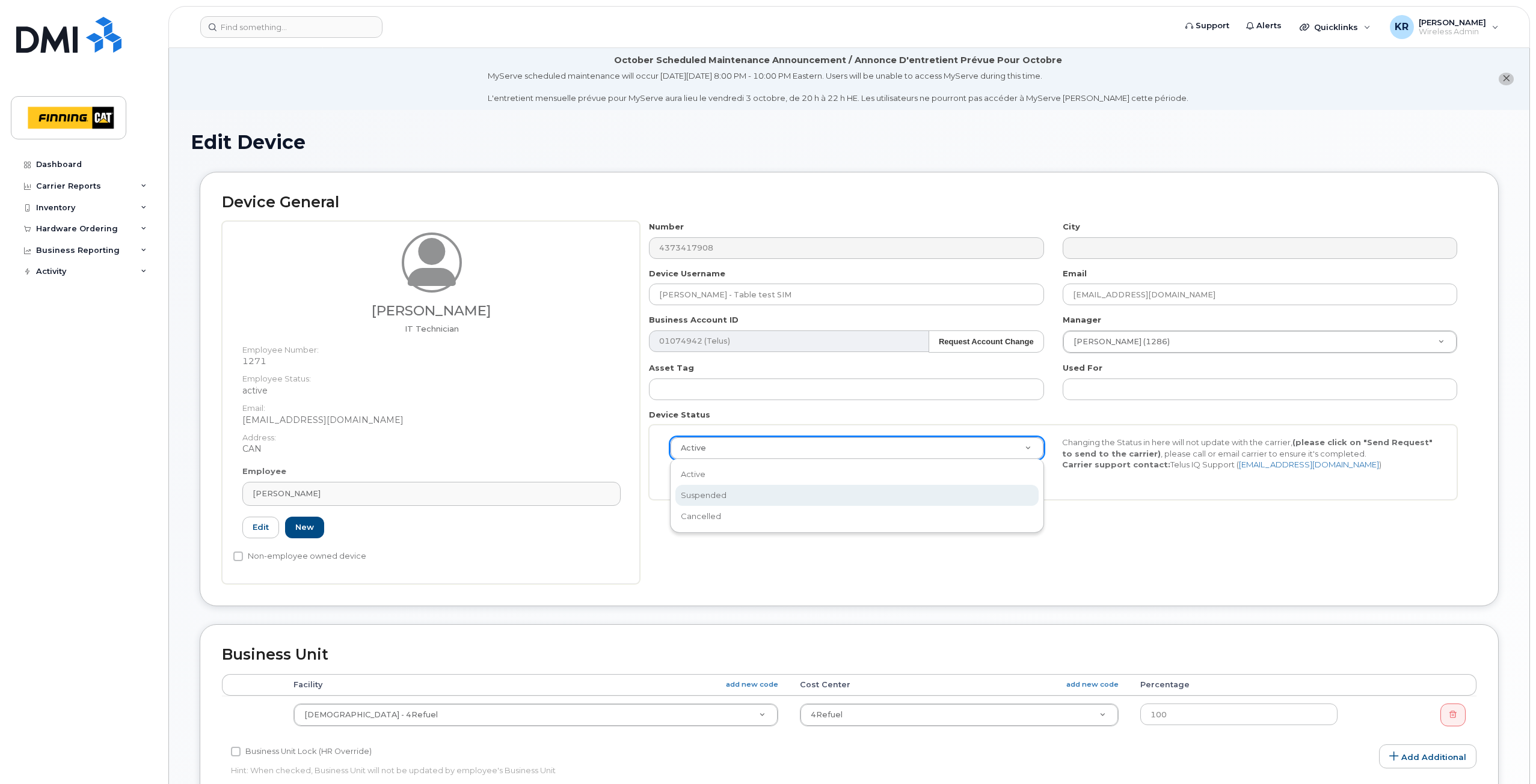
select select "suspended"
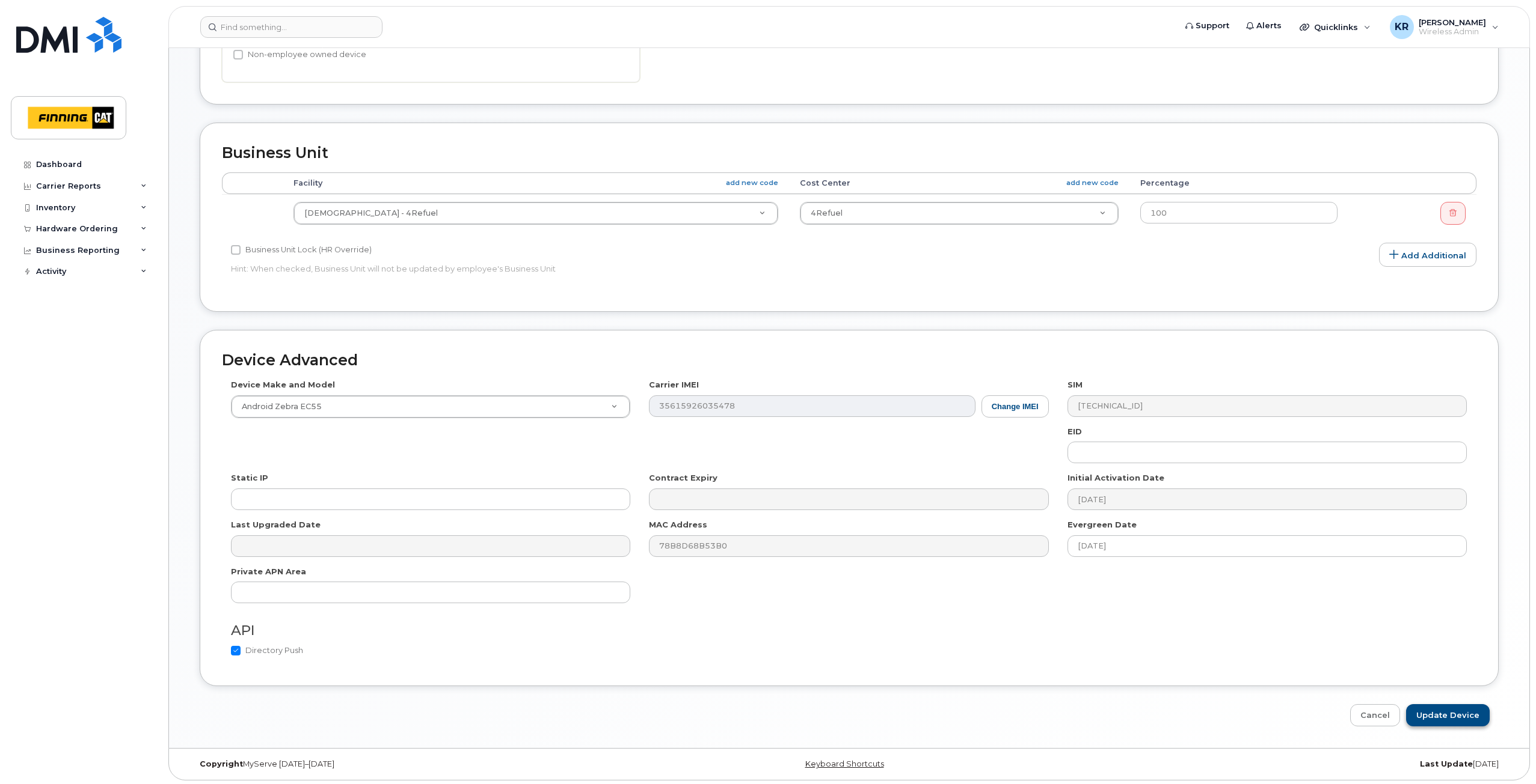
scroll to position [504, 0]
click at [1450, 712] on input "Update Device" at bounding box center [1448, 712] width 84 height 22
type input "Saving..."
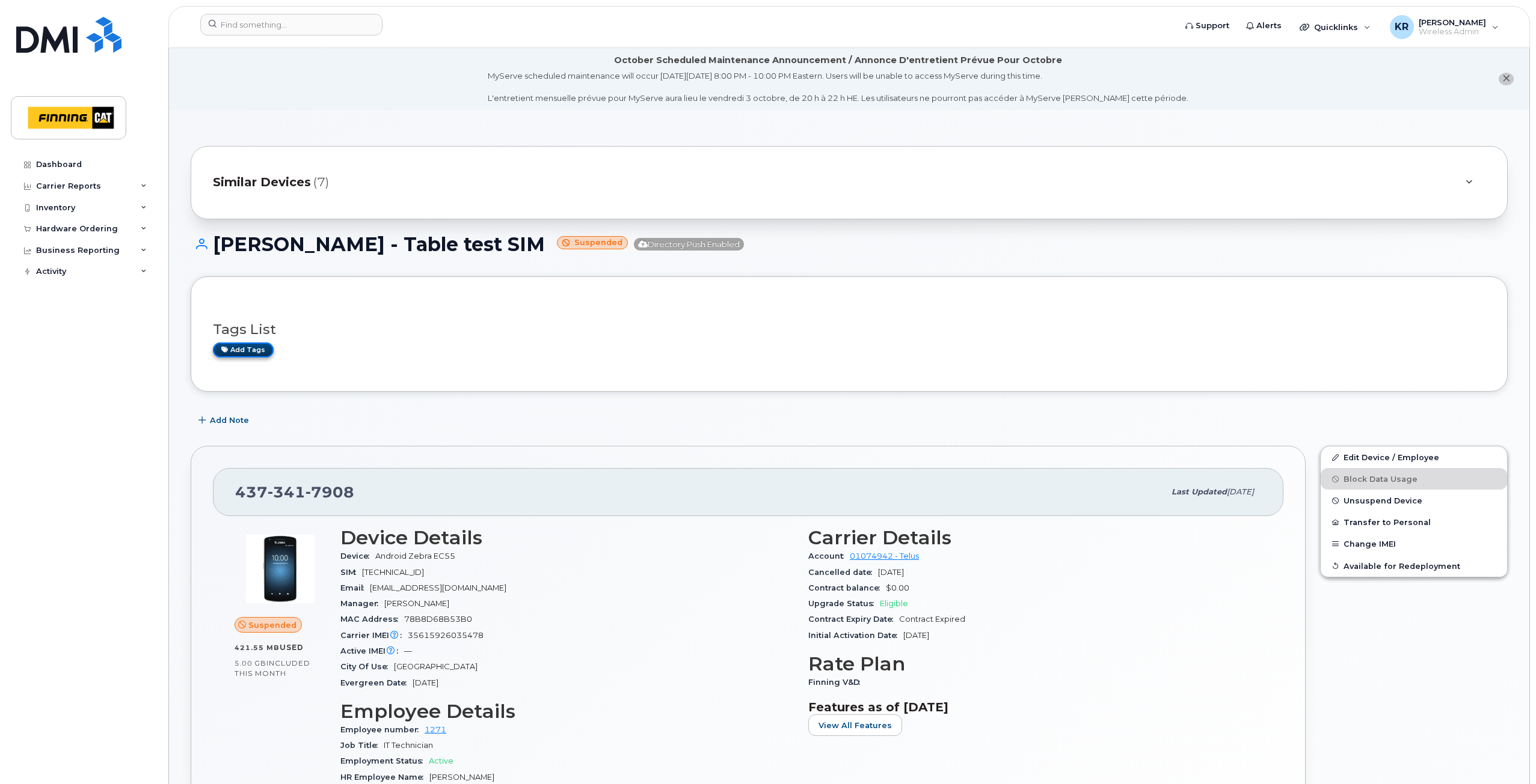
click at [250, 351] on link "Add tags" at bounding box center [244, 350] width 61 height 15
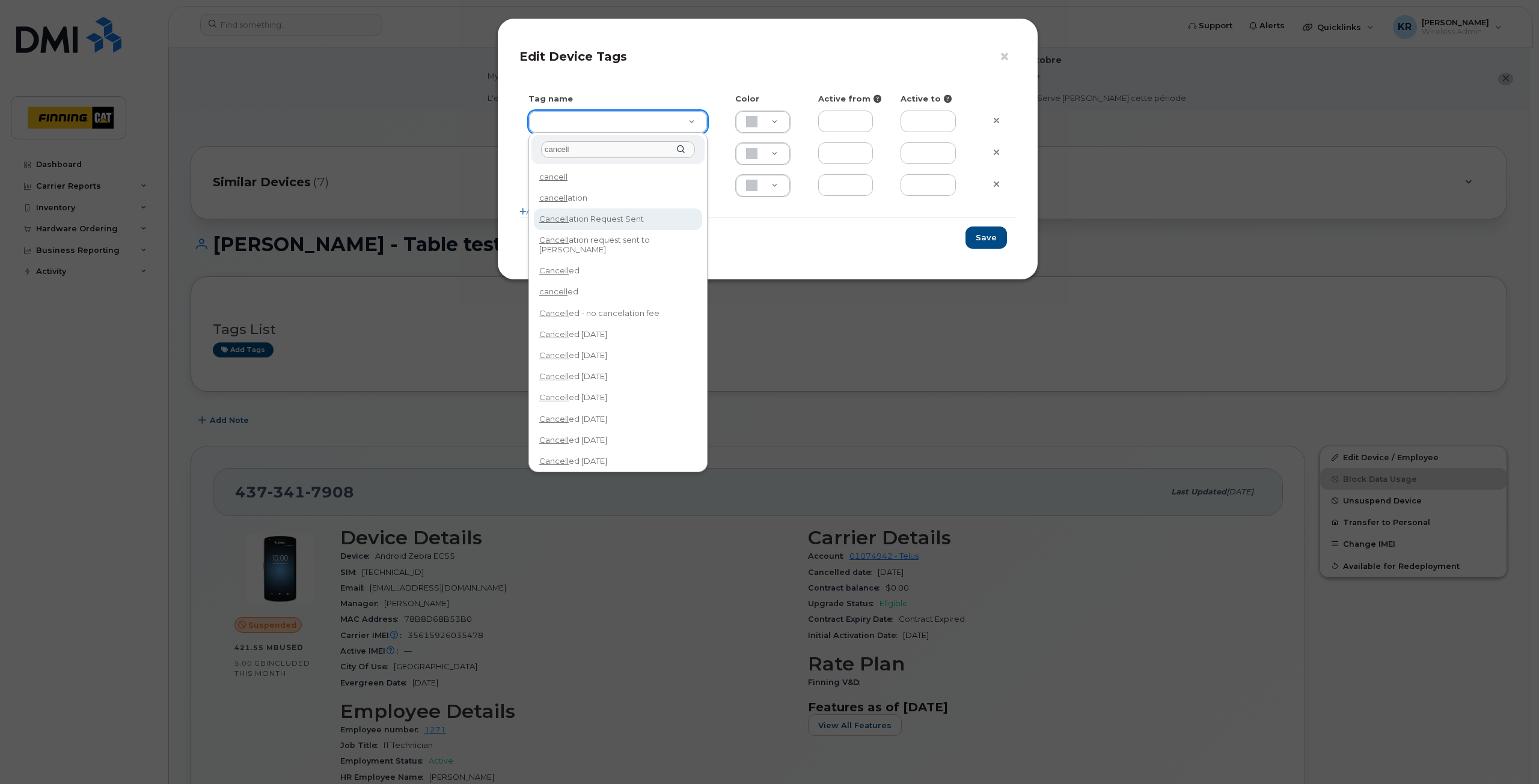
type input "cancell"
type input "Cancellation Request Sent"
type input "FDDCC5"
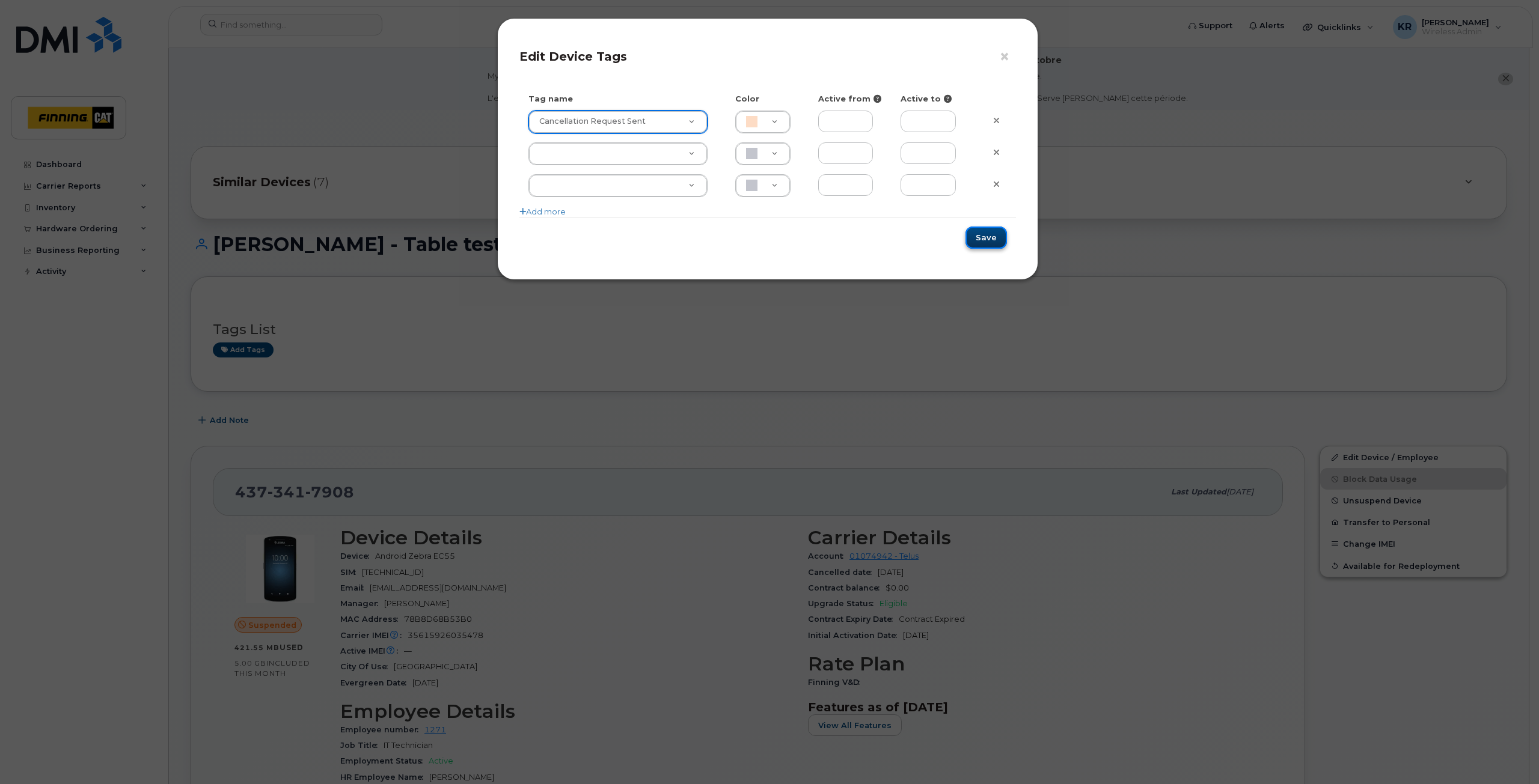
click at [987, 239] on button "Save" at bounding box center [986, 237] width 41 height 22
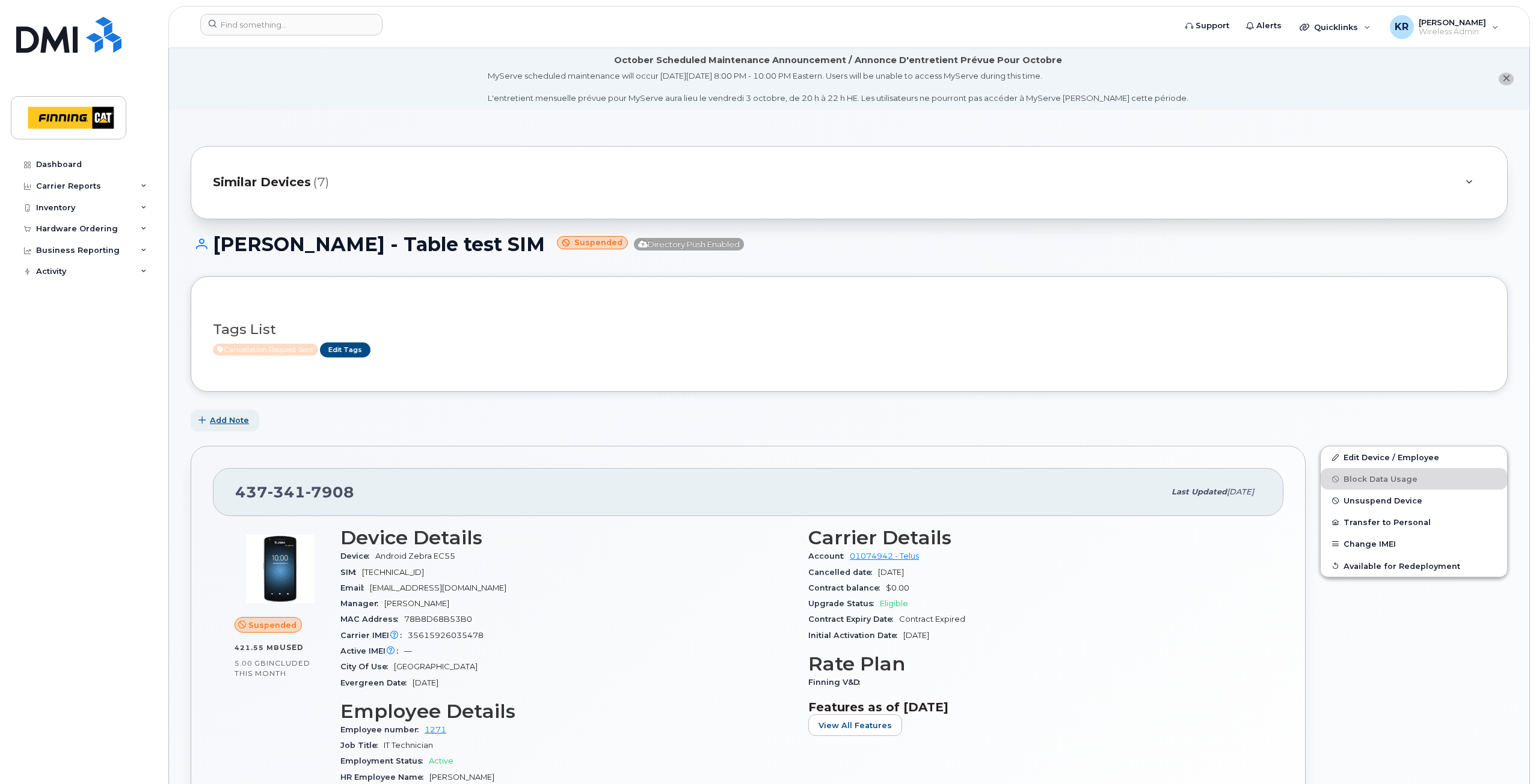
click at [215, 422] on span "Add Note" at bounding box center [229, 420] width 39 height 12
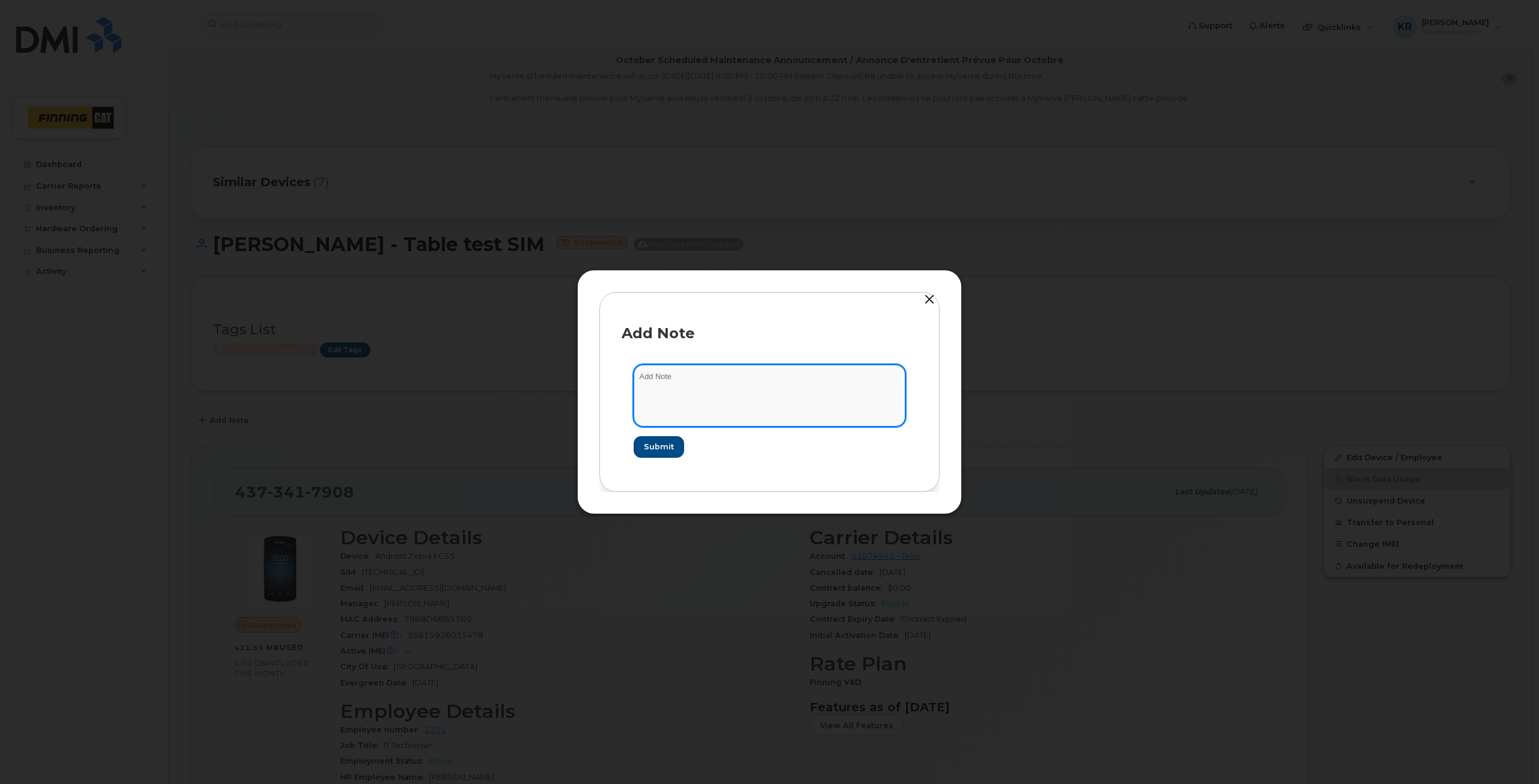
click at [735, 375] on textarea at bounding box center [770, 395] width 272 height 62
type textarea "dispute received from Ranjot Khaneja - noted that Peter was not using this line…"
click at [651, 447] on span "Submit" at bounding box center [658, 447] width 30 height 12
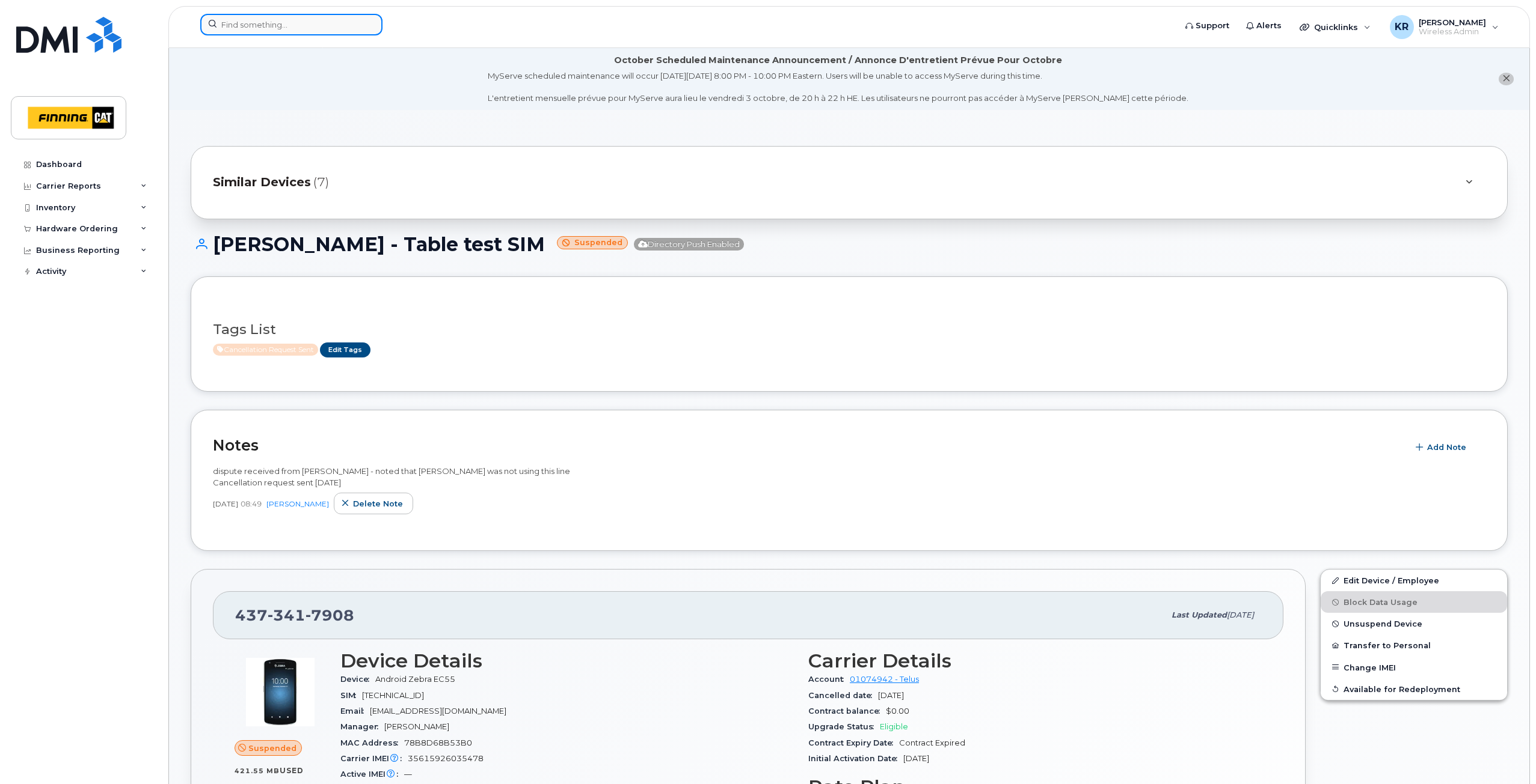
click at [290, 23] on input at bounding box center [291, 25] width 182 height 21
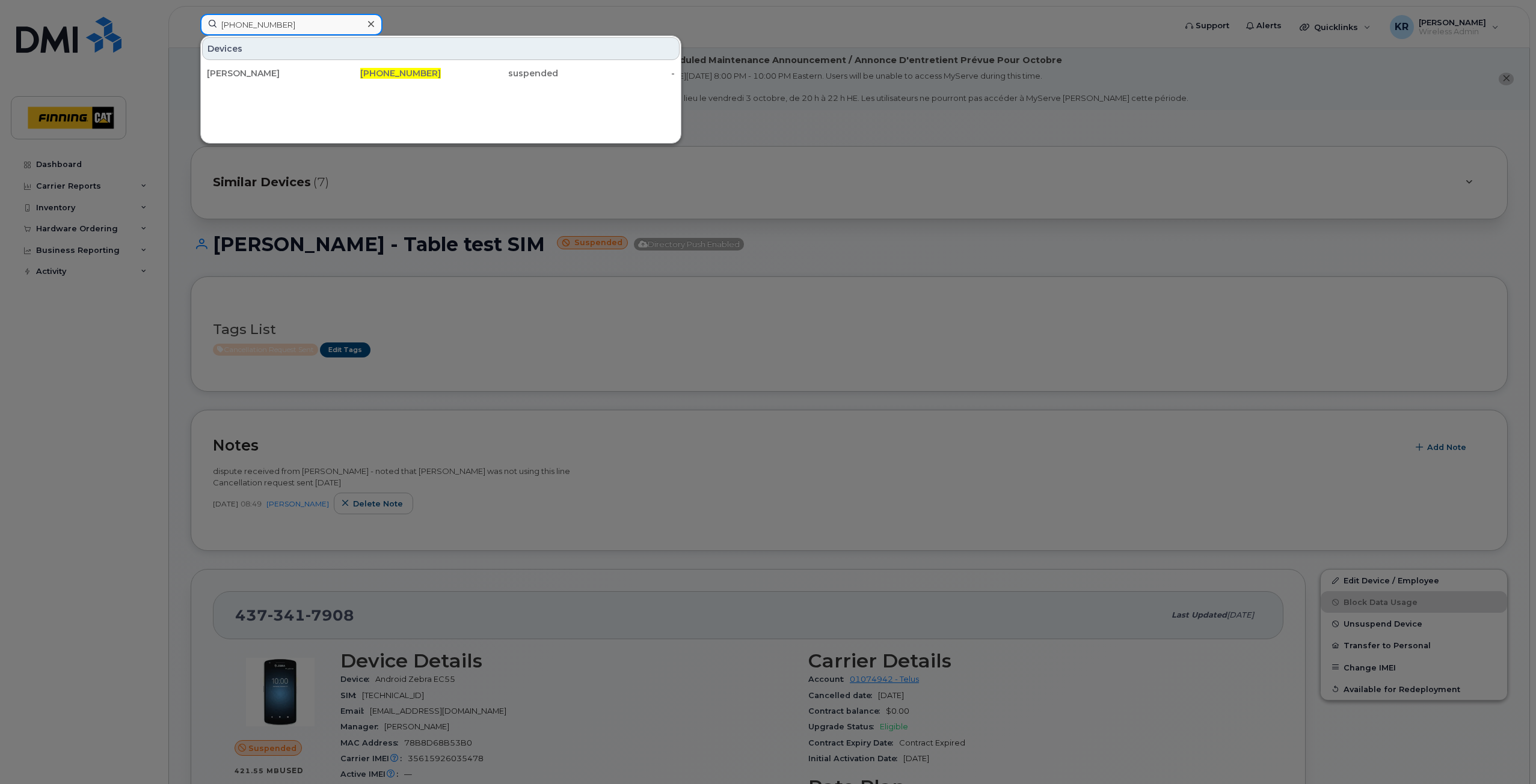
type input "587-645-1749"
click at [259, 73] on div "Colin Heath" at bounding box center [265, 73] width 117 height 12
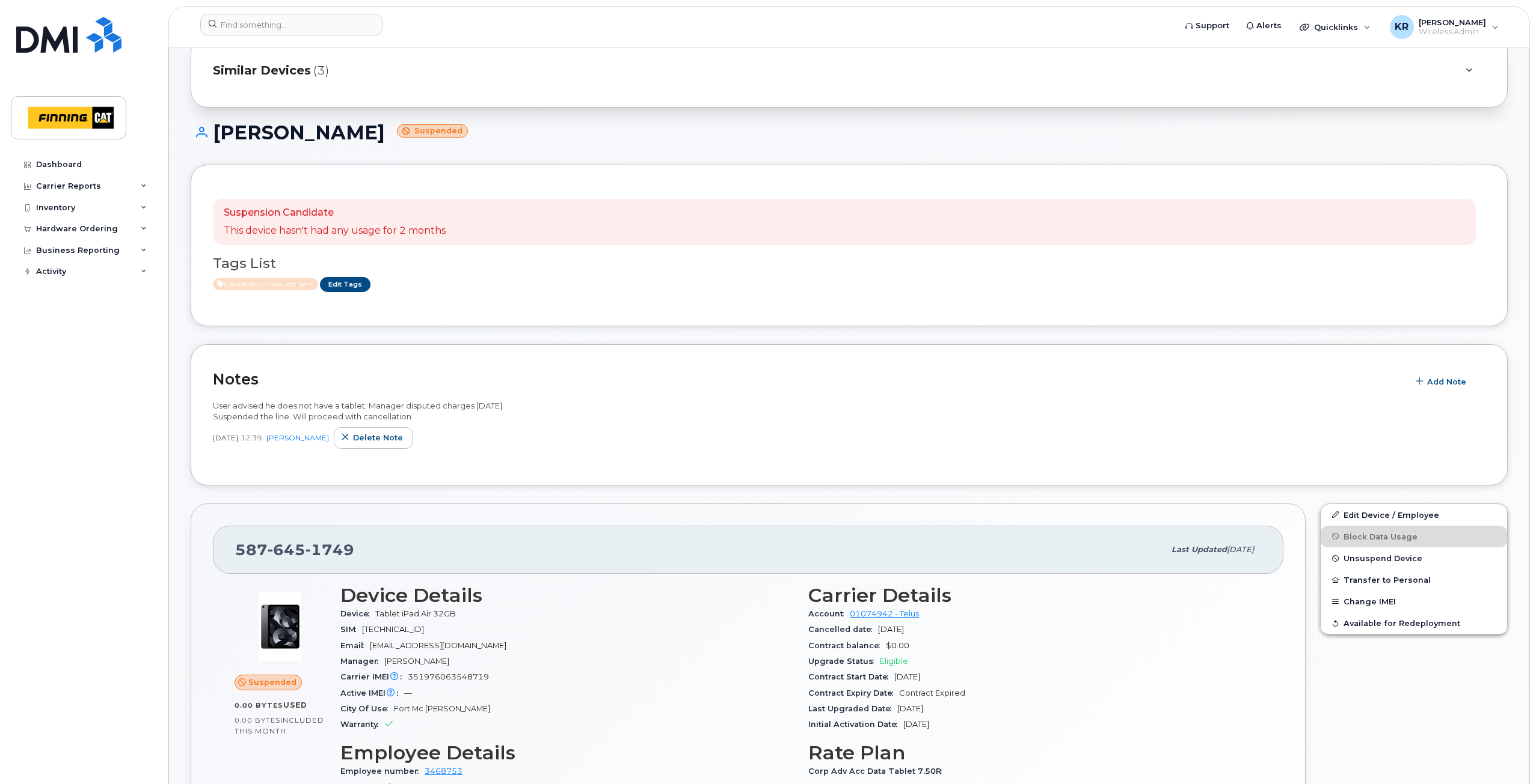
scroll to position [120, 0]
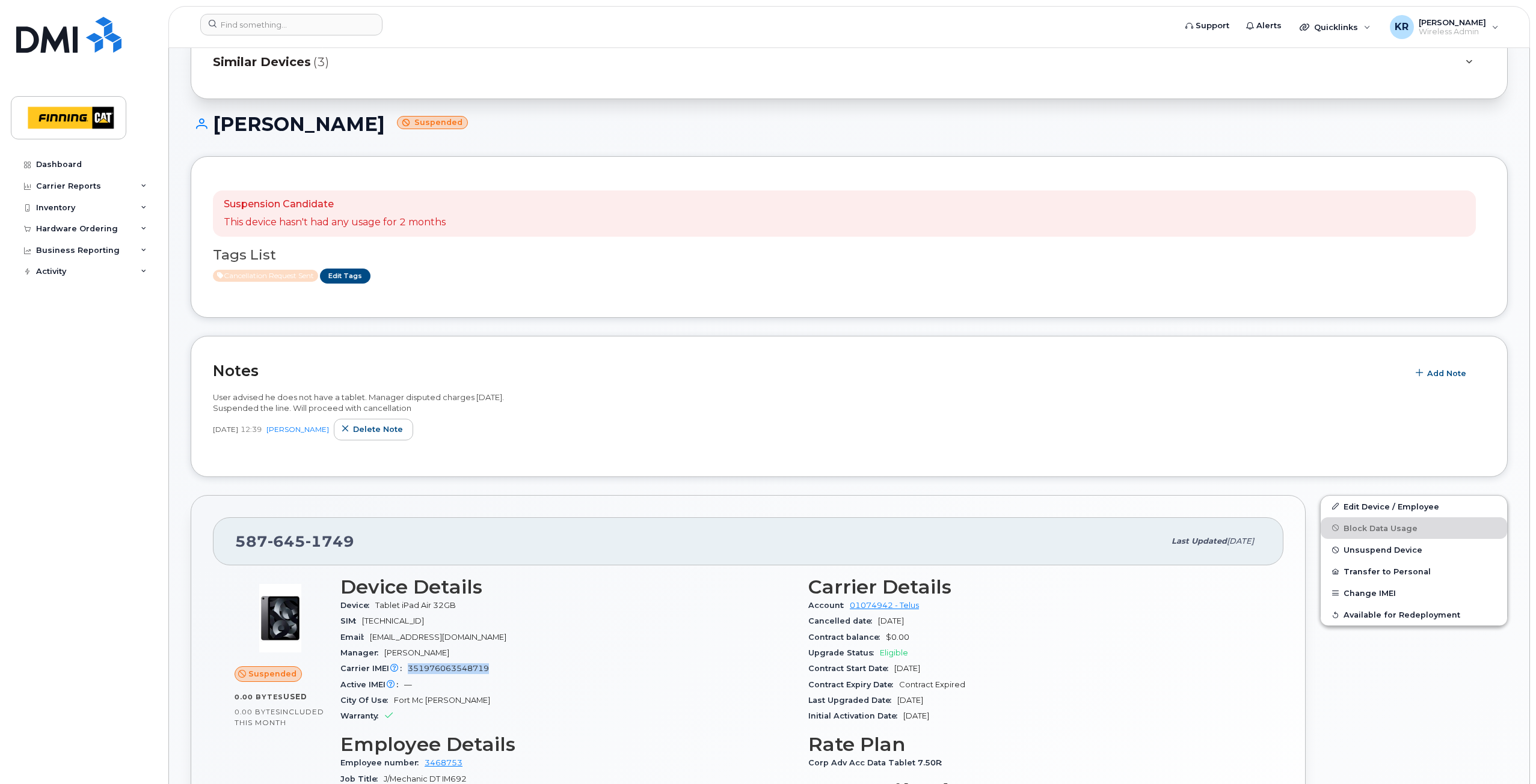
drag, startPoint x: 409, startPoint y: 669, endPoint x: 487, endPoint y: 669, distance: 78.0
click at [487, 669] on div "Carrier IMEI Carrier IMEI is reported during the last billing cycle or change o…" at bounding box center [566, 669] width 454 height 16
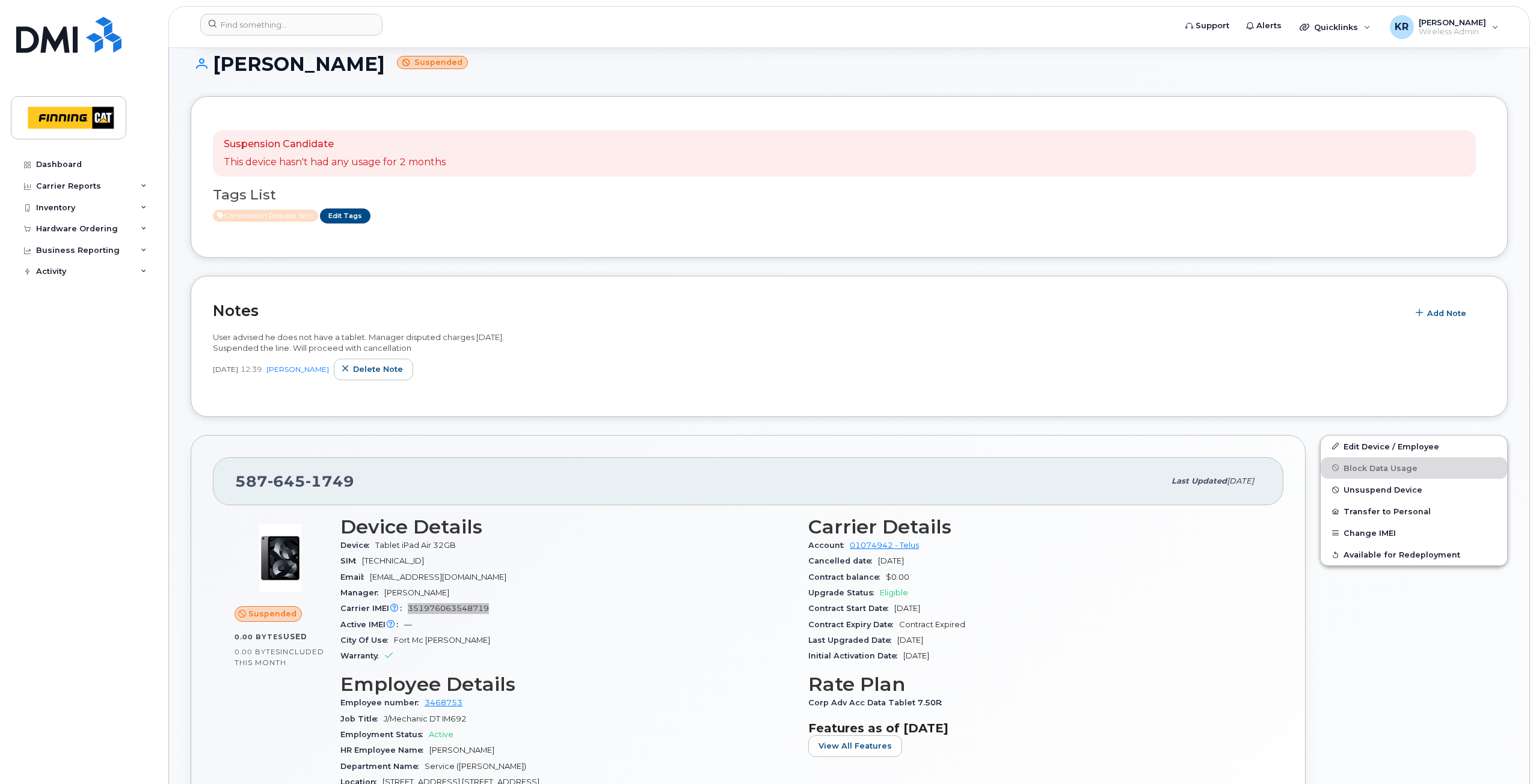
scroll to position [300, 0]
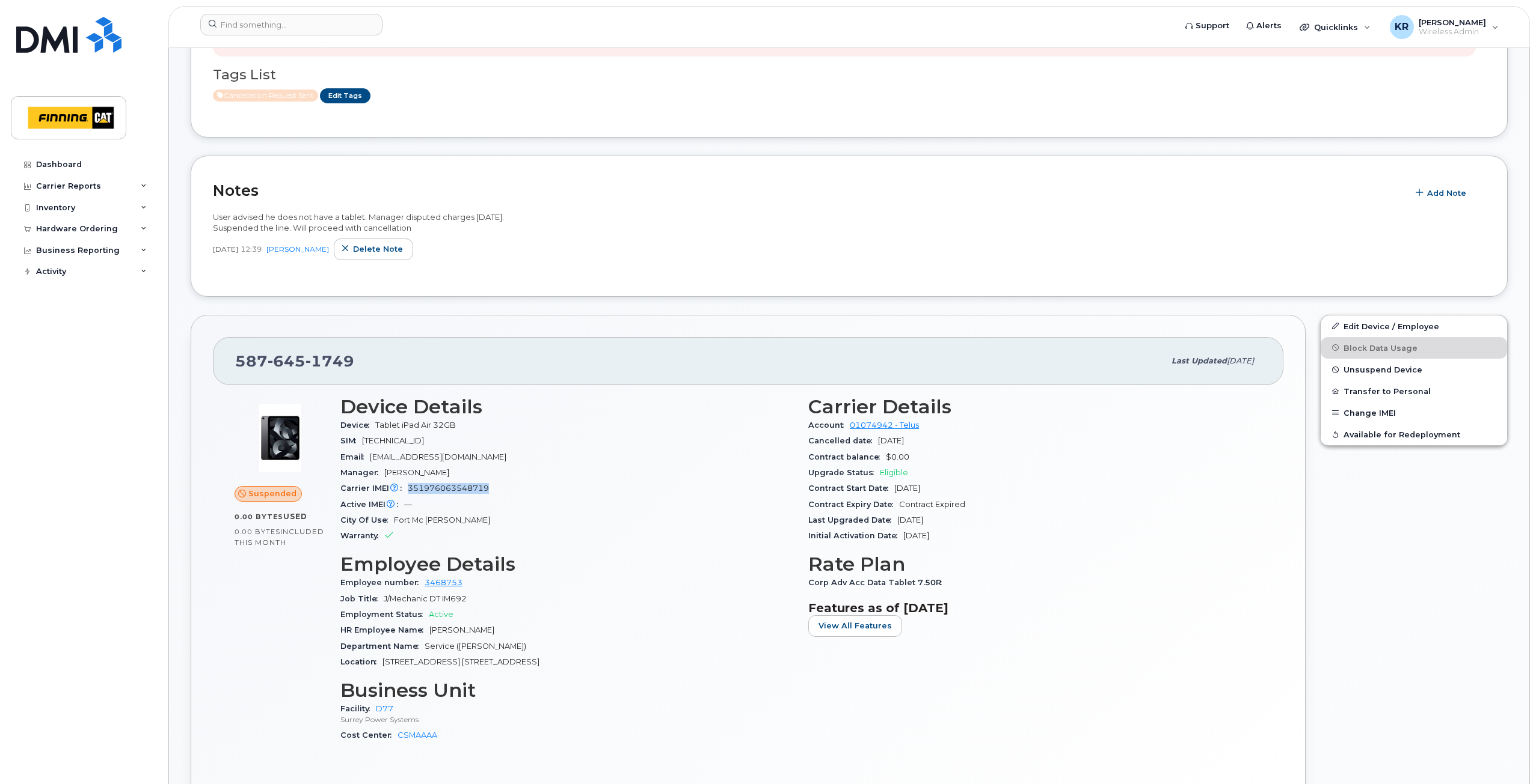
click at [446, 494] on div "Carrier IMEI Carrier IMEI is reported during the last billing cycle or change o…" at bounding box center [566, 488] width 454 height 16
drag, startPoint x: 408, startPoint y: 490, endPoint x: 487, endPoint y: 491, distance: 79.0
click at [487, 491] on span "351976063548719" at bounding box center [448, 488] width 81 height 9
copy span "351976063548719"
drag, startPoint x: 365, startPoint y: 438, endPoint x: 480, endPoint y: 436, distance: 115.0
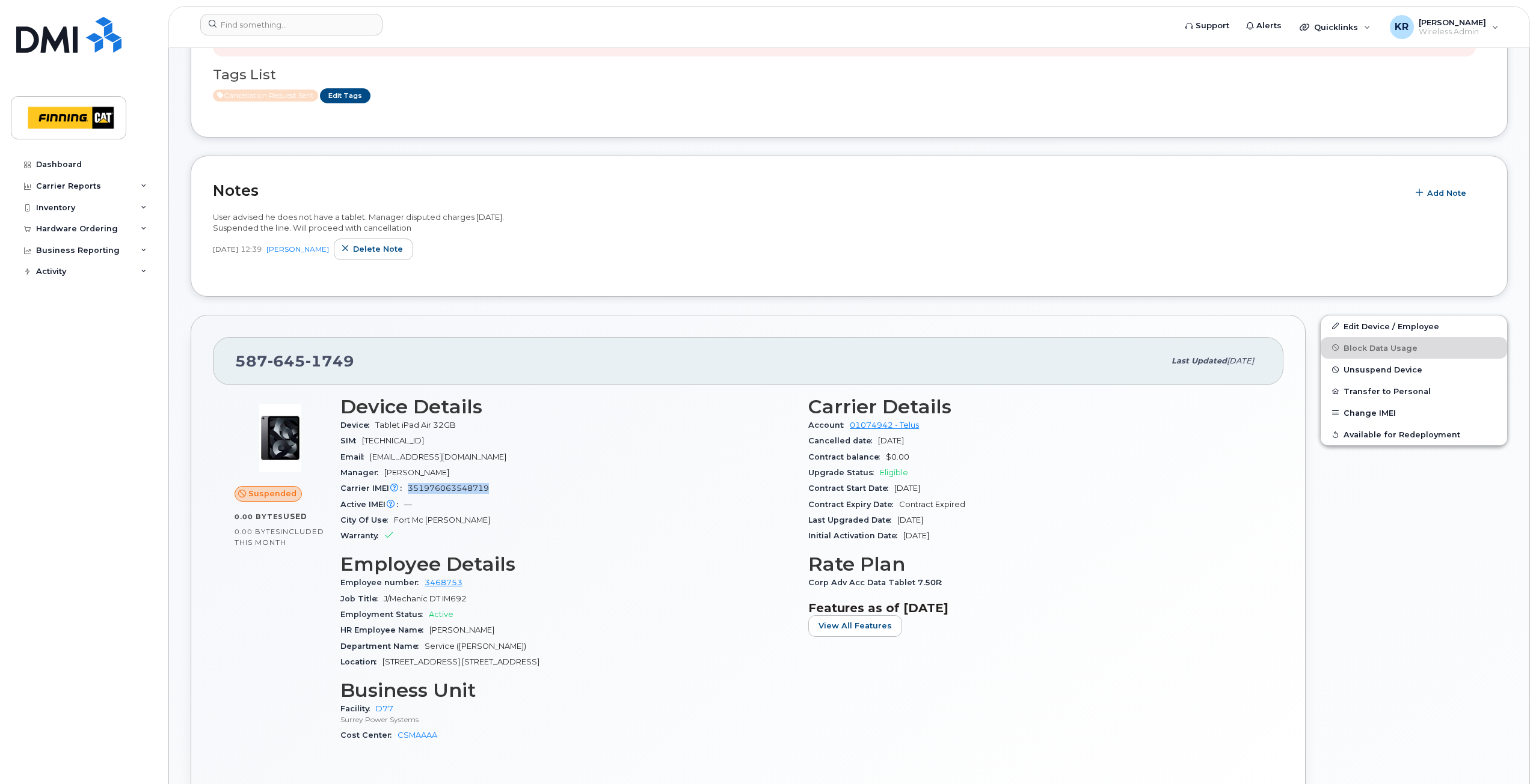
click at [480, 436] on div "SIM 8912230100182294023" at bounding box center [566, 441] width 454 height 16
copy span "8912230100182294023"
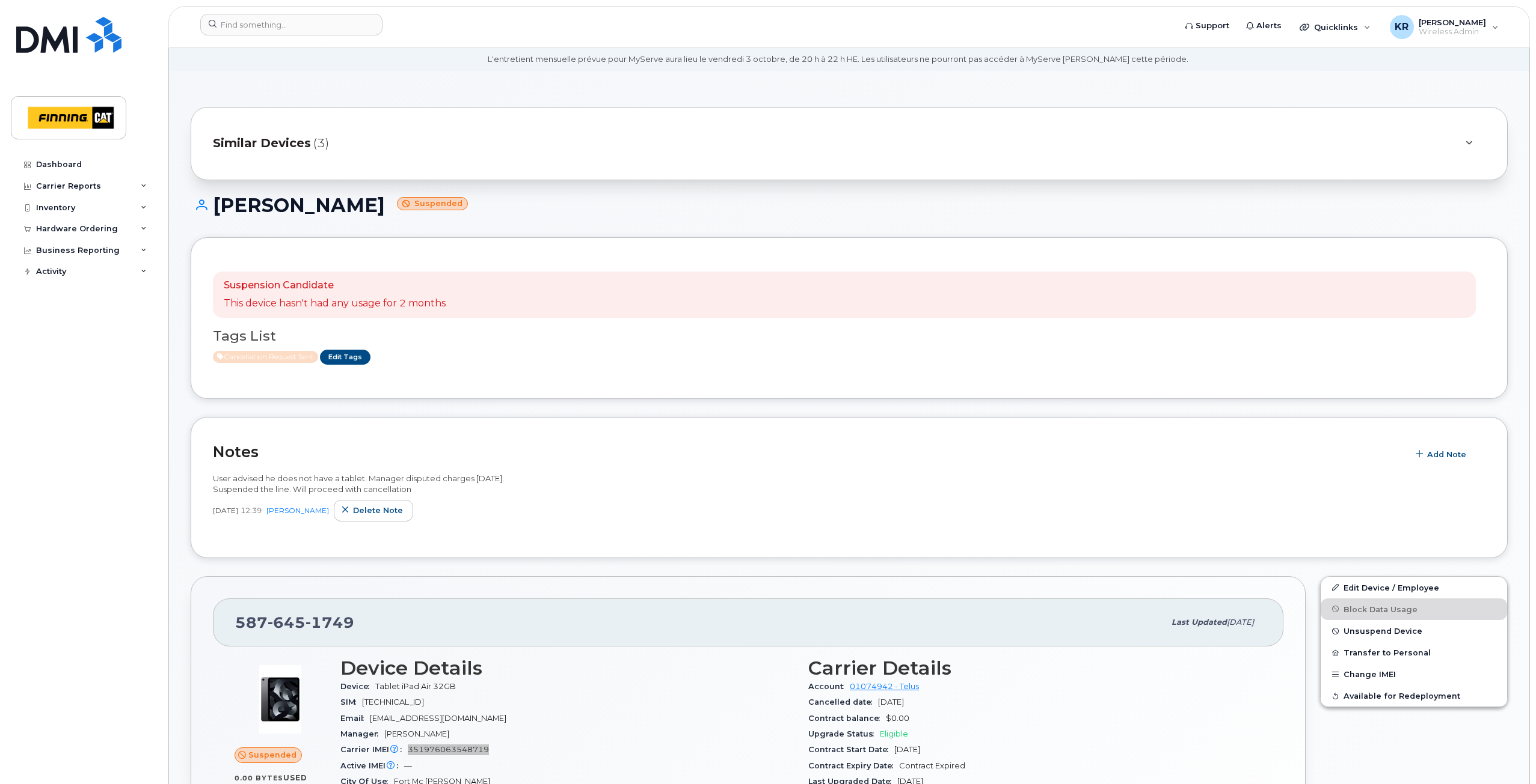
scroll to position [60, 0]
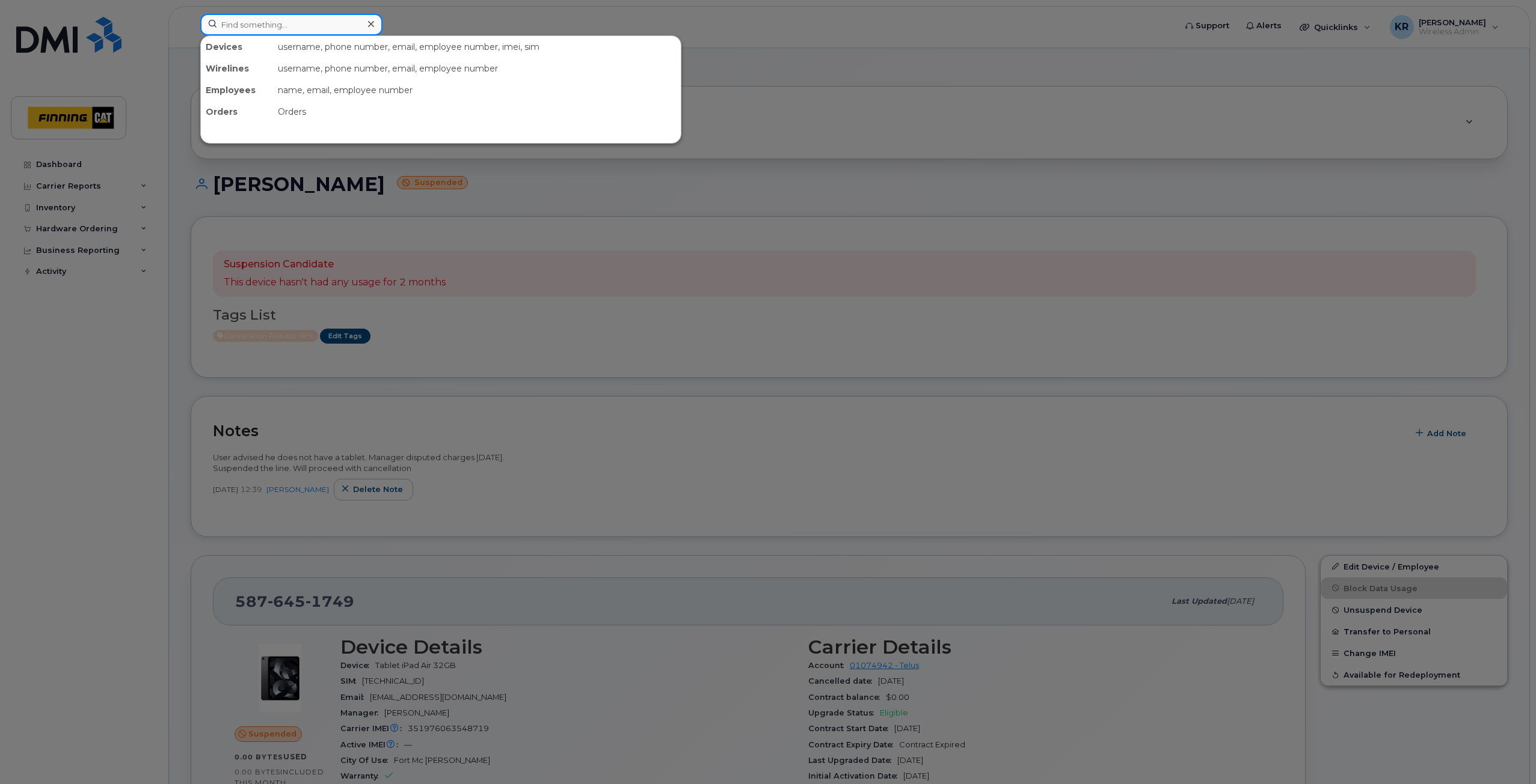
click at [229, 28] on input at bounding box center [291, 25] width 182 height 21
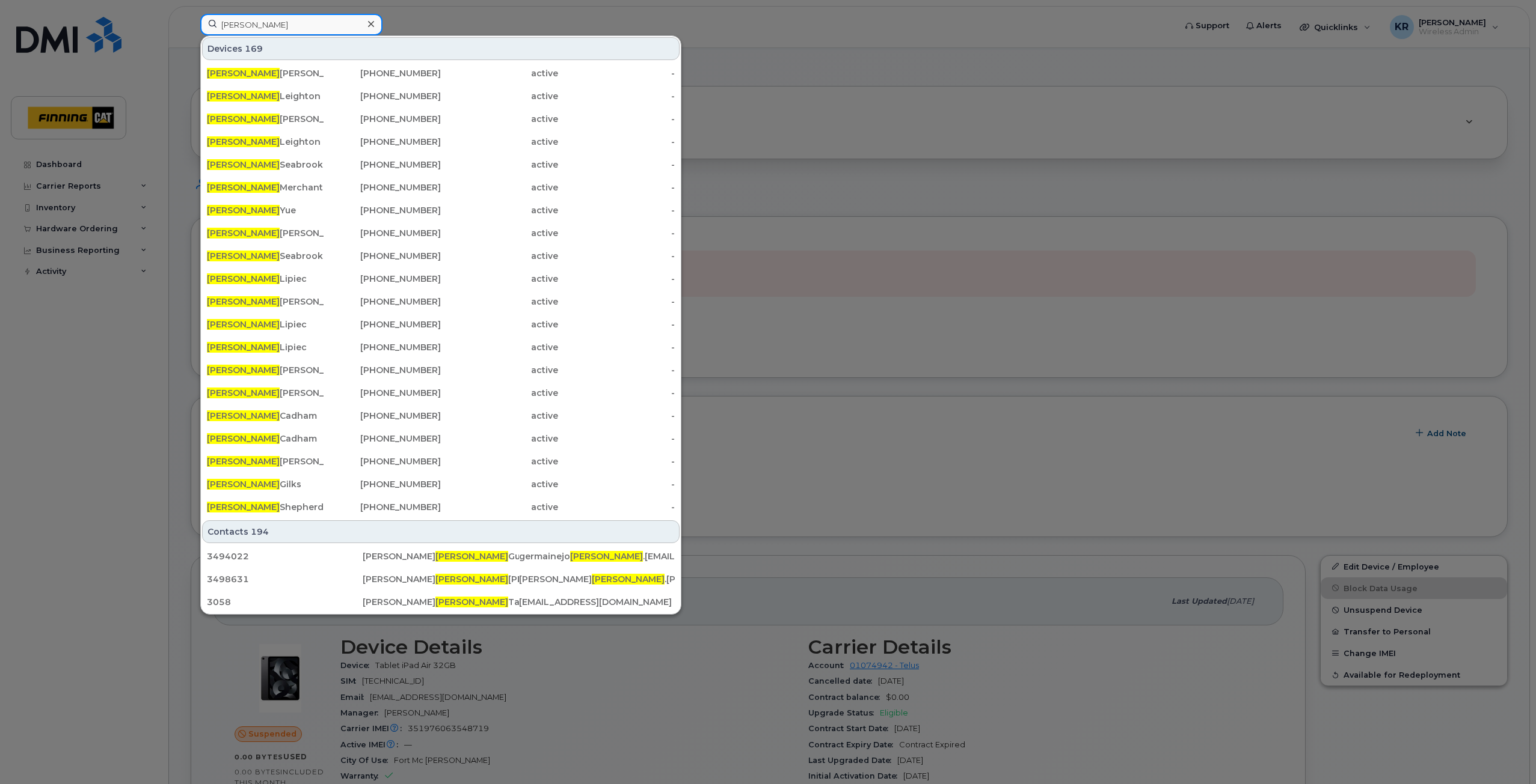
drag, startPoint x: 259, startPoint y: 23, endPoint x: 195, endPoint y: 23, distance: 64.0
click at [195, 23] on div "michael Devices 169 Michael Dobos 587-873-1917 active - Michael Leighton 902-96…" at bounding box center [684, 27] width 986 height 26
click at [271, 26] on input "michael" at bounding box center [291, 25] width 182 height 21
drag, startPoint x: 271, startPoint y: 25, endPoint x: 188, endPoint y: 23, distance: 83.0
click at [191, 23] on div "michael Devices 169 Michael Dobos 587-873-1917 active - Michael Leighton 902-96…" at bounding box center [684, 27] width 986 height 26
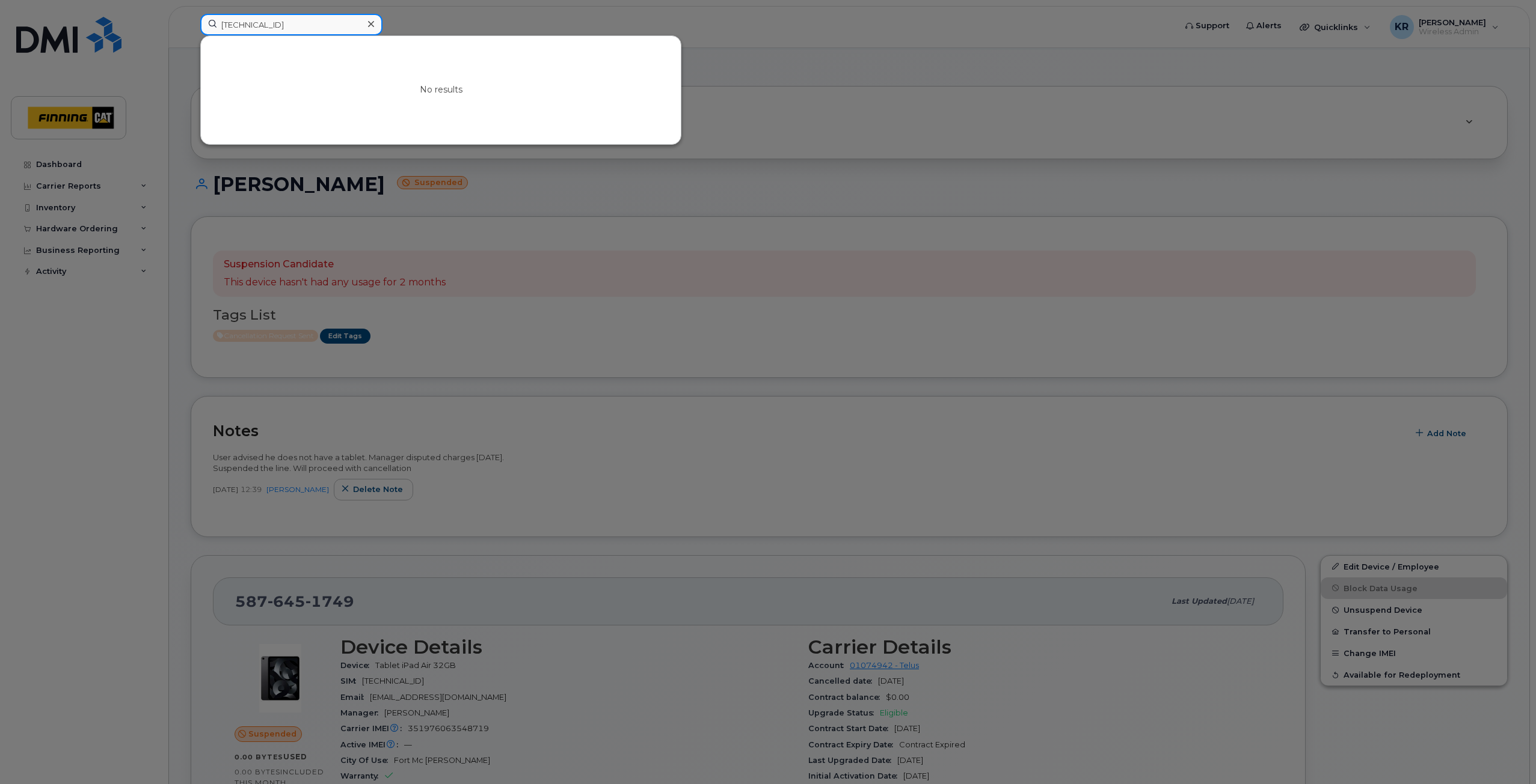
drag, startPoint x: 326, startPoint y: 26, endPoint x: 191, endPoint y: 28, distance: 135.0
click at [191, 28] on div "8912230102351110873 No results" at bounding box center [684, 27] width 986 height 26
drag, startPoint x: 296, startPoint y: 23, endPoint x: 252, endPoint y: 21, distance: 44.0
click at [252, 21] on input "clayton mnoffat" at bounding box center [291, 25] width 182 height 21
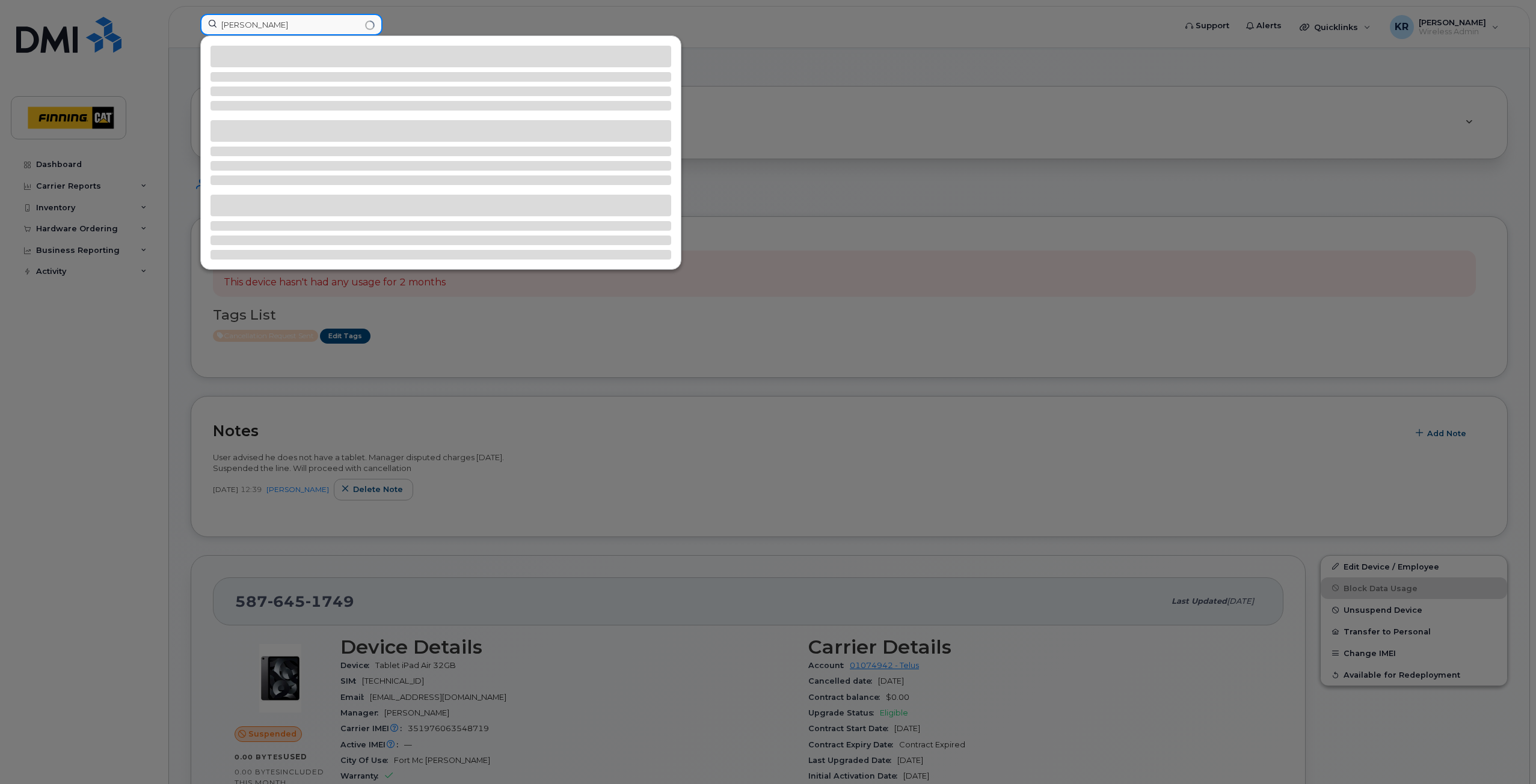
type input "clayton moffat"
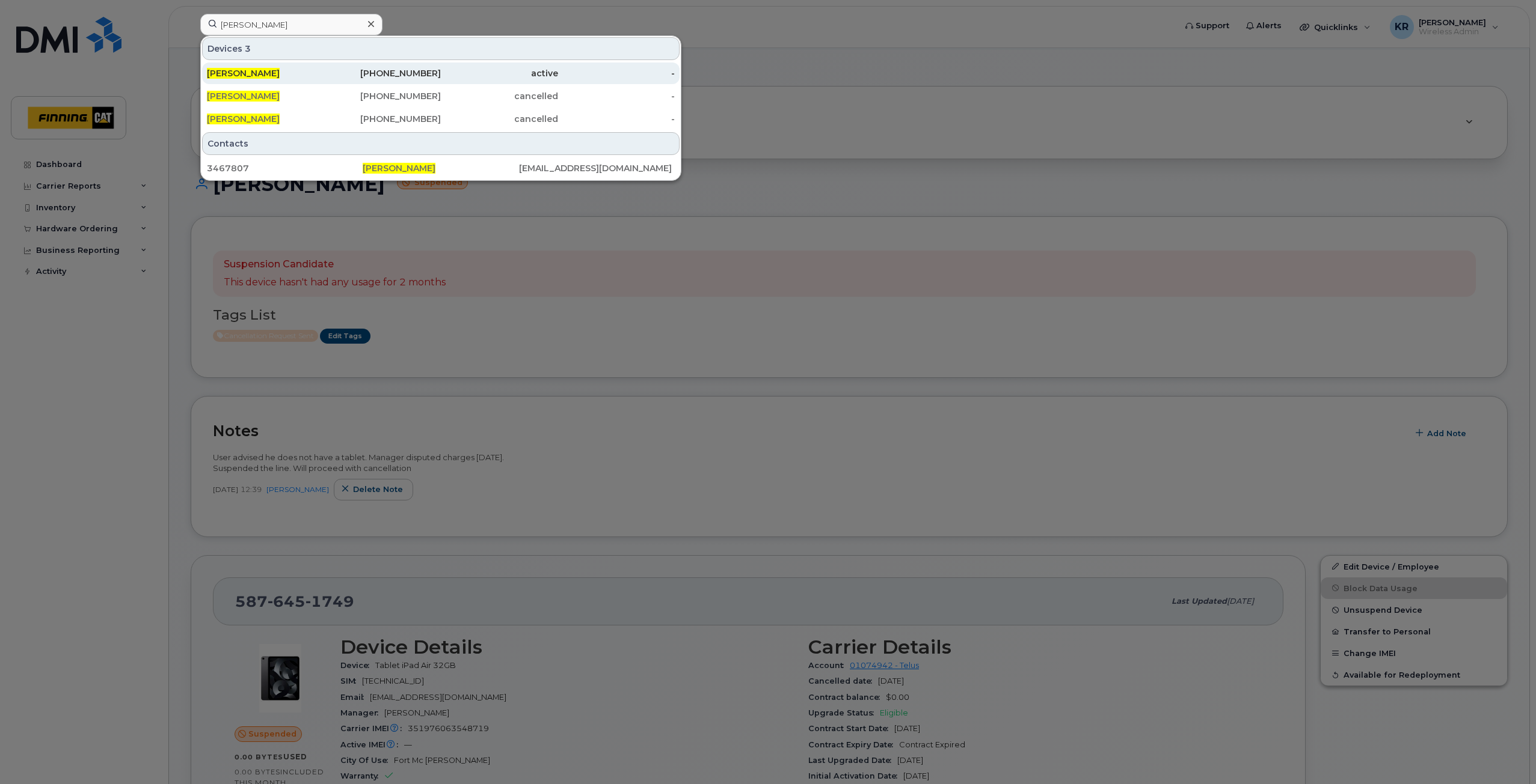
click at [400, 77] on div "250-267-3585" at bounding box center [383, 73] width 117 height 12
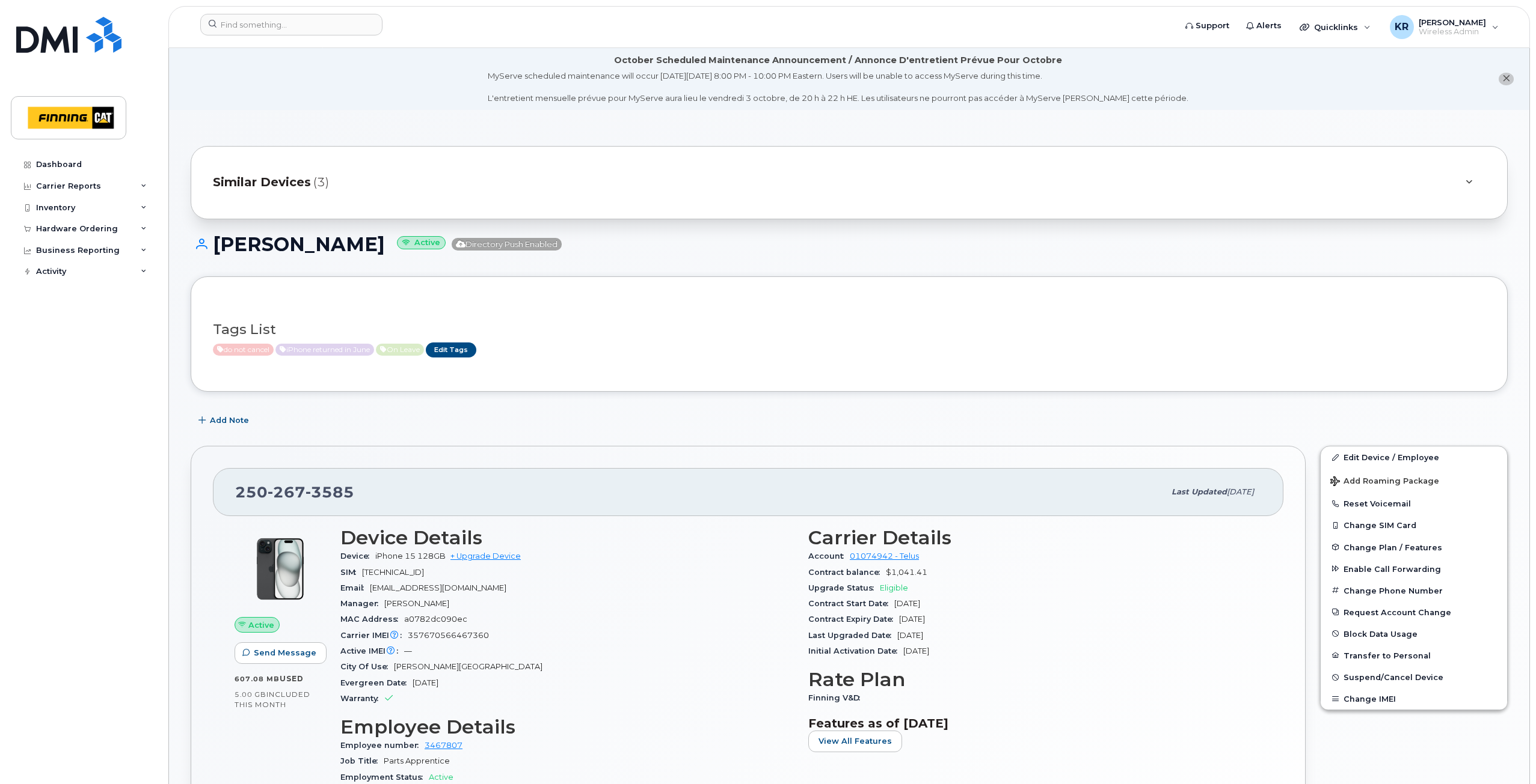
scroll to position [60, 0]
